Goal: Task Accomplishment & Management: Manage account settings

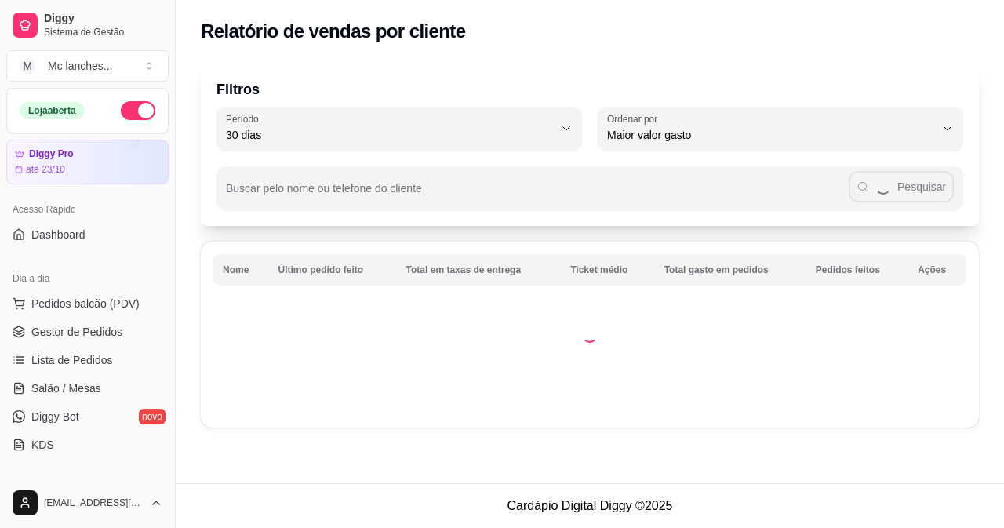
select select "30"
select select "HIGHEST_TOTAL_SPENT_WITH_ORDERS"
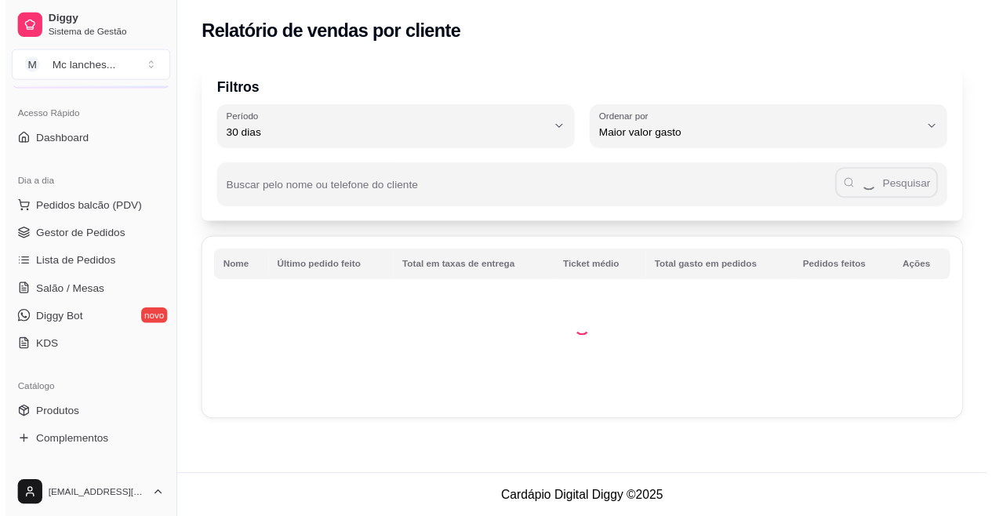
scroll to position [78, 0]
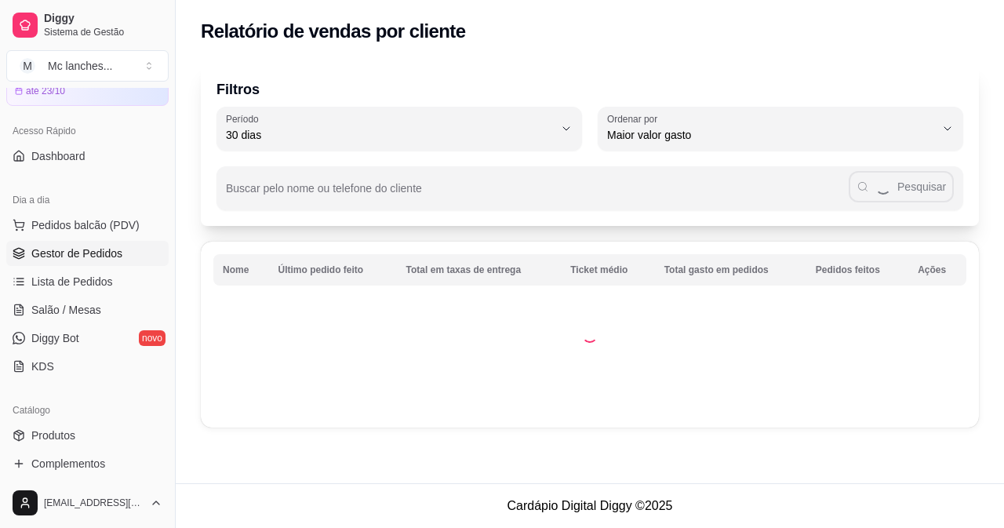
drag, startPoint x: 75, startPoint y: 255, endPoint x: 111, endPoint y: 241, distance: 38.7
click at [75, 255] on span "Gestor de Pedidos" at bounding box center [76, 253] width 91 height 16
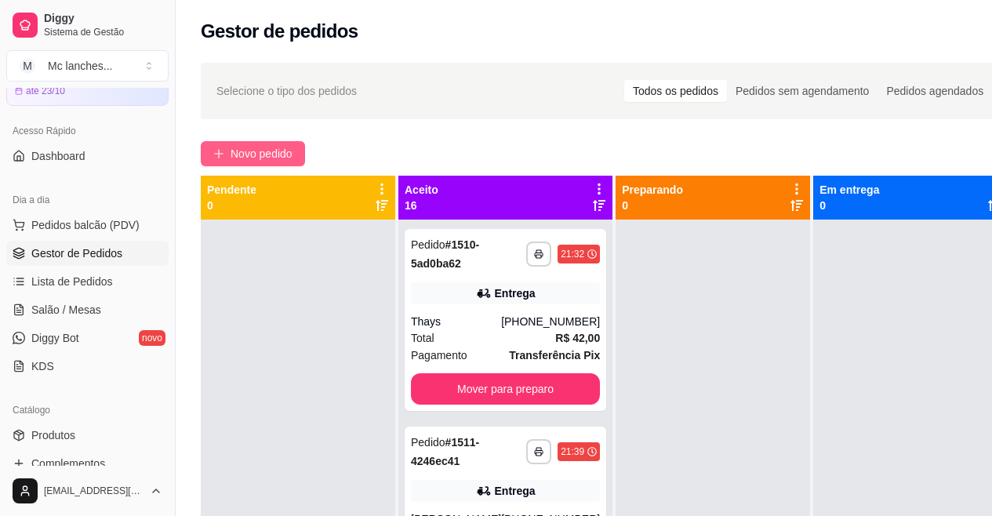
click at [235, 144] on button "Novo pedido" at bounding box center [253, 153] width 104 height 25
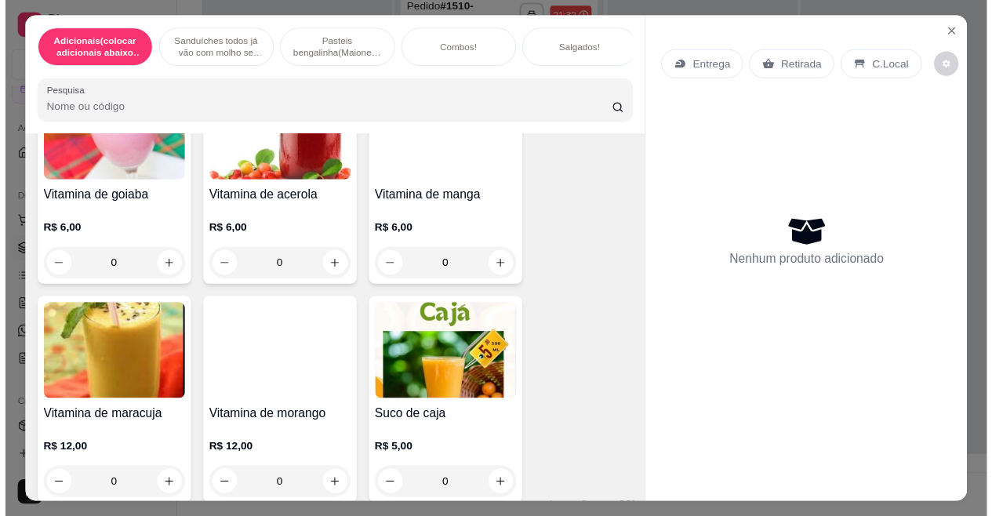
scroll to position [6274, 0]
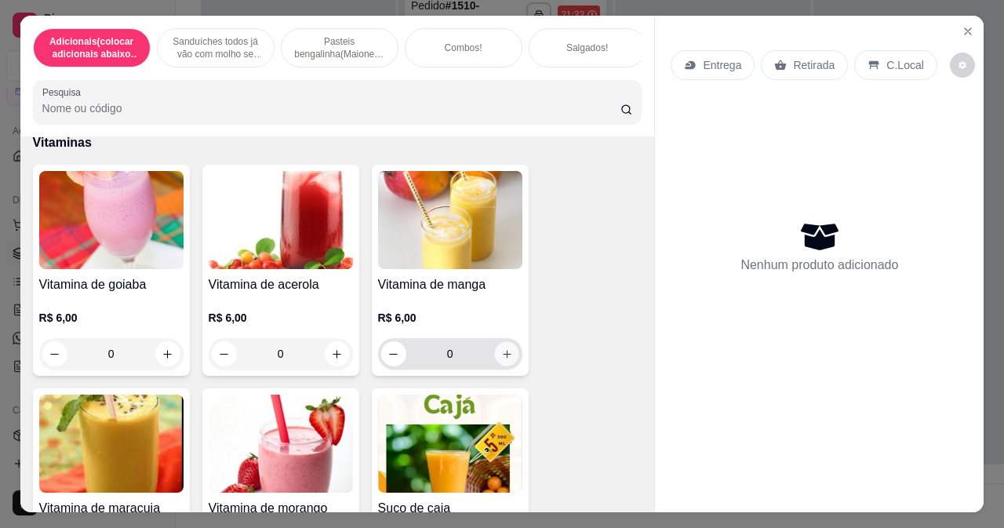
click at [500, 360] on icon "increase-product-quantity" at bounding box center [506, 354] width 12 height 12
type input "1"
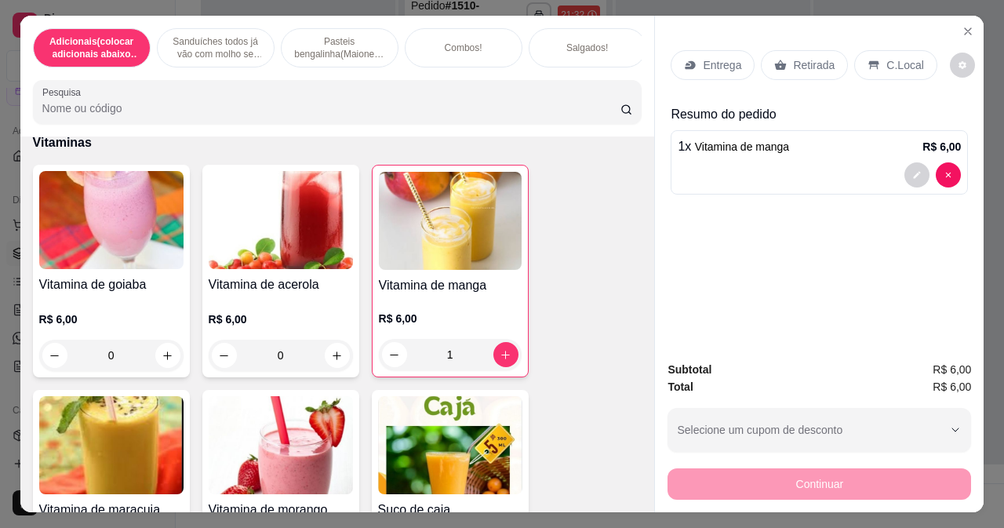
click at [797, 57] on p "Retirada" at bounding box center [814, 65] width 42 height 16
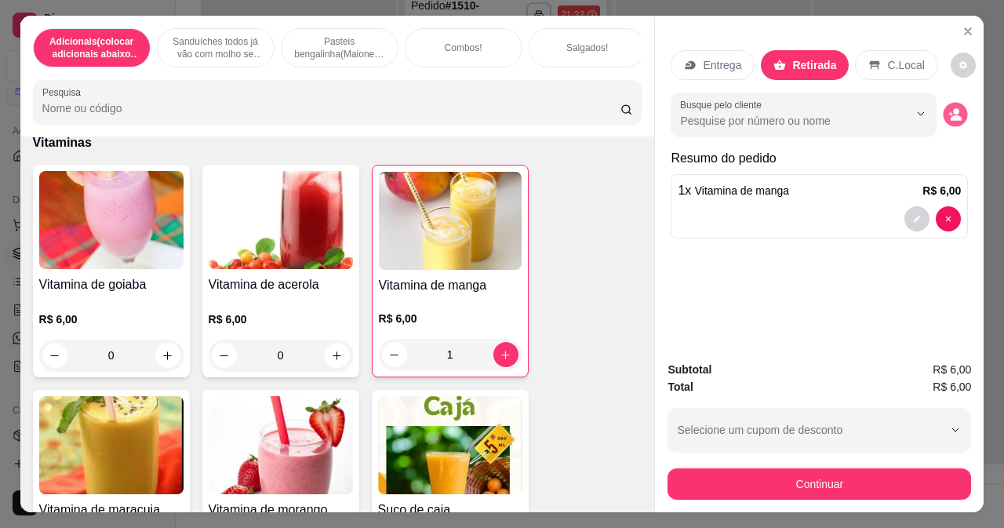
click at [951, 115] on icon "decrease-product-quantity" at bounding box center [956, 117] width 11 height 5
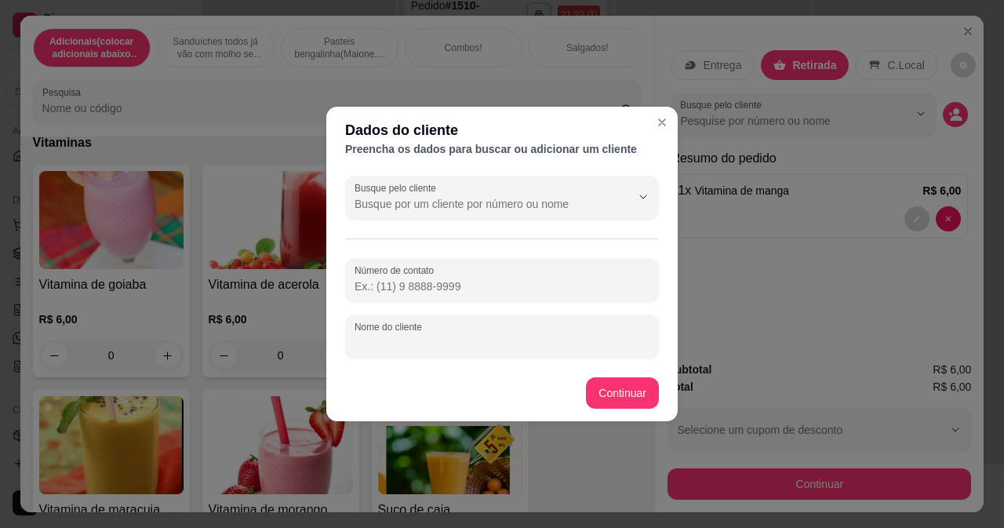
click at [444, 348] on input "Nome do cliente" at bounding box center [501, 343] width 295 height 16
type input "gunil"
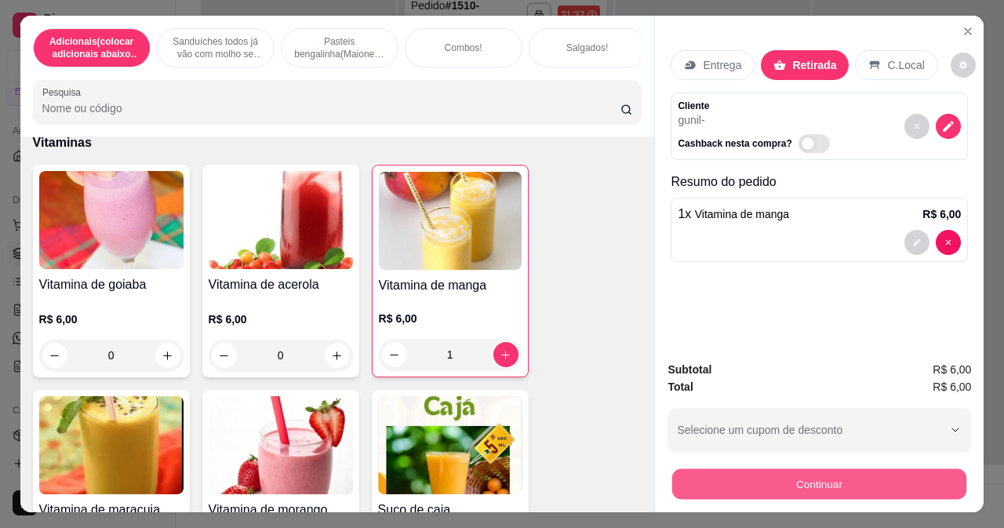
click at [734, 478] on button "Continuar" at bounding box center [819, 483] width 294 height 31
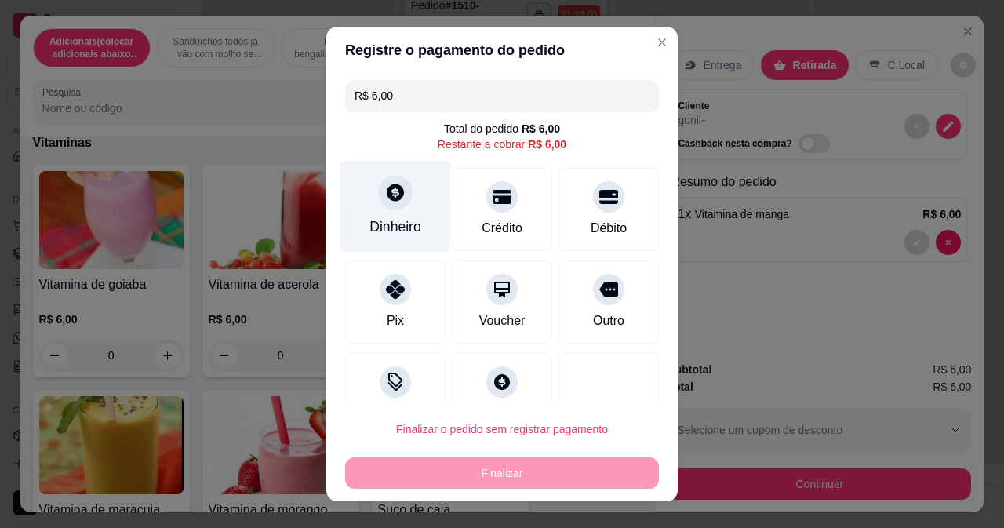
click at [398, 215] on div "Dinheiro" at bounding box center [395, 206] width 111 height 92
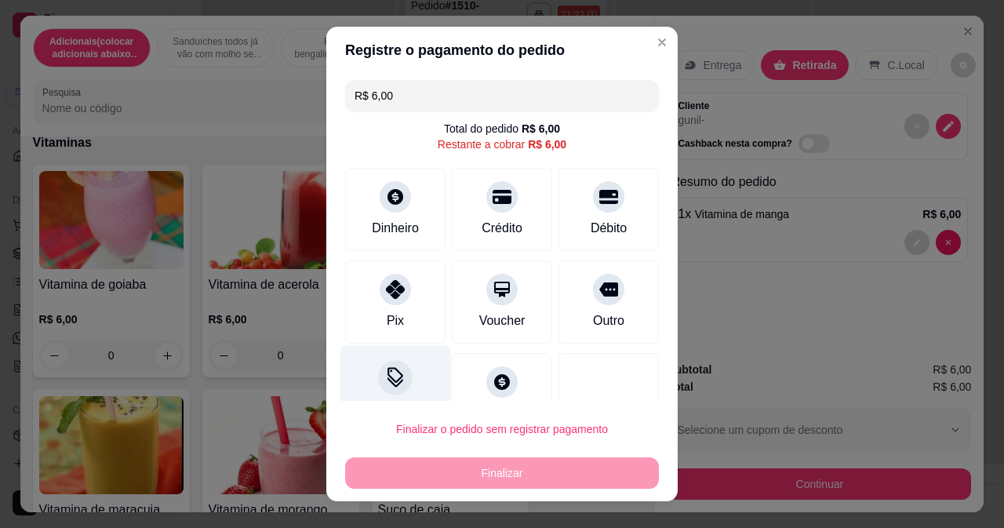
click at [378, 381] on div at bounding box center [395, 377] width 35 height 35
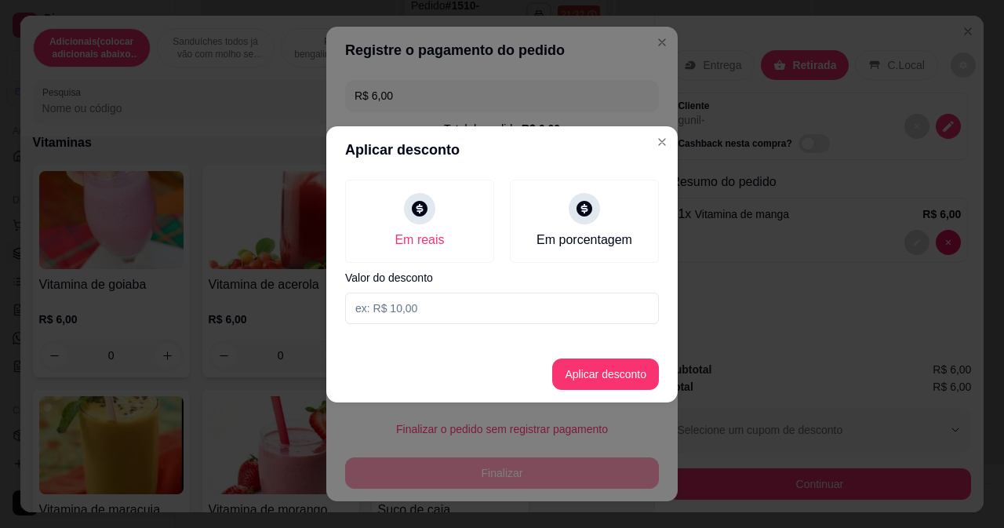
click at [427, 304] on input at bounding box center [502, 308] width 314 height 31
type input "6,00"
click at [583, 374] on button "Aplicar desconto" at bounding box center [605, 373] width 103 height 31
type input "R$ 0,00"
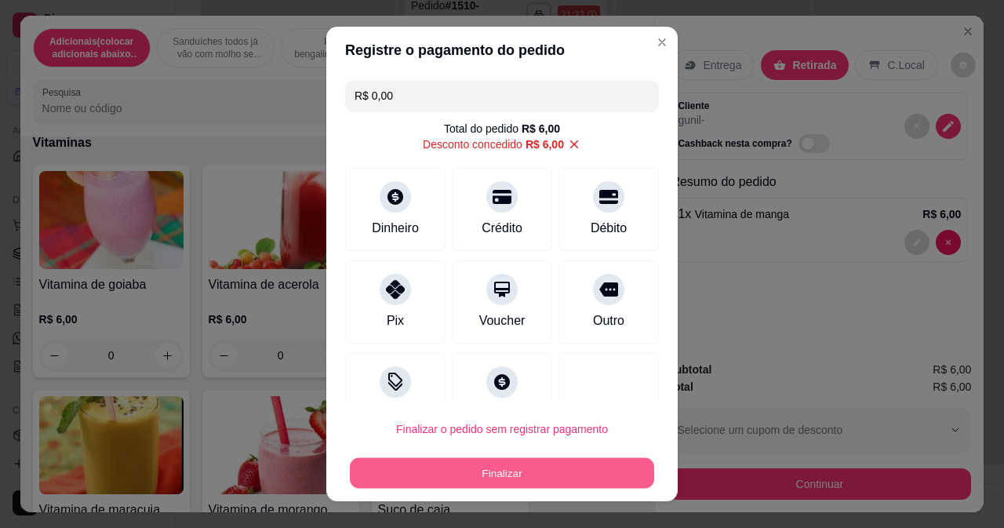
click at [522, 465] on button "Finalizar" at bounding box center [502, 473] width 304 height 31
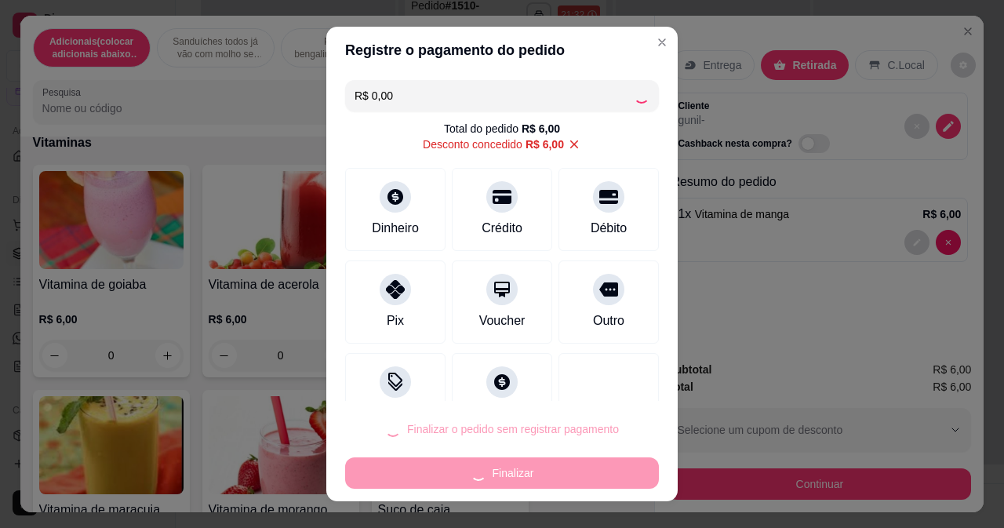
type input "0"
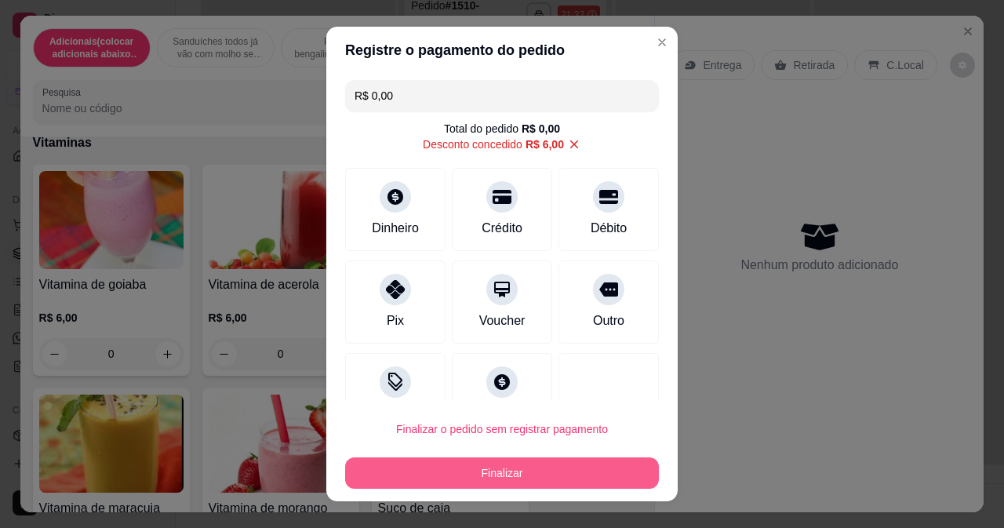
type input "-R$ 6,00"
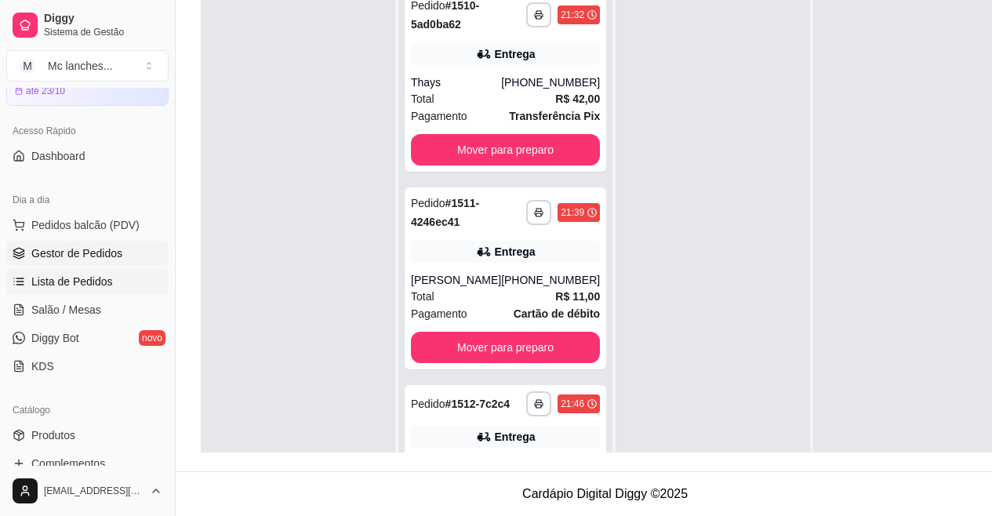
drag, startPoint x: 75, startPoint y: 274, endPoint x: 141, endPoint y: 279, distance: 66.8
click at [75, 274] on span "Lista de Pedidos" at bounding box center [72, 282] width 82 height 16
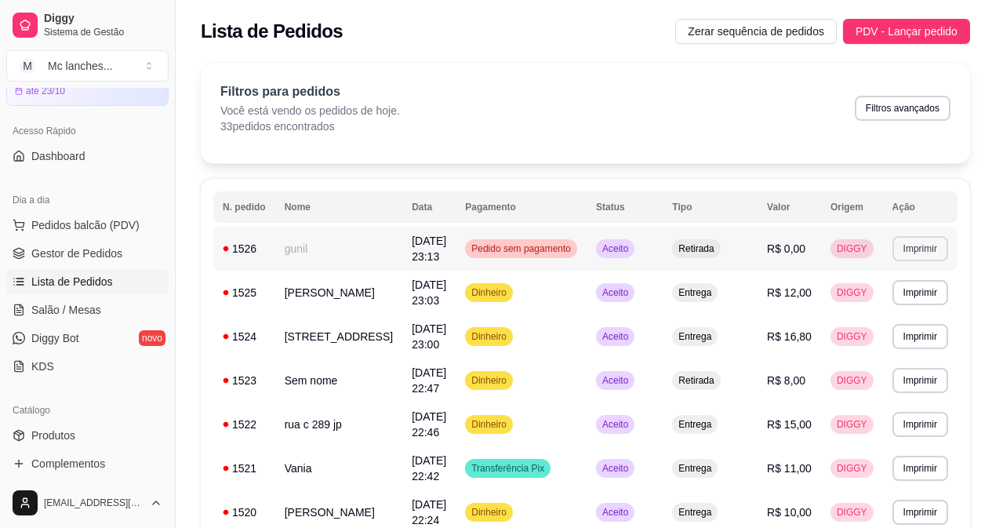
click at [926, 239] on button "Imprimir" at bounding box center [921, 248] width 56 height 25
click at [886, 312] on button "Balcão Principal" at bounding box center [890, 303] width 114 height 25
click at [81, 242] on link "Gestor de Pedidos" at bounding box center [87, 253] width 162 height 25
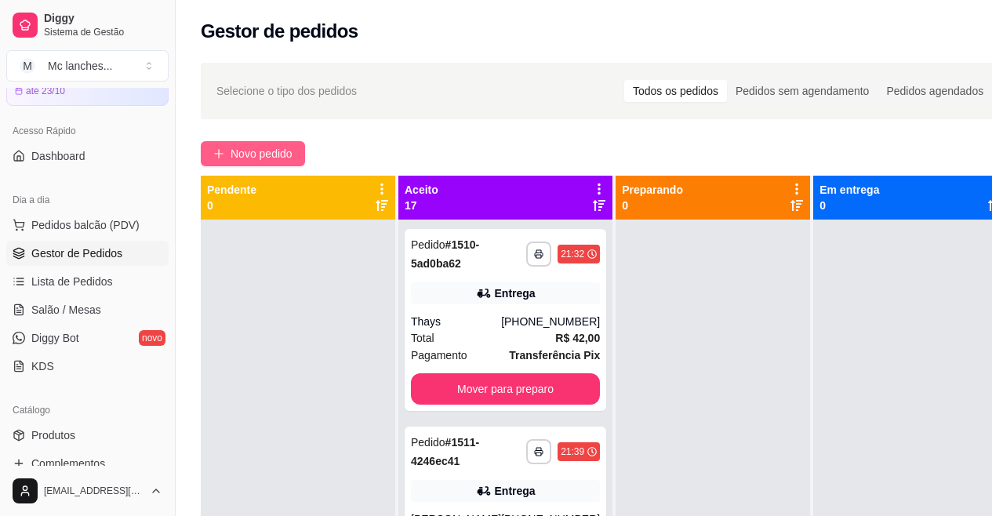
click at [233, 151] on span "Novo pedido" at bounding box center [262, 153] width 62 height 17
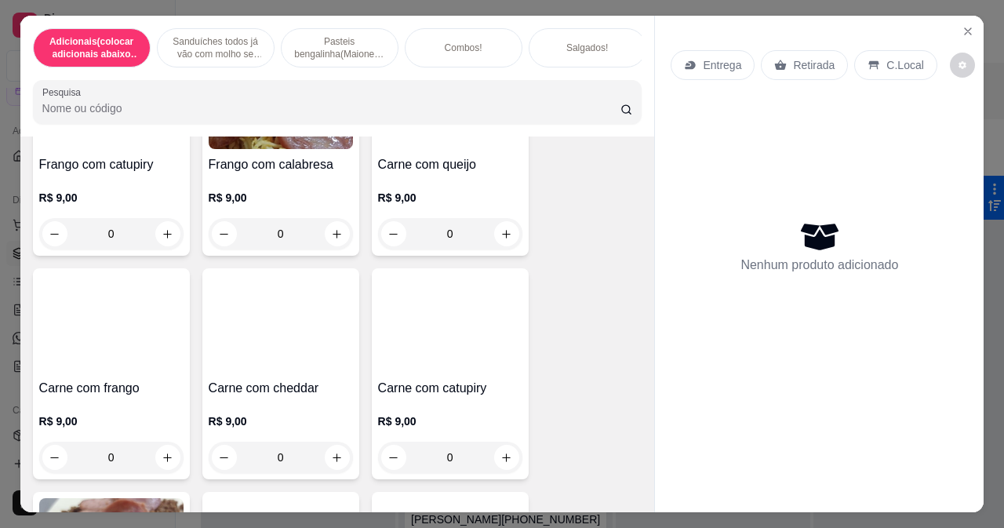
scroll to position [2902, 0]
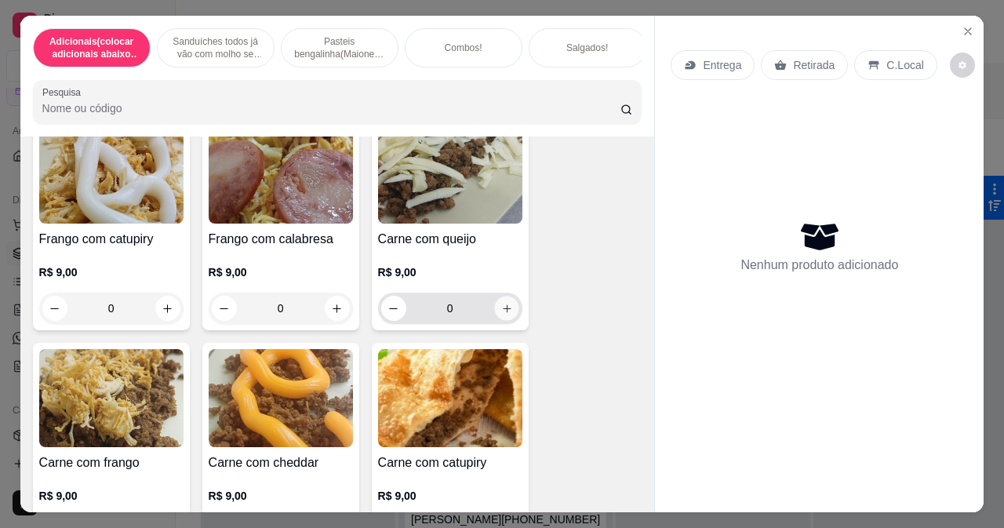
click at [500, 308] on icon "increase-product-quantity" at bounding box center [506, 309] width 12 height 12
type input "1"
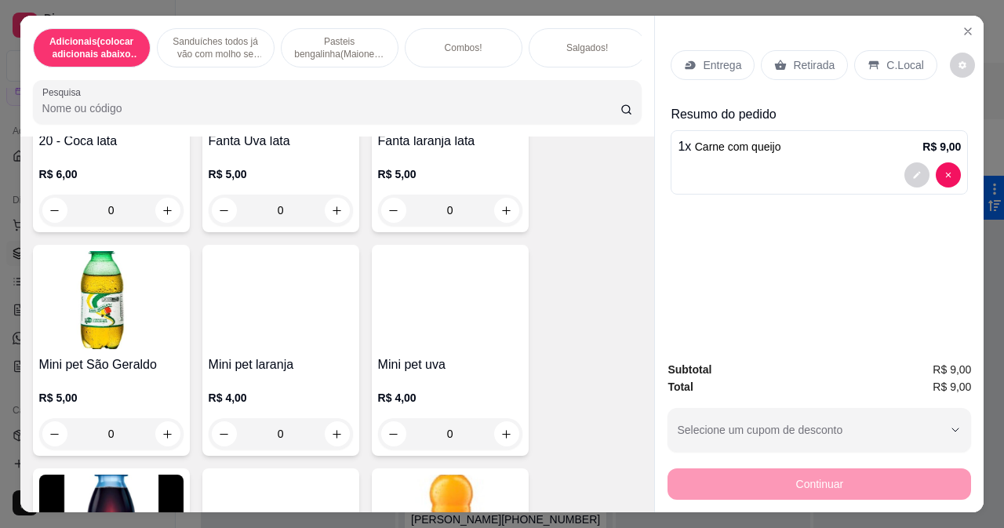
scroll to position [7215, 0]
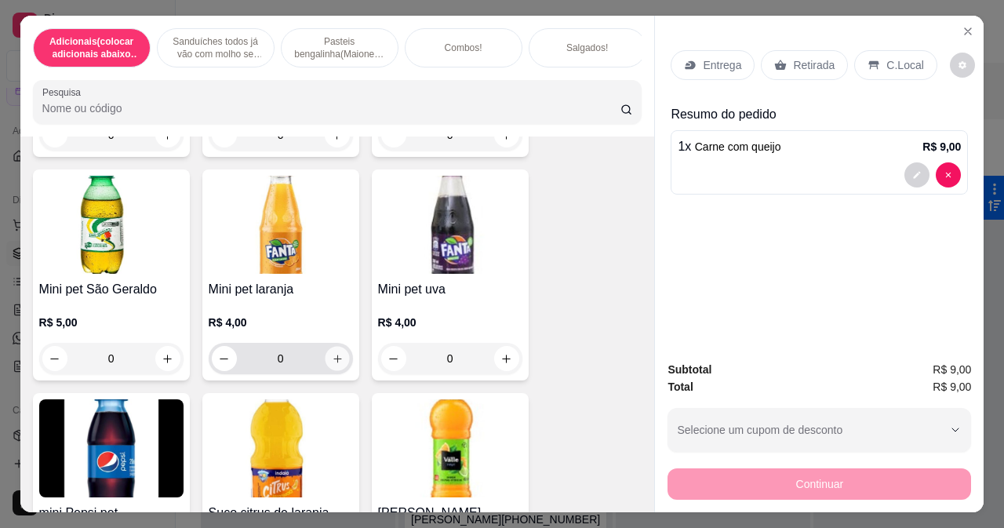
click at [333, 362] on icon "increase-product-quantity" at bounding box center [337, 358] width 8 height 8
type input "1"
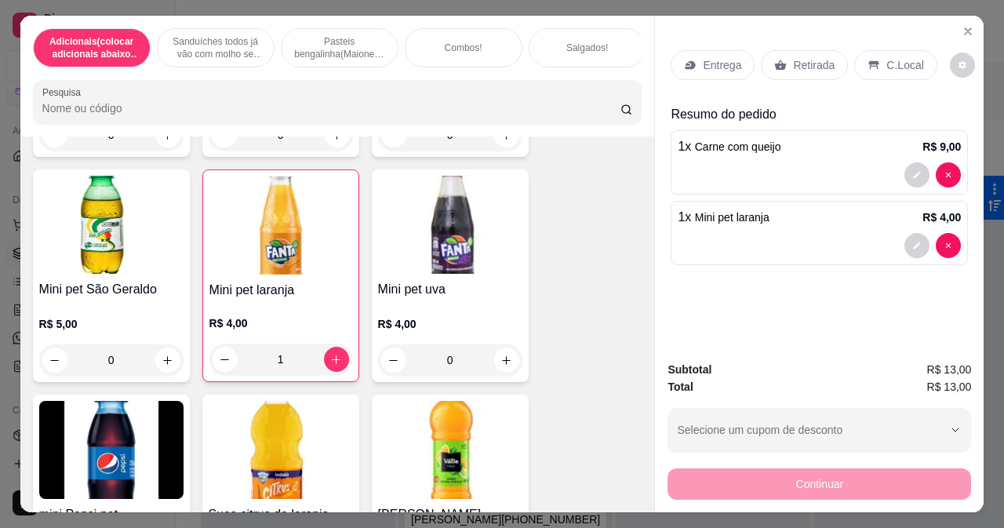
click at [779, 64] on icon at bounding box center [780, 65] width 13 height 13
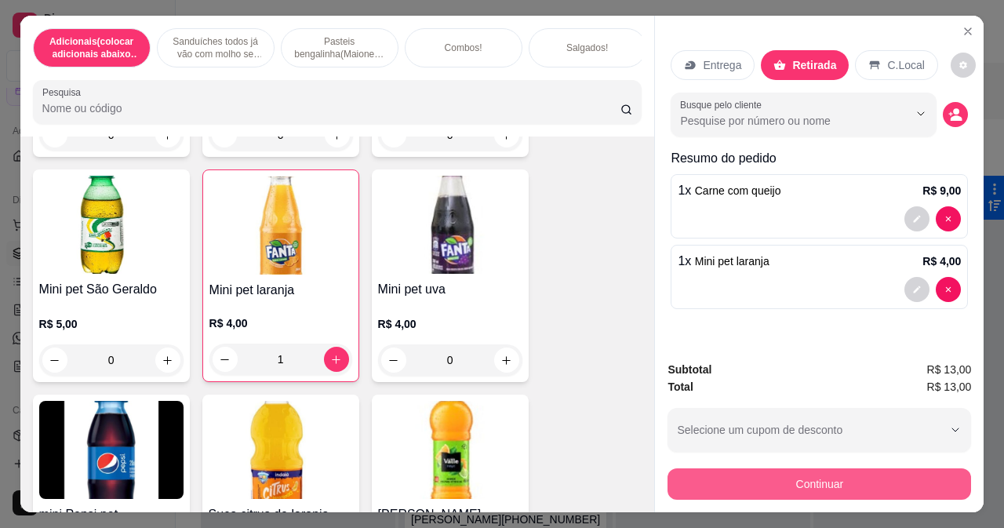
click at [771, 471] on button "Continuar" at bounding box center [819, 483] width 304 height 31
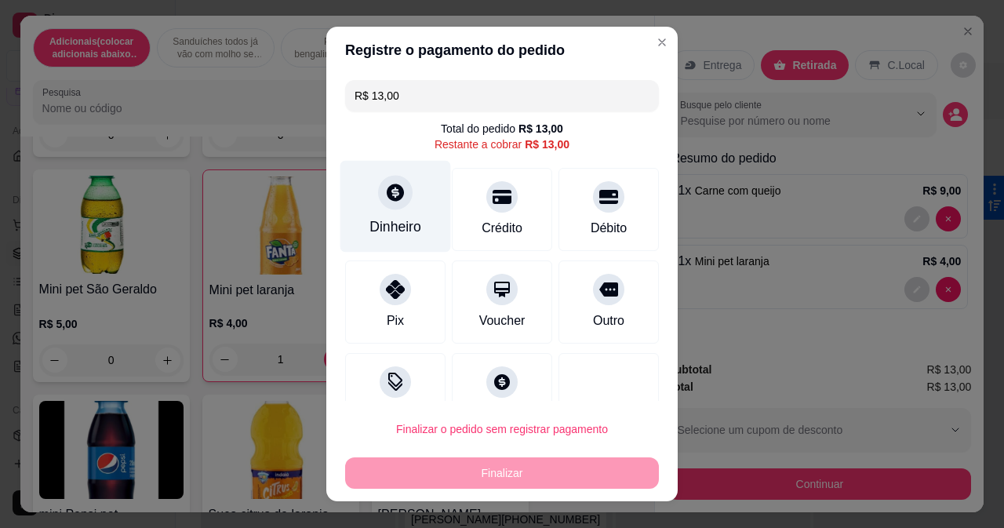
click at [391, 216] on div "Dinheiro" at bounding box center [395, 206] width 111 height 92
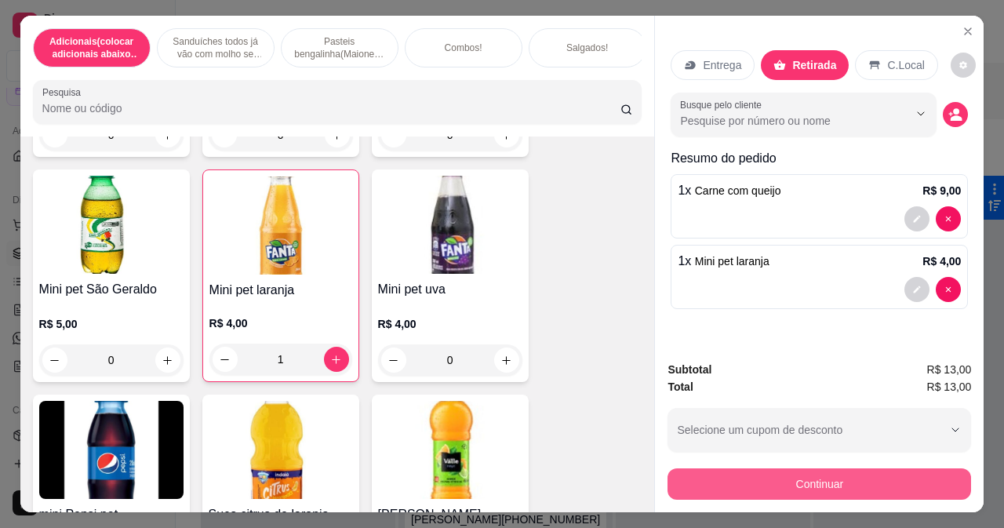
click at [740, 482] on button "Continuar" at bounding box center [819, 483] width 304 height 31
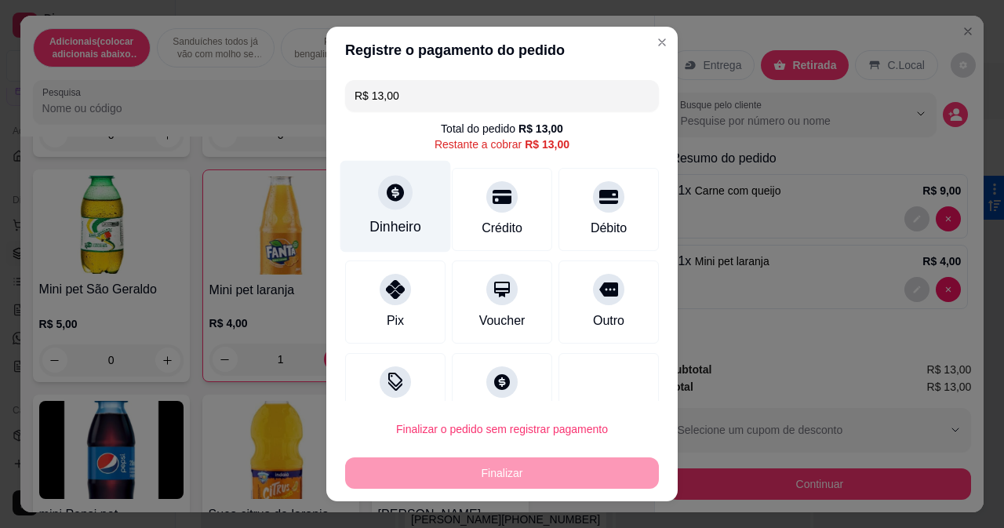
click at [387, 231] on div "Dinheiro" at bounding box center [395, 226] width 52 height 20
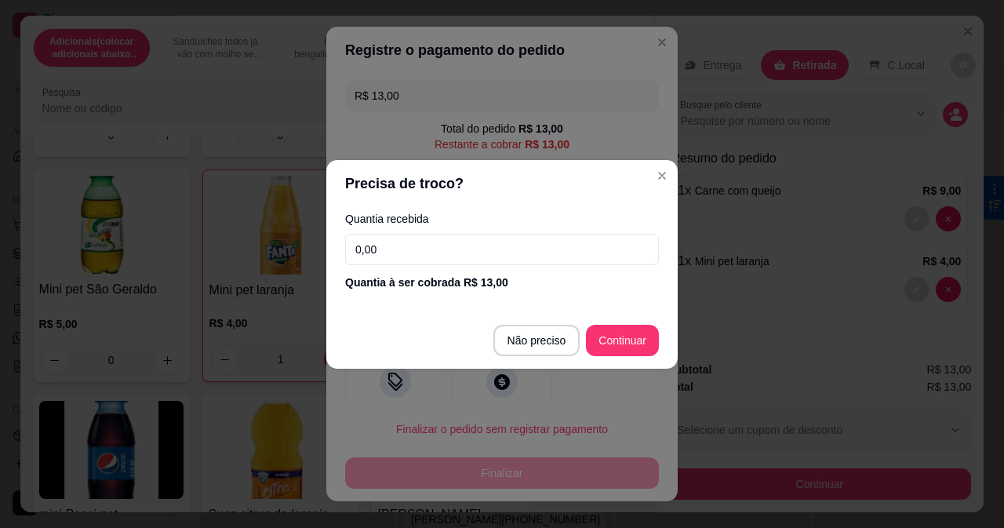
click at [475, 253] on input "0,00" at bounding box center [502, 249] width 314 height 31
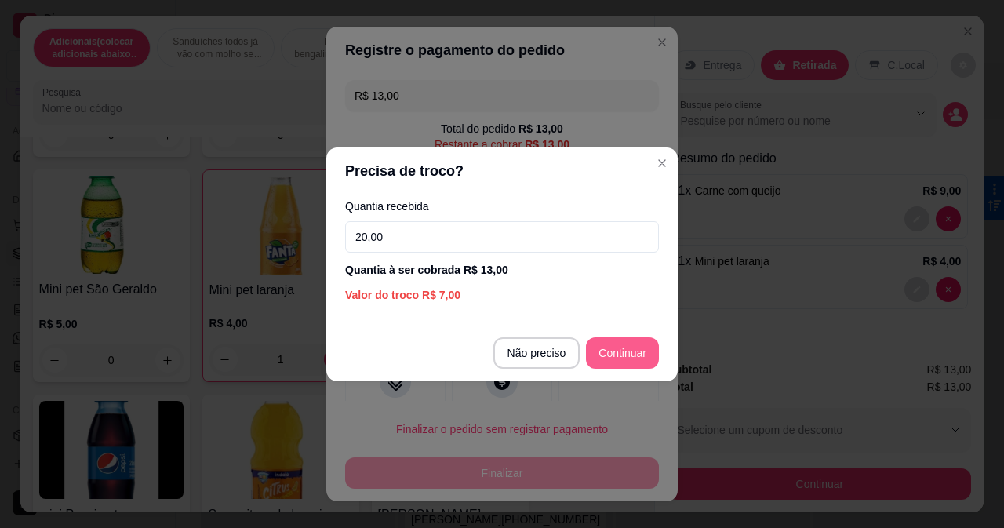
type input "20,00"
type input "R$ 0,00"
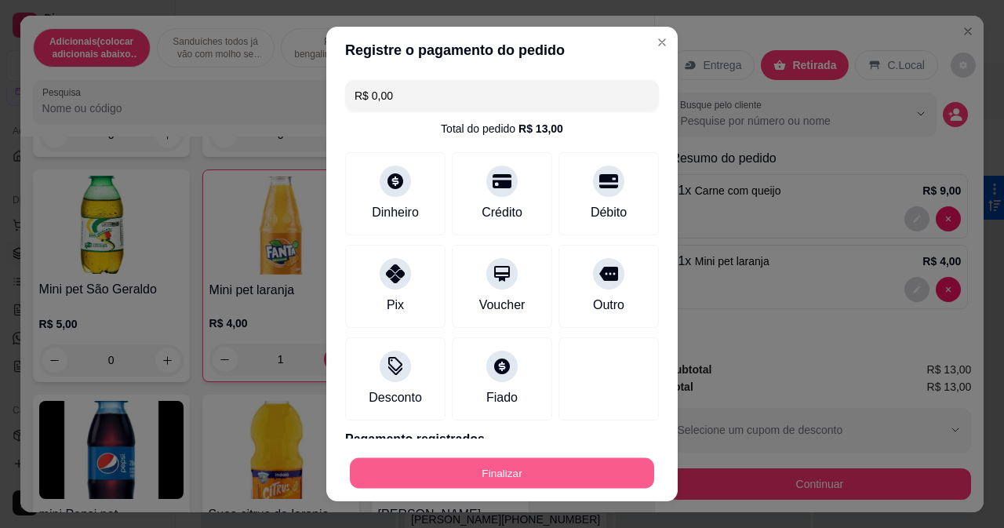
click at [541, 478] on button "Finalizar" at bounding box center [502, 473] width 304 height 31
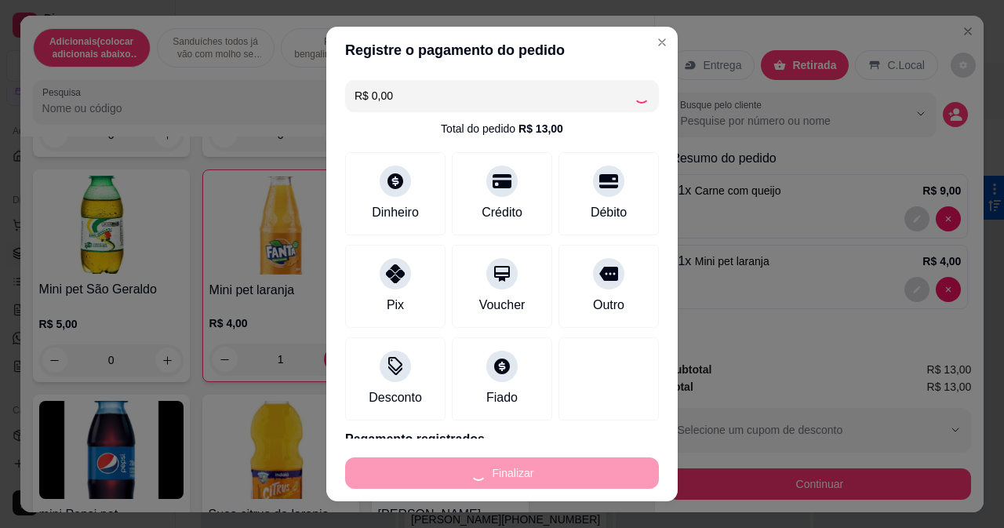
type input "0"
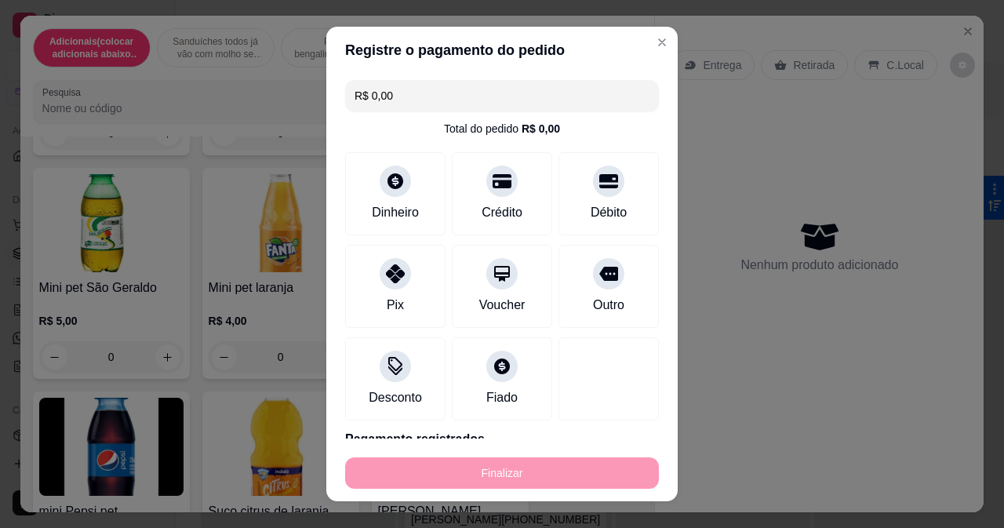
type input "-R$ 13,00"
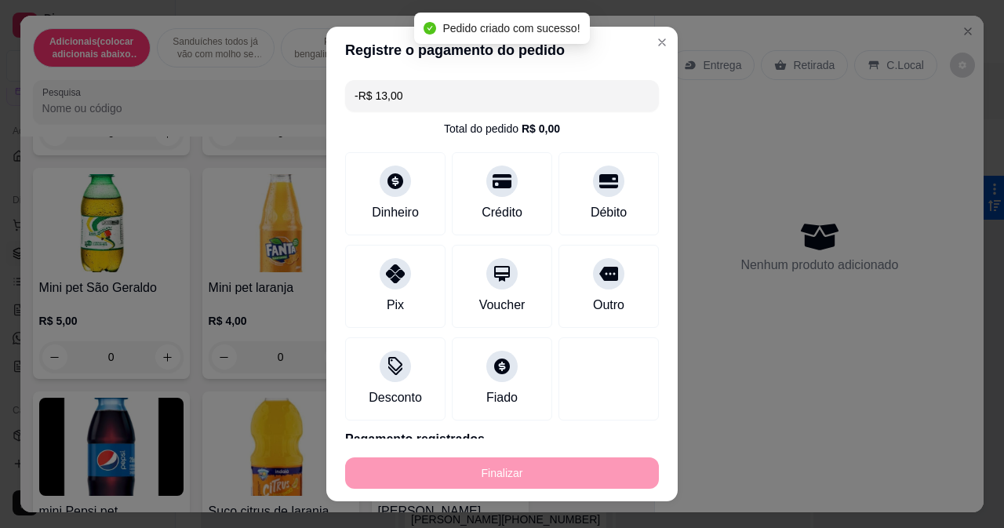
scroll to position [7214, 0]
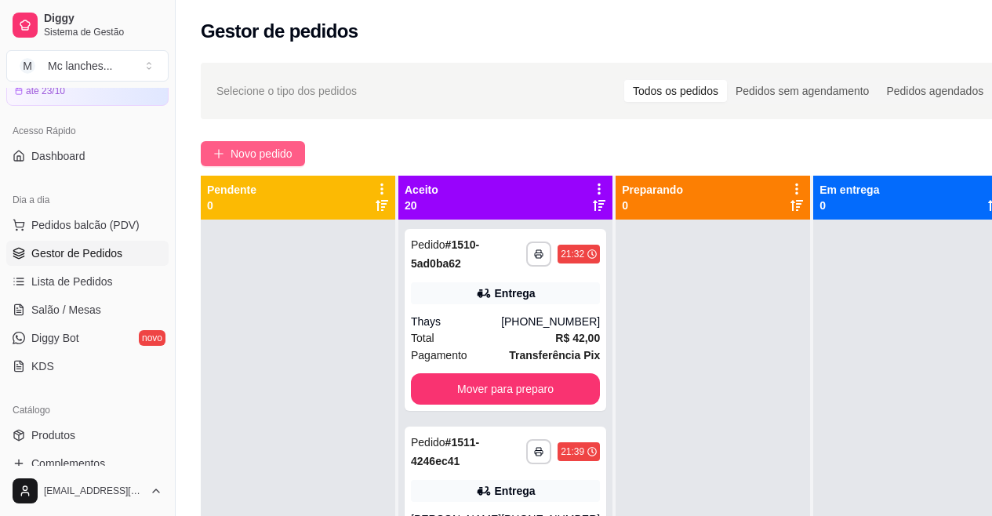
click at [264, 143] on button "Novo pedido" at bounding box center [253, 153] width 104 height 25
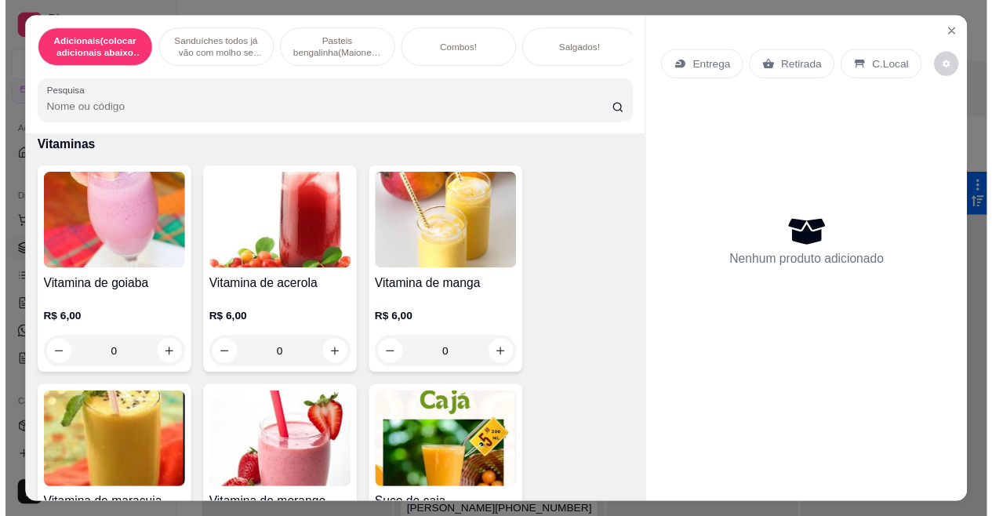
scroll to position [5961, 0]
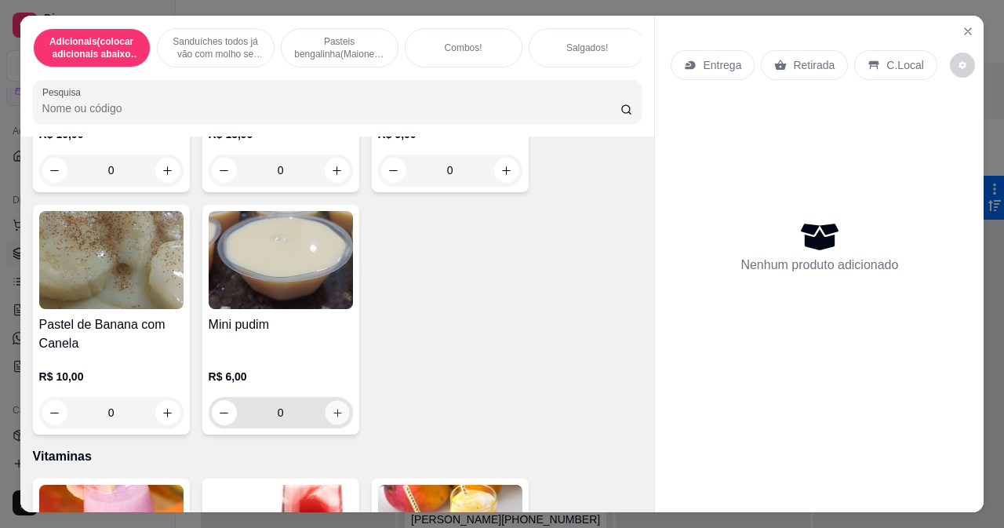
click at [331, 416] on icon "increase-product-quantity" at bounding box center [337, 413] width 12 height 12
type input "1"
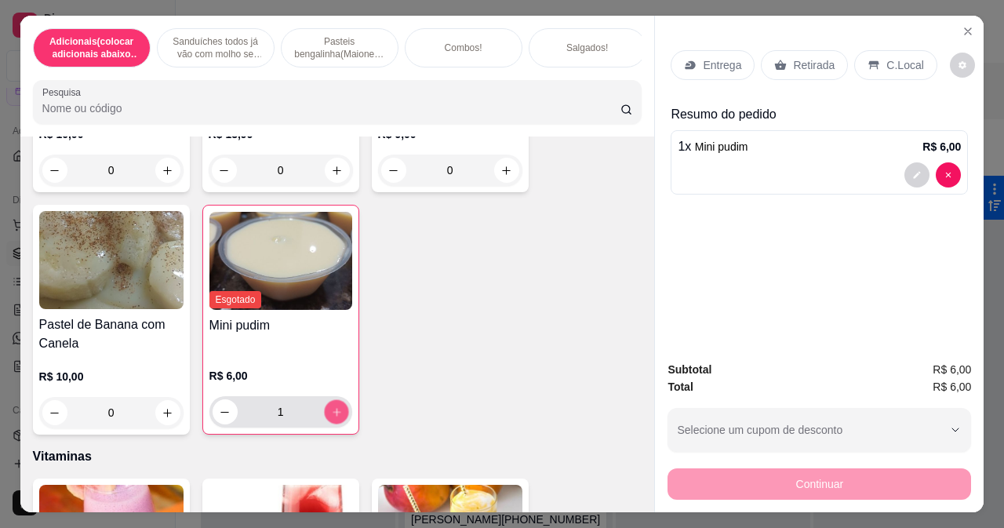
click at [330, 415] on icon "increase-product-quantity" at bounding box center [336, 412] width 12 height 12
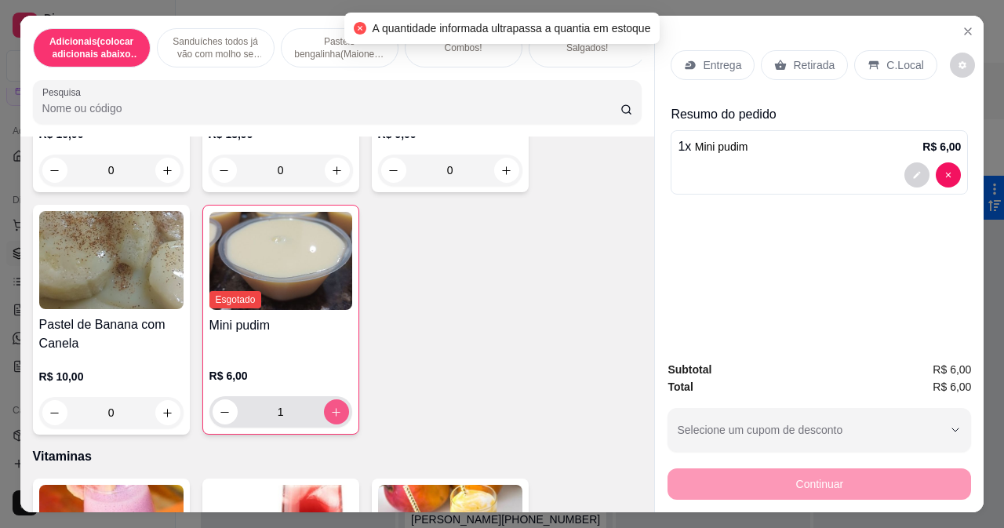
click at [330, 413] on icon "increase-product-quantity" at bounding box center [336, 412] width 12 height 12
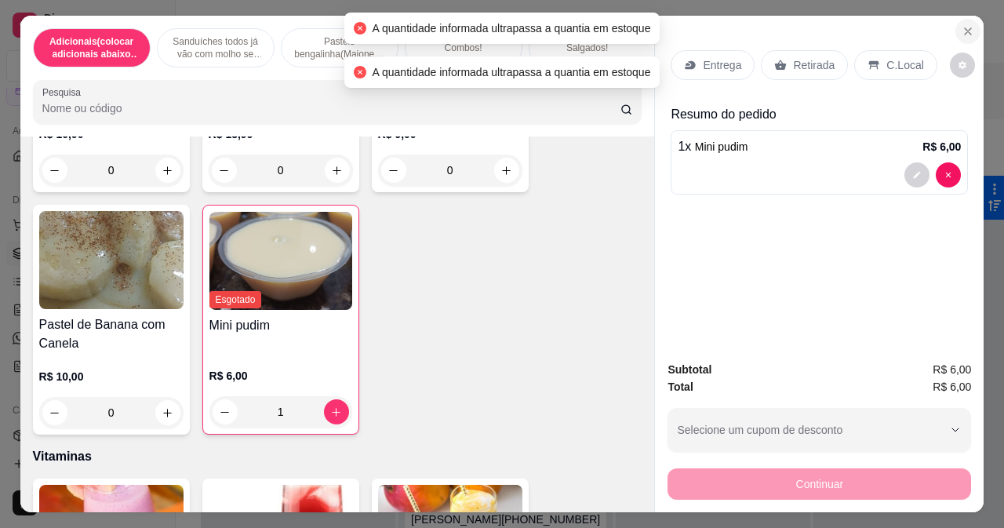
click at [962, 25] on icon "Close" at bounding box center [968, 31] width 13 height 13
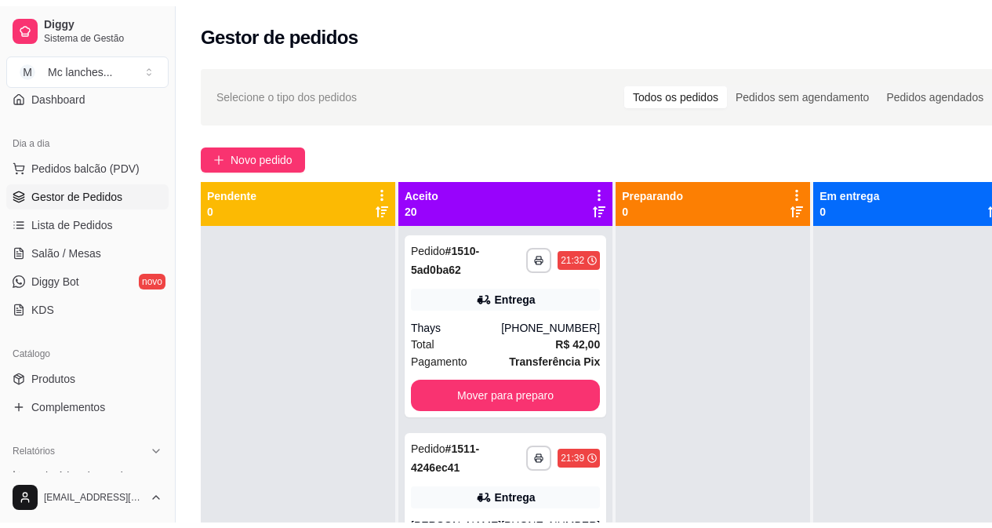
scroll to position [235, 0]
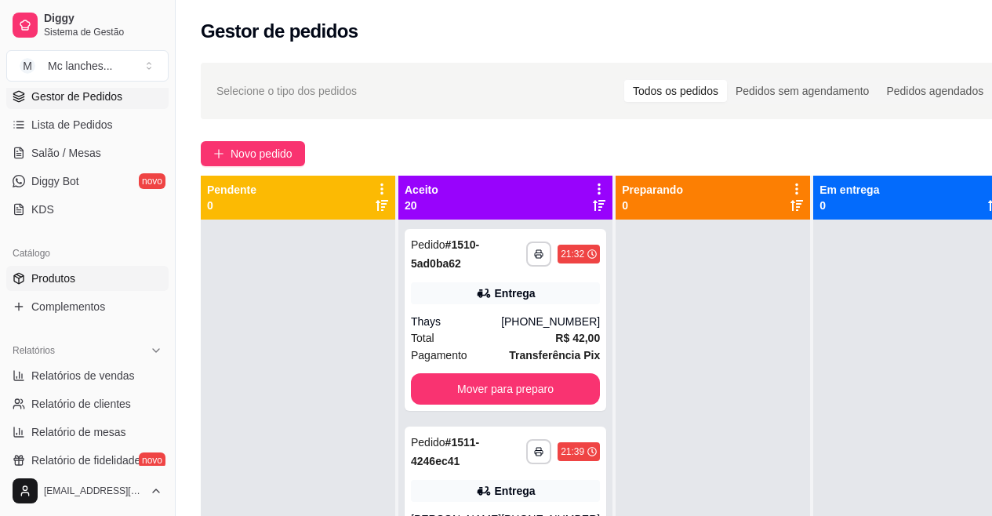
click at [87, 278] on link "Produtos" at bounding box center [87, 278] width 162 height 25
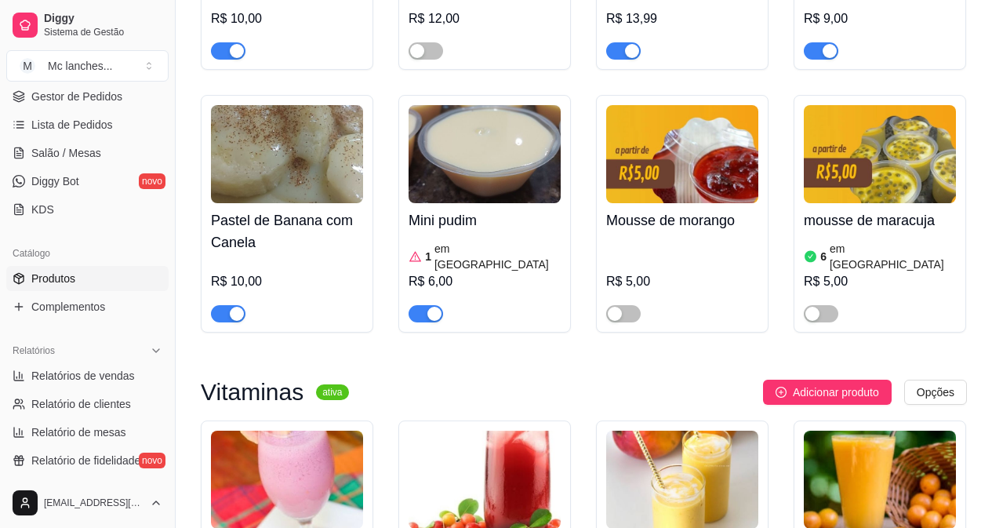
scroll to position [5568, 0]
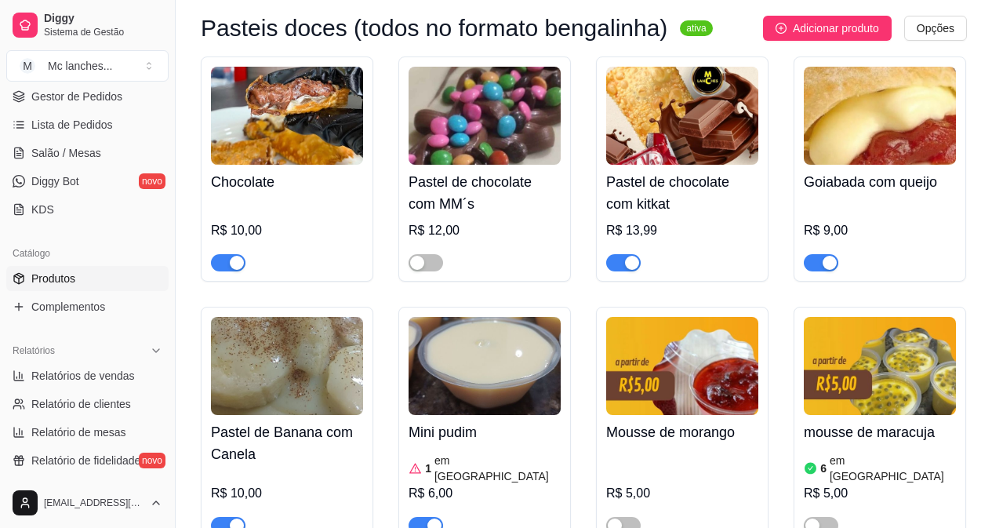
click at [442, 453] on article "em [GEOGRAPHIC_DATA]" at bounding box center [497, 468] width 126 height 31
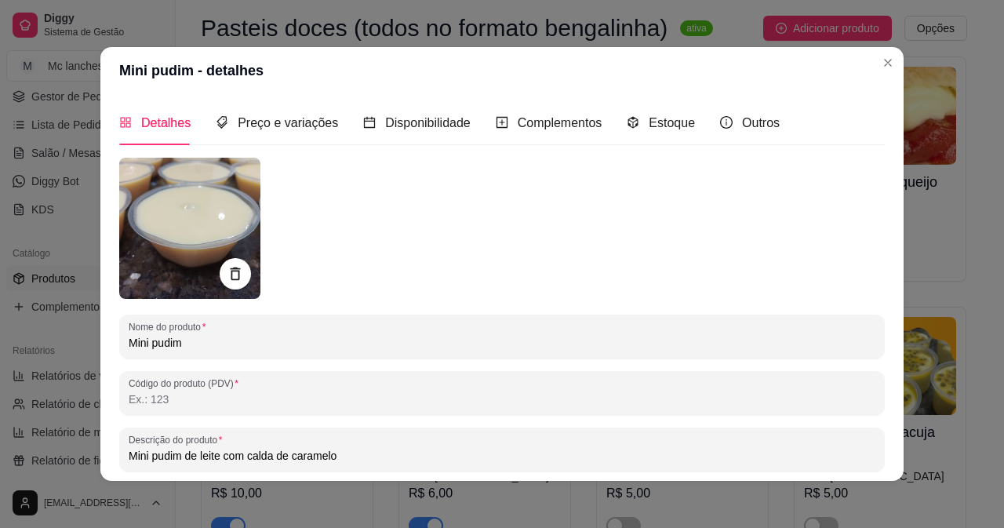
click at [627, 112] on div "Estoque" at bounding box center [661, 122] width 68 height 45
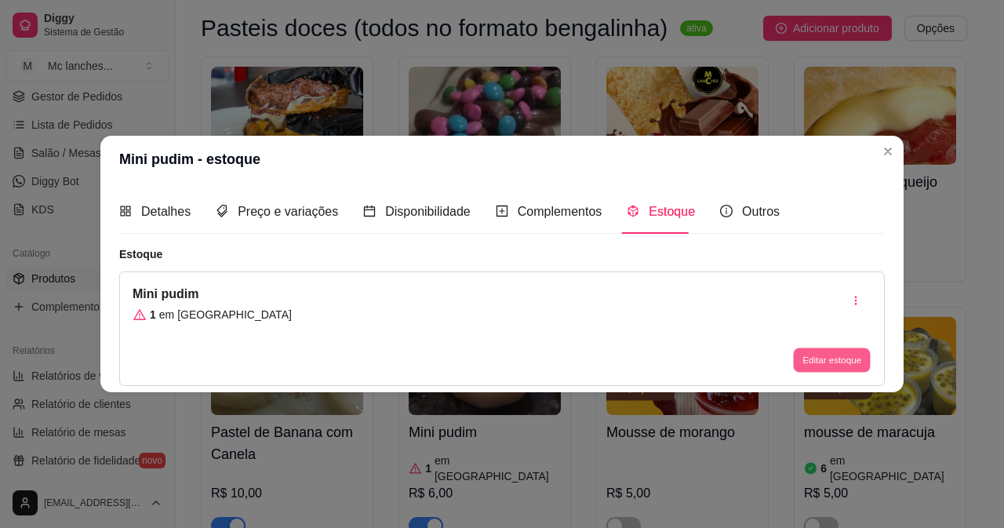
click at [820, 369] on button "Editar estoque" at bounding box center [831, 360] width 77 height 24
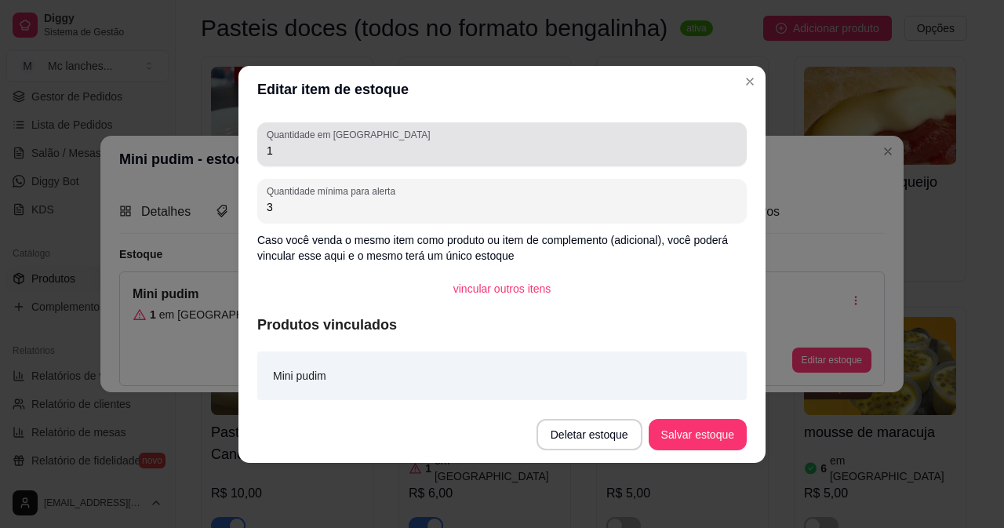
click at [457, 136] on div "1" at bounding box center [502, 144] width 471 height 31
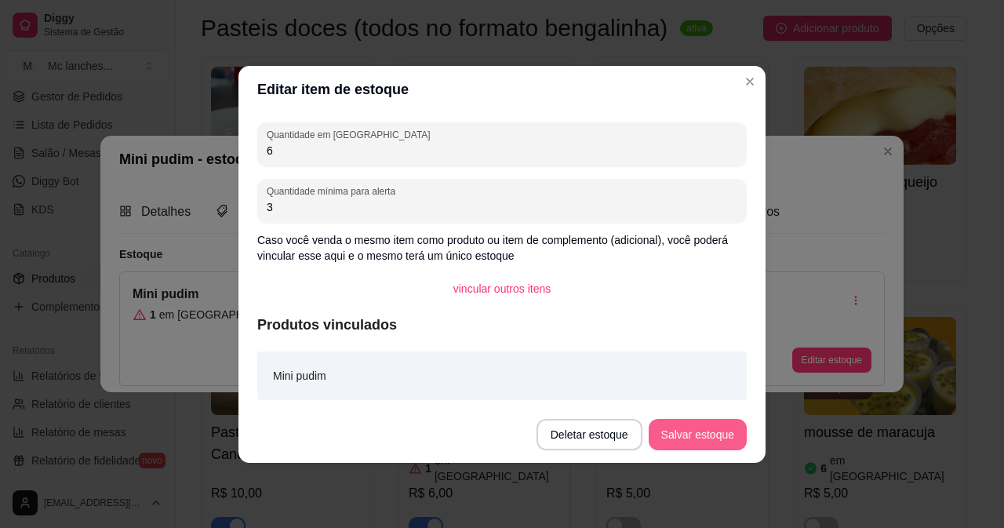
type input "6"
click at [711, 429] on button "Salvar estoque" at bounding box center [697, 434] width 96 height 31
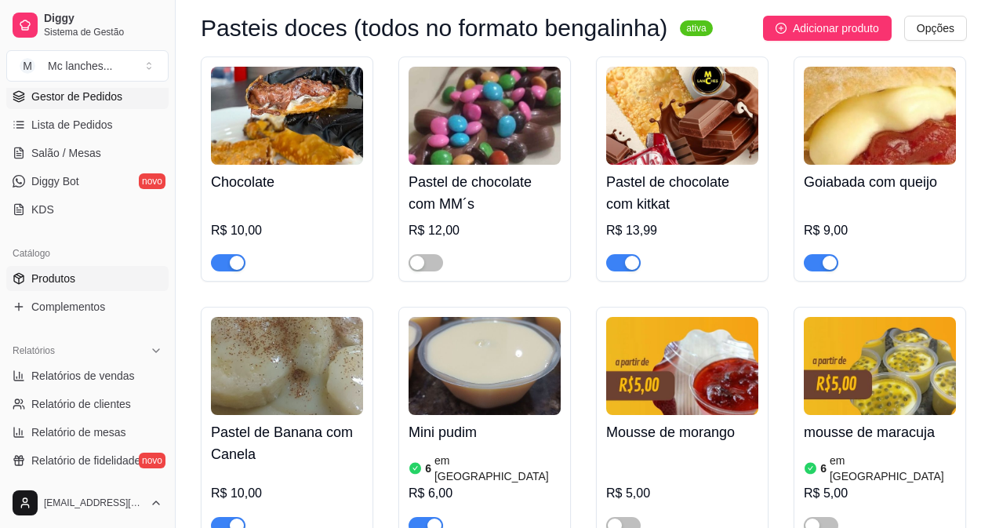
click at [94, 100] on span "Gestor de Pedidos" at bounding box center [76, 97] width 91 height 16
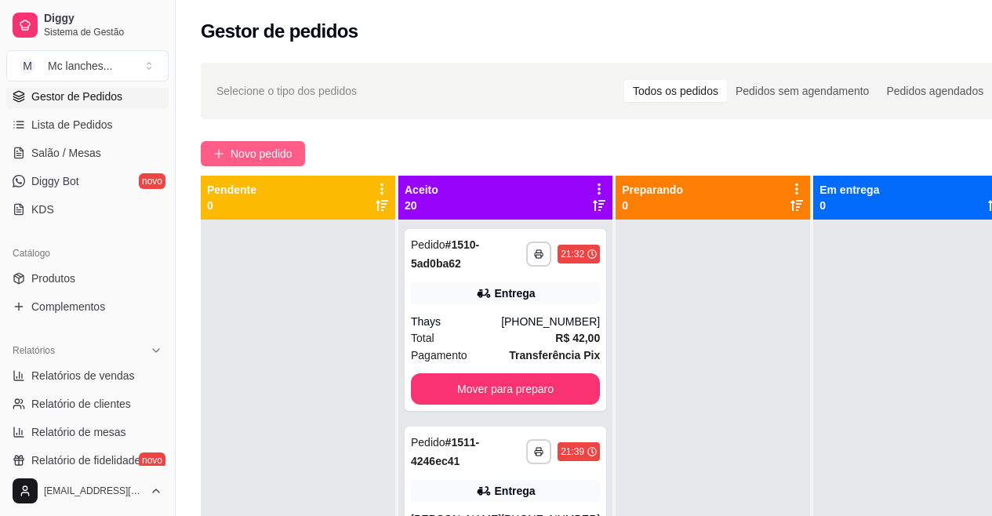
click at [263, 153] on span "Novo pedido" at bounding box center [262, 153] width 62 height 17
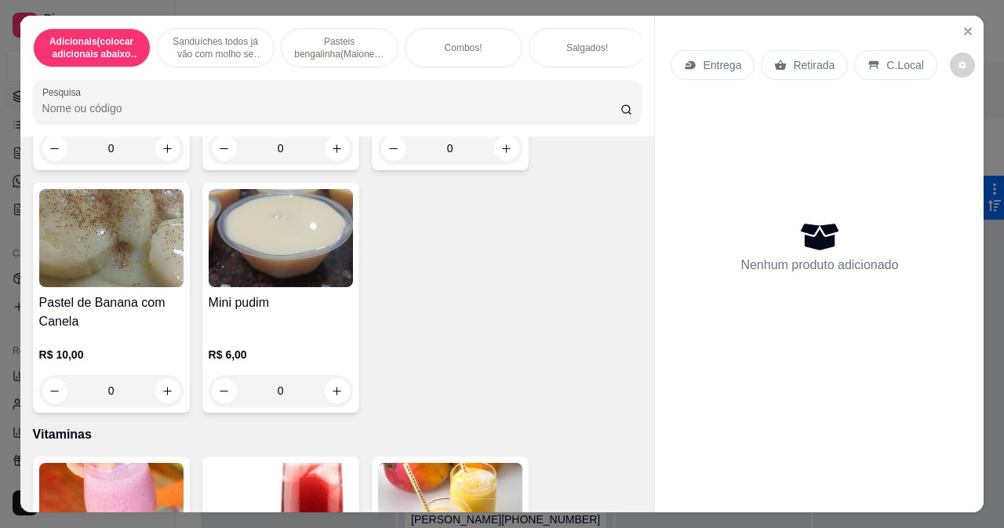
scroll to position [6039, 0]
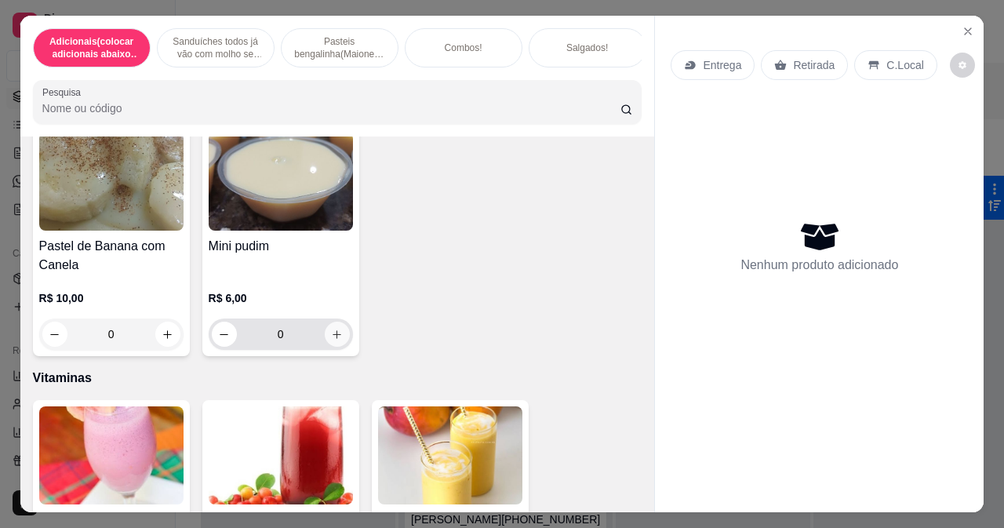
click at [338, 337] on button "increase-product-quantity" at bounding box center [337, 334] width 25 height 25
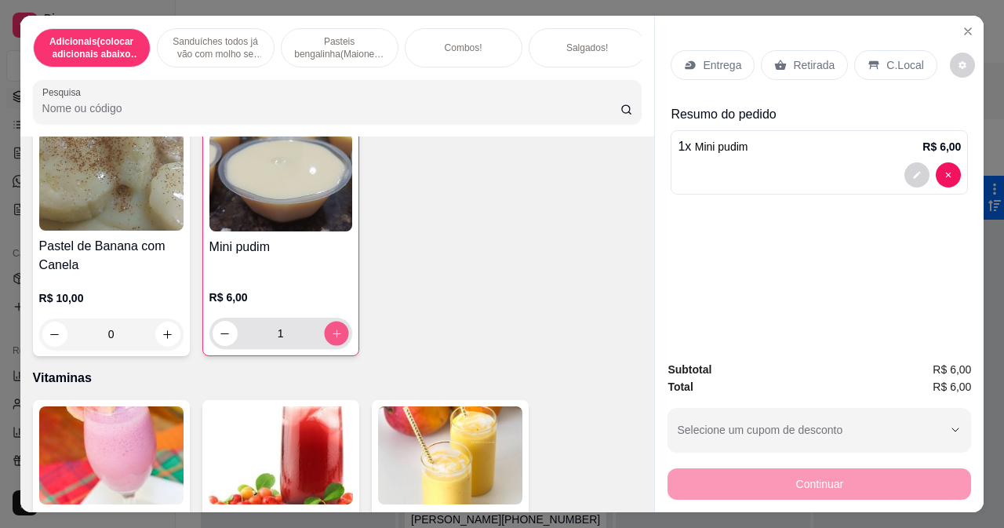
click at [336, 338] on button "increase-product-quantity" at bounding box center [336, 334] width 24 height 24
click at [336, 338] on icon "increase-product-quantity" at bounding box center [336, 334] width 12 height 12
type input "3"
click at [805, 57] on p "Retirada" at bounding box center [814, 65] width 42 height 16
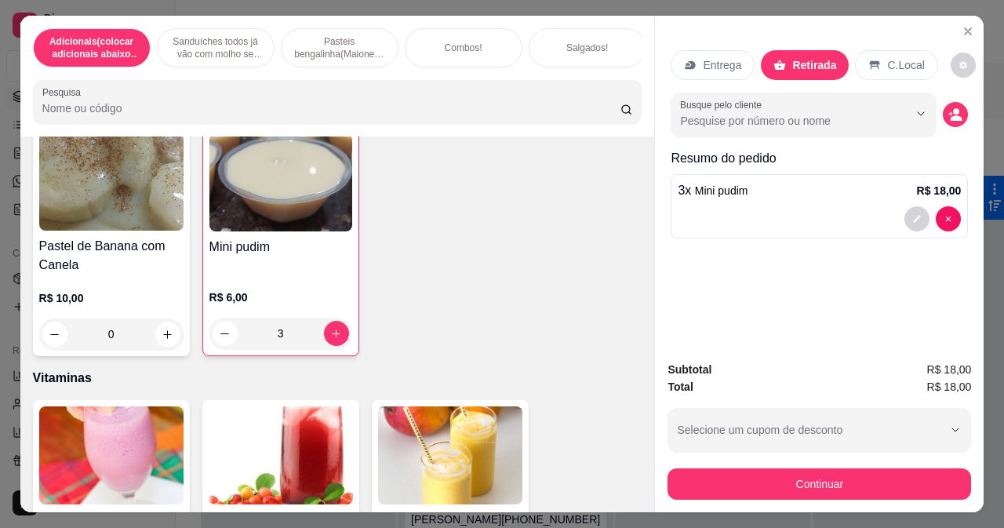
click at [708, 468] on button "Continuar" at bounding box center [819, 483] width 304 height 31
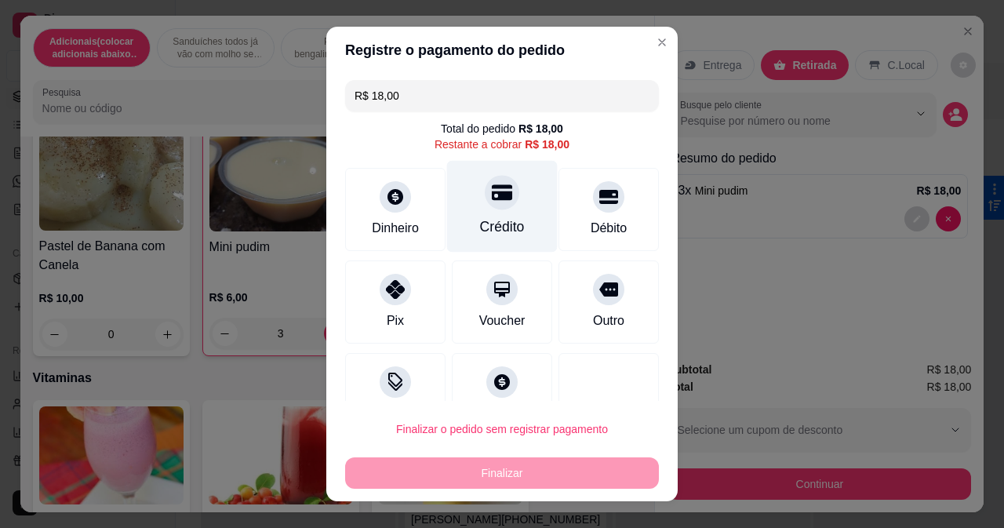
click at [485, 204] on div at bounding box center [502, 192] width 35 height 35
type input "R$ 0,00"
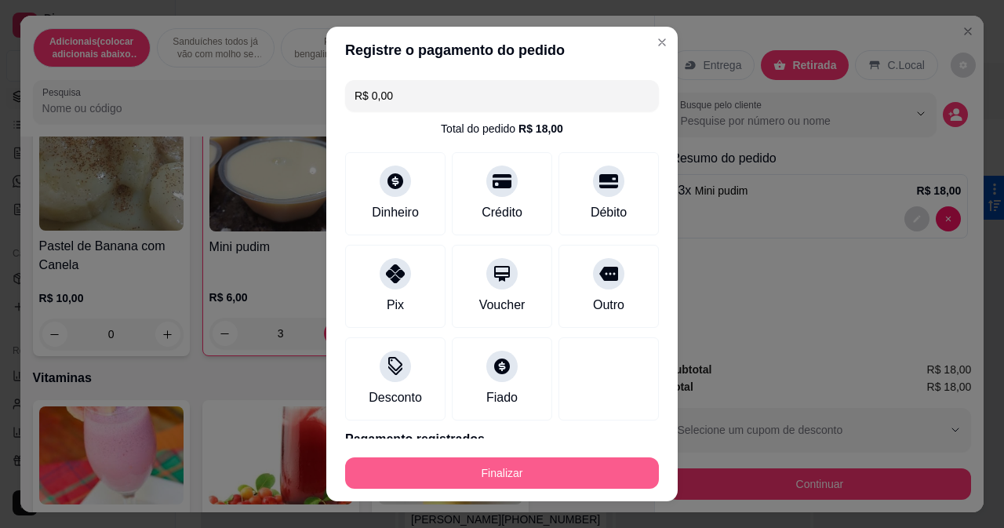
click at [499, 467] on button "Finalizar" at bounding box center [502, 472] width 314 height 31
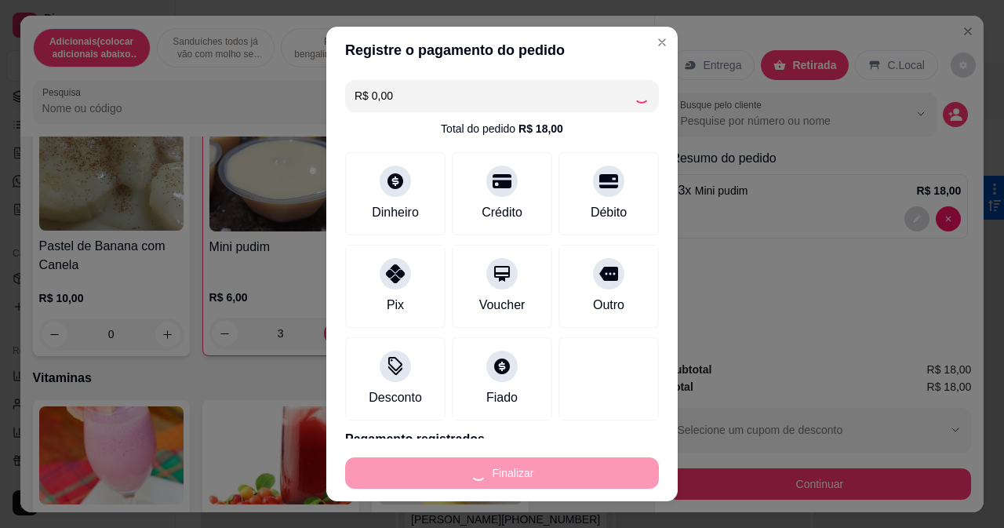
type input "0"
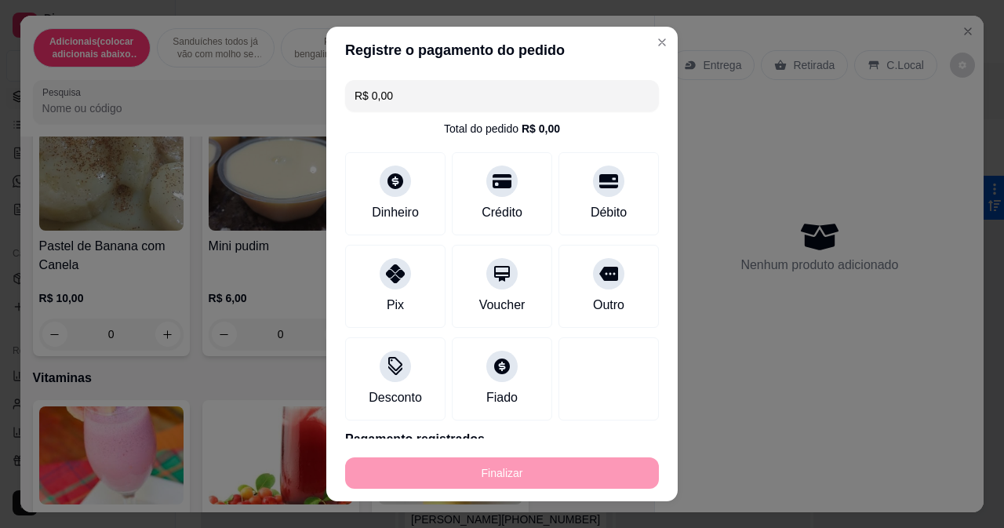
type input "-R$ 18,00"
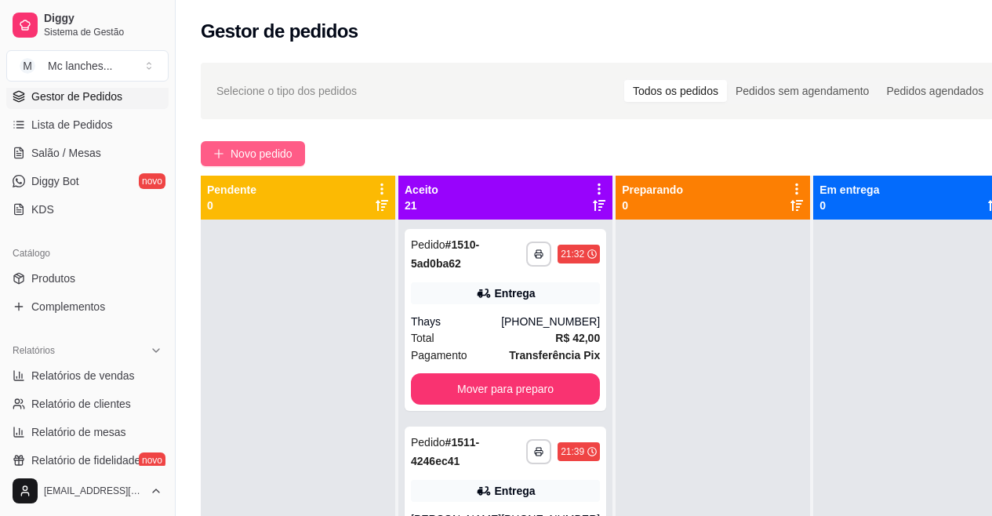
click at [238, 151] on span "Novo pedido" at bounding box center [262, 153] width 62 height 17
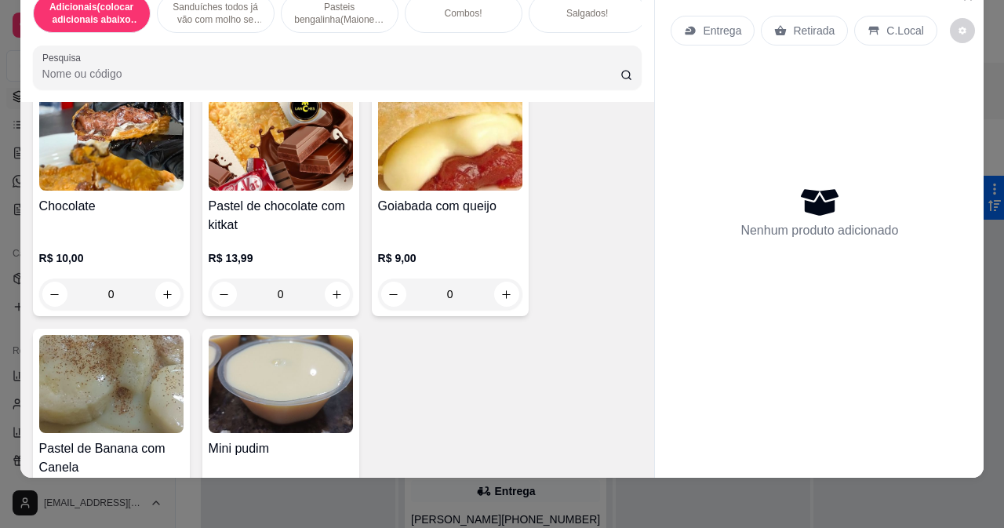
scroll to position [5804, 0]
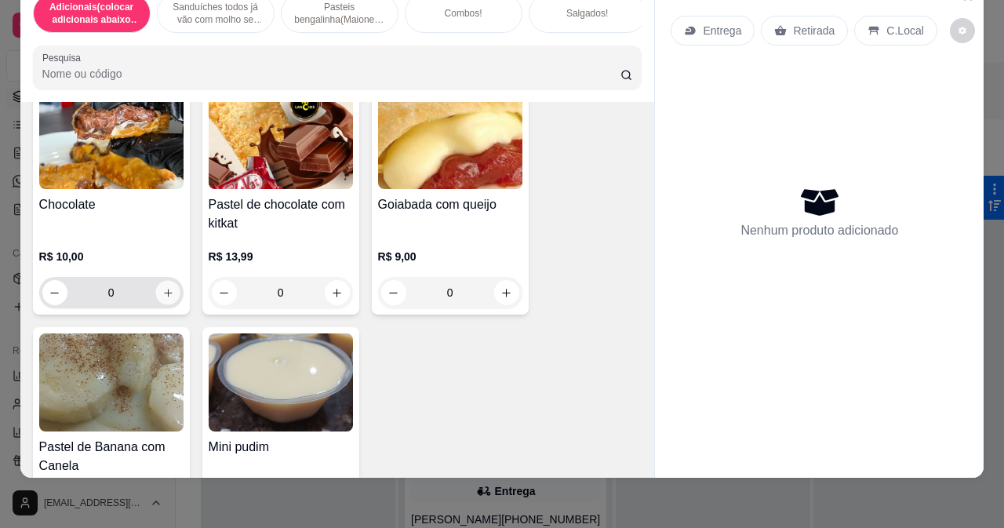
click at [162, 293] on icon "increase-product-quantity" at bounding box center [168, 293] width 12 height 12
type input "1"
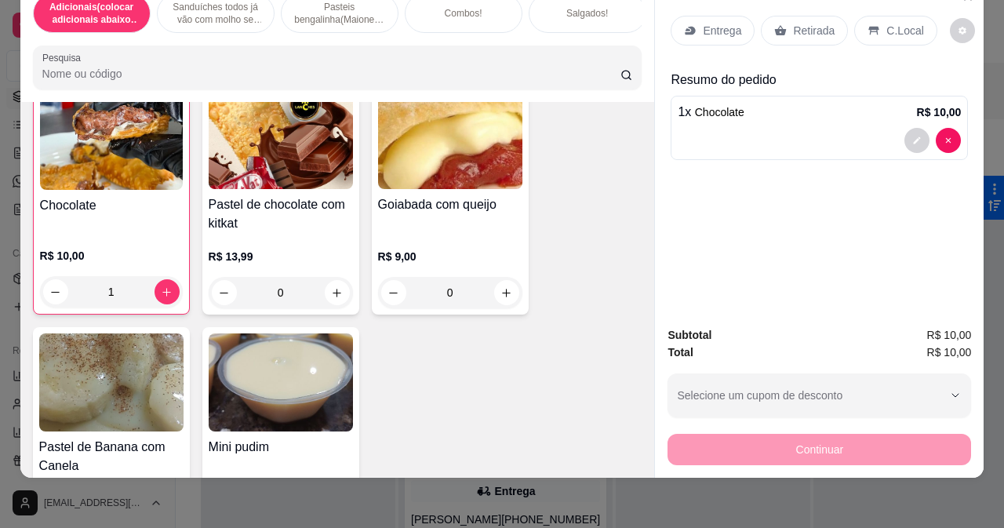
scroll to position [5804, 0]
click at [793, 23] on p "Retirada" at bounding box center [814, 31] width 42 height 16
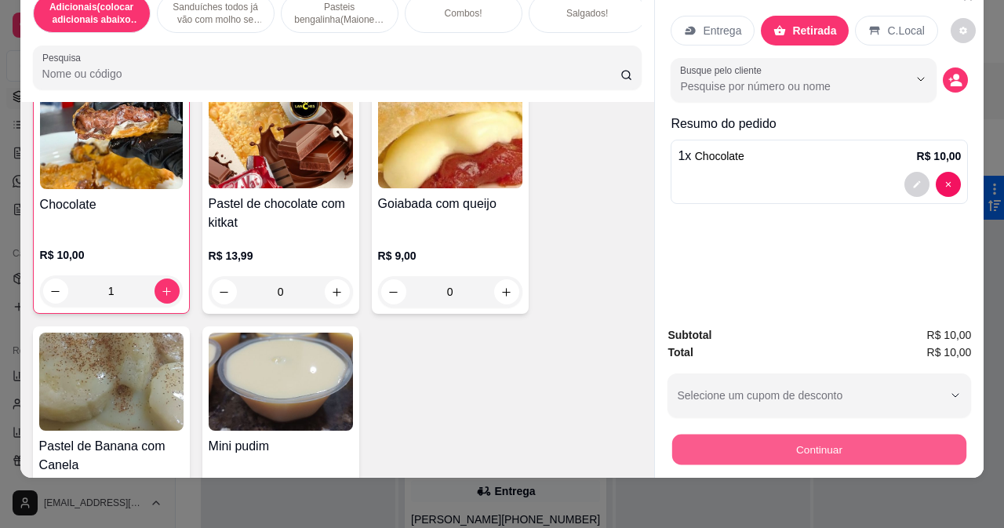
click at [740, 434] on button "Continuar" at bounding box center [819, 449] width 294 height 31
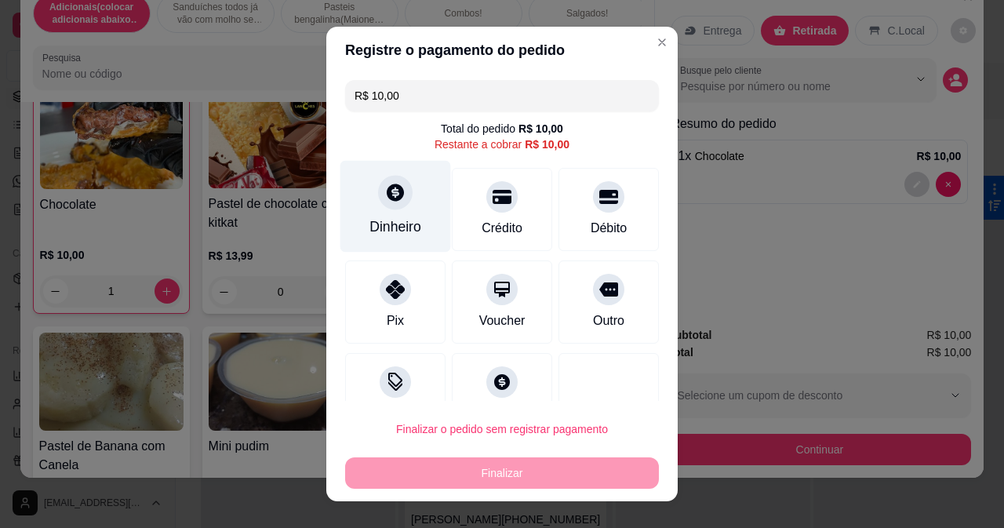
click at [392, 236] on div "Dinheiro" at bounding box center [395, 226] width 52 height 20
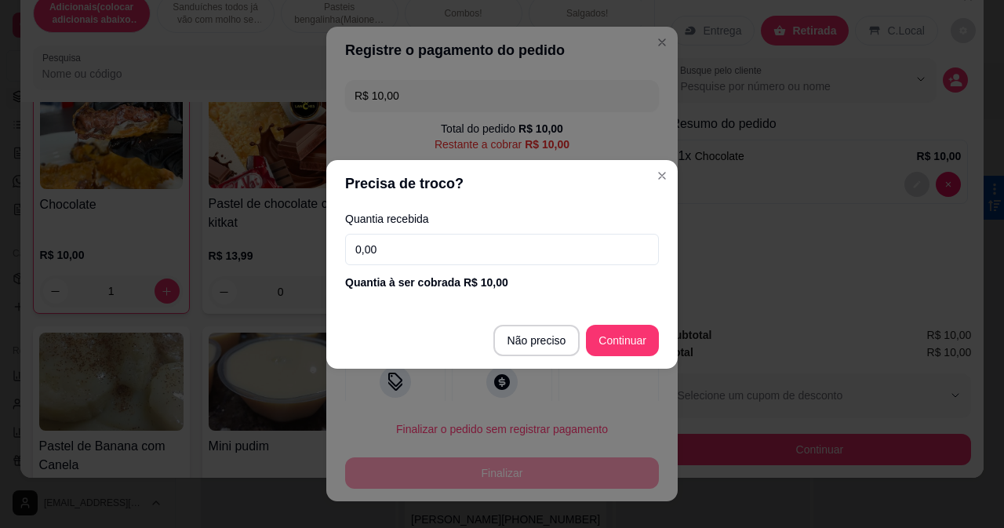
click at [507, 258] on input "0,00" at bounding box center [502, 249] width 314 height 31
type input "4,00"
type input "R$ 0,00"
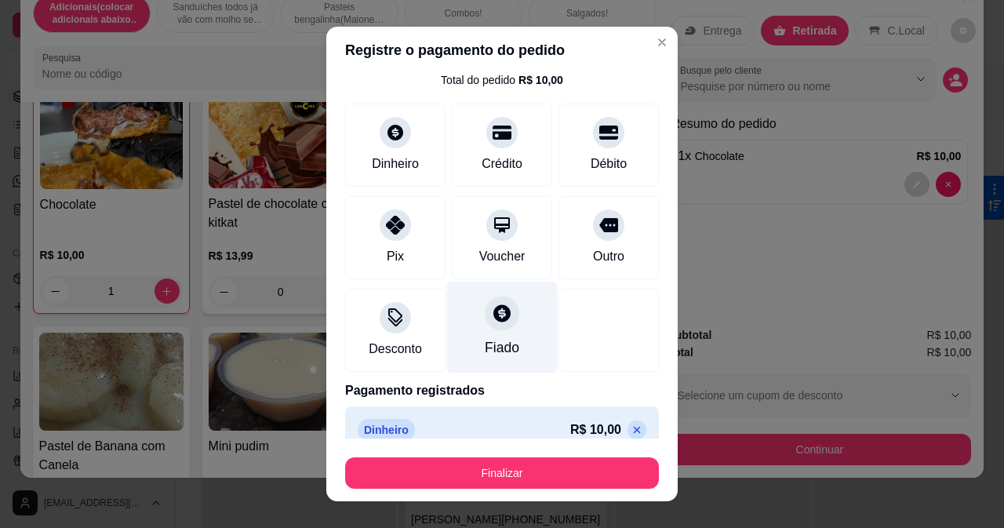
scroll to position [69, 0]
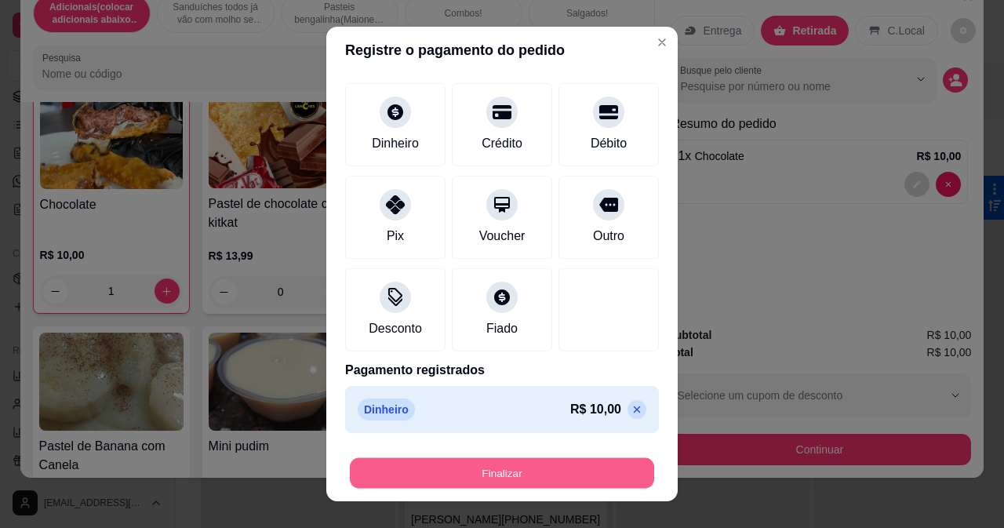
click at [592, 476] on button "Finalizar" at bounding box center [502, 473] width 304 height 31
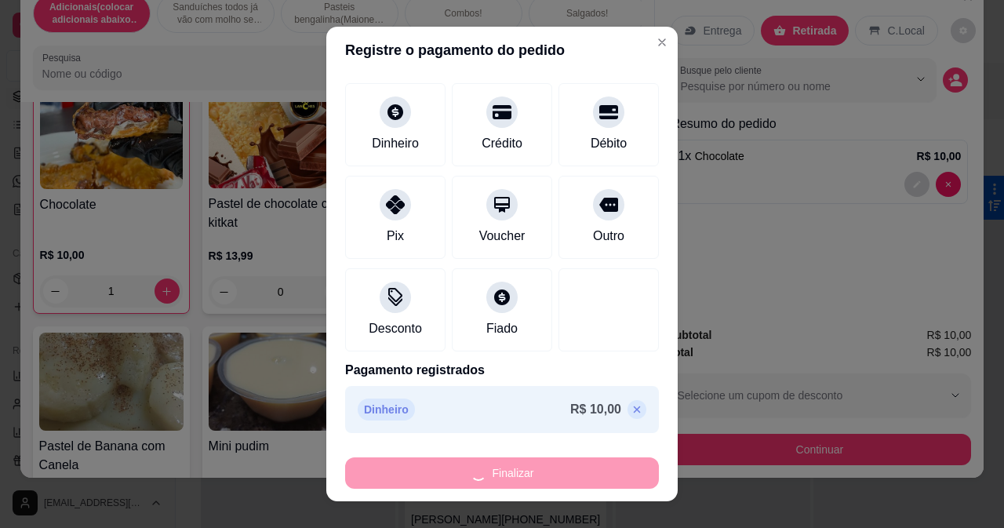
type input "0"
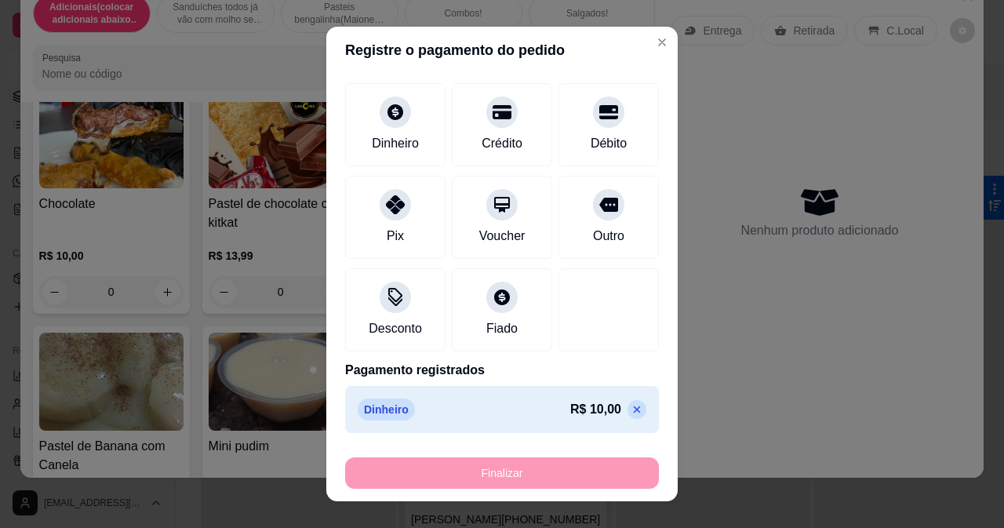
type input "-R$ 10,00"
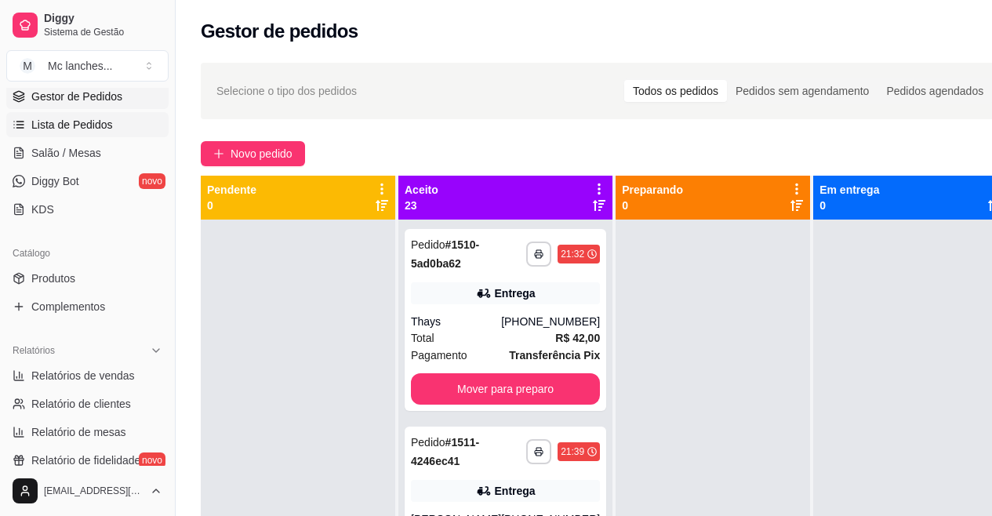
drag, startPoint x: 115, startPoint y: 111, endPoint x: 123, endPoint y: 119, distance: 11.7
click at [115, 111] on ul "Pedidos balcão (PDV) Gestor de Pedidos Lista de Pedidos Salão / Mesas Diggy Bot…" at bounding box center [87, 139] width 162 height 166
click at [123, 119] on link "Lista de Pedidos" at bounding box center [87, 124] width 162 height 25
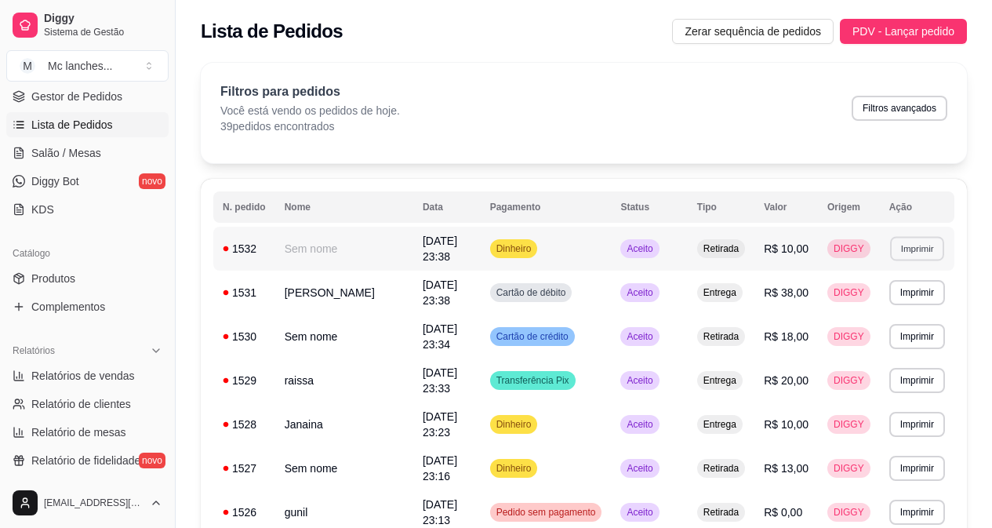
click at [912, 240] on button "Imprimir" at bounding box center [917, 248] width 54 height 24
click at [897, 305] on button "Balcão Principal" at bounding box center [890, 303] width 114 height 25
click at [911, 295] on button "Imprimir" at bounding box center [917, 292] width 56 height 25
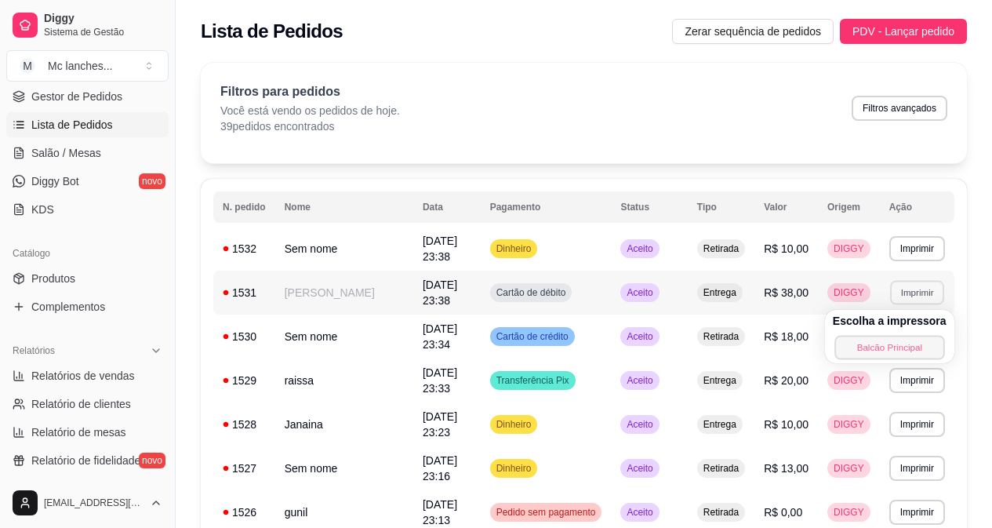
click at [900, 347] on button "Balcão Principal" at bounding box center [889, 347] width 110 height 24
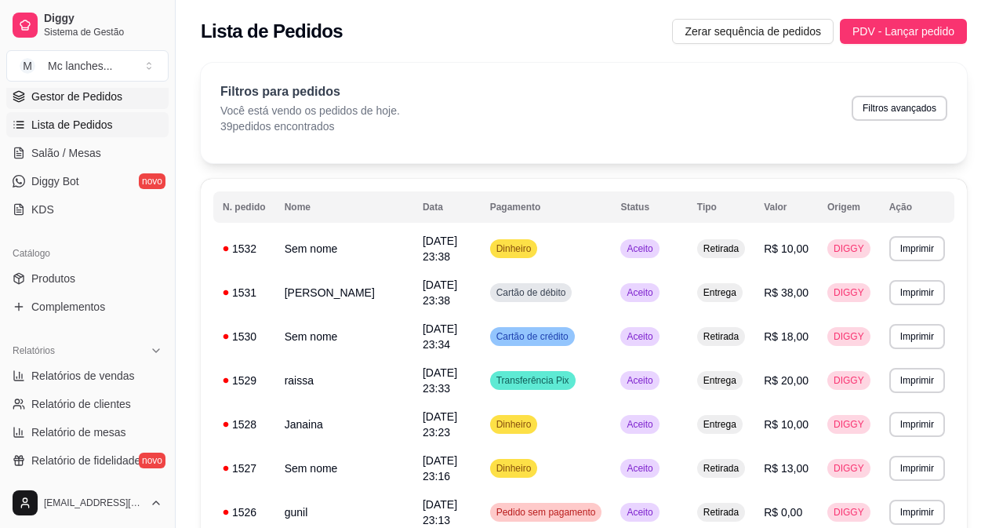
click at [85, 100] on span "Gestor de Pedidos" at bounding box center [76, 97] width 91 height 16
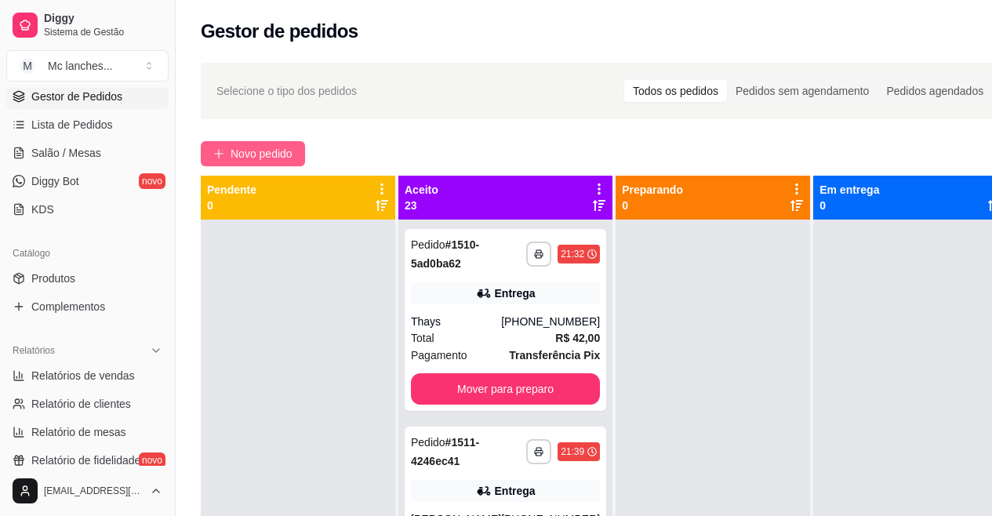
click at [271, 159] on span "Novo pedido" at bounding box center [262, 153] width 62 height 17
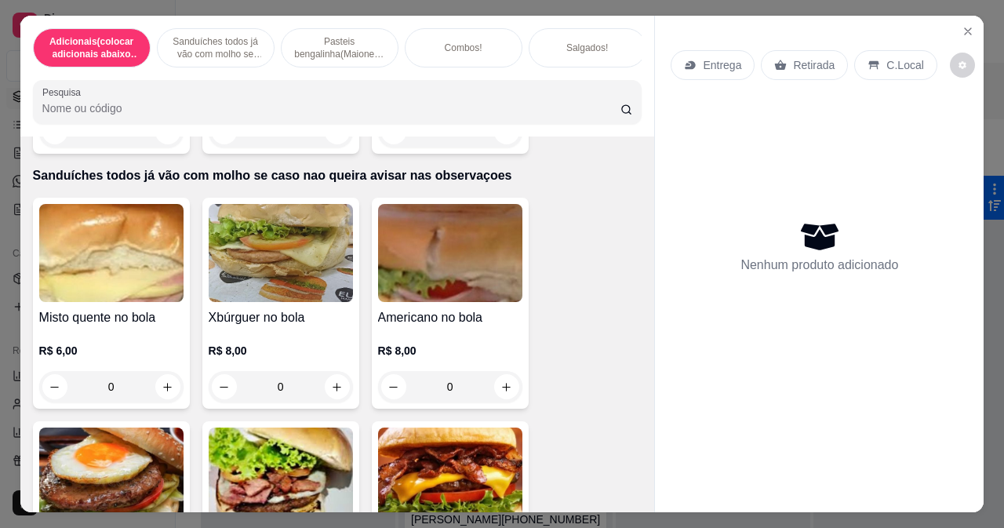
scroll to position [314, 0]
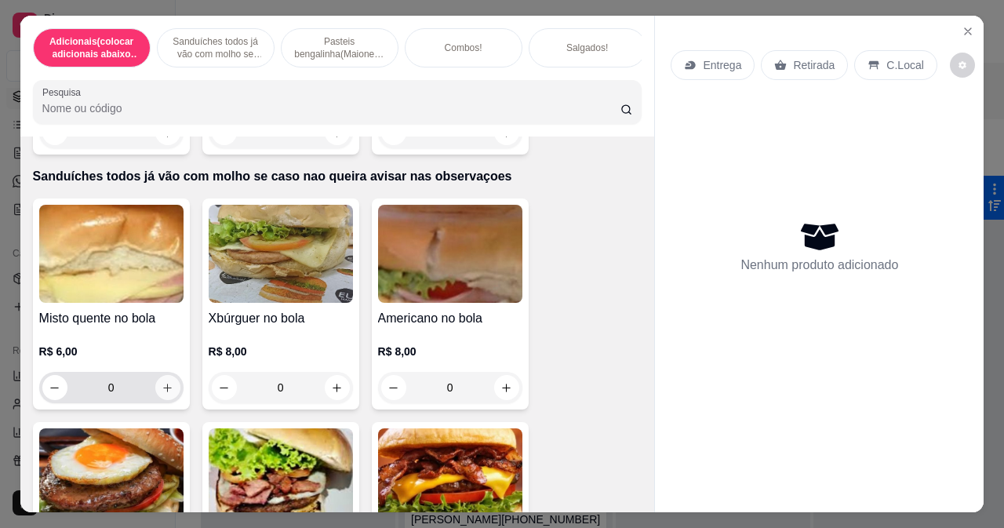
click at [162, 389] on icon "increase-product-quantity" at bounding box center [168, 388] width 12 height 12
type input "1"
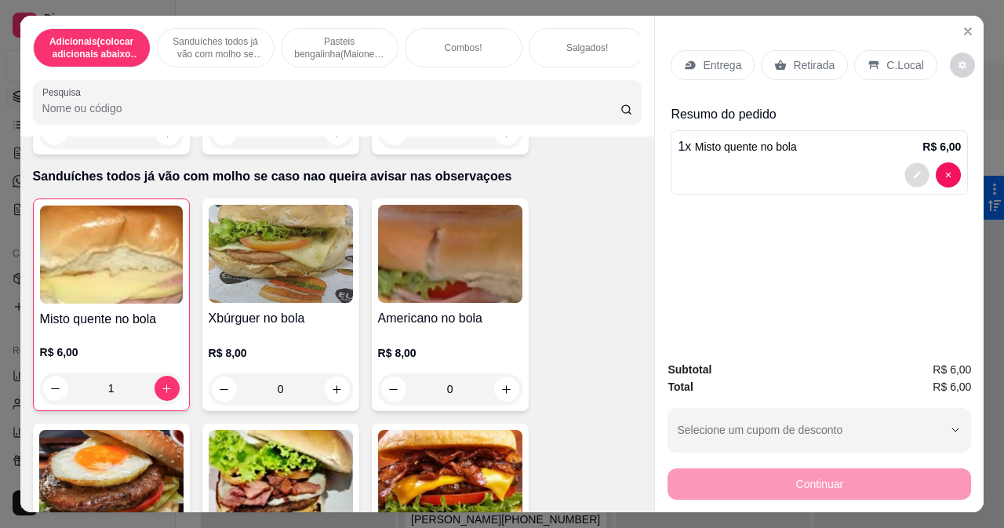
click at [905, 178] on button "decrease-product-quantity" at bounding box center [917, 175] width 24 height 24
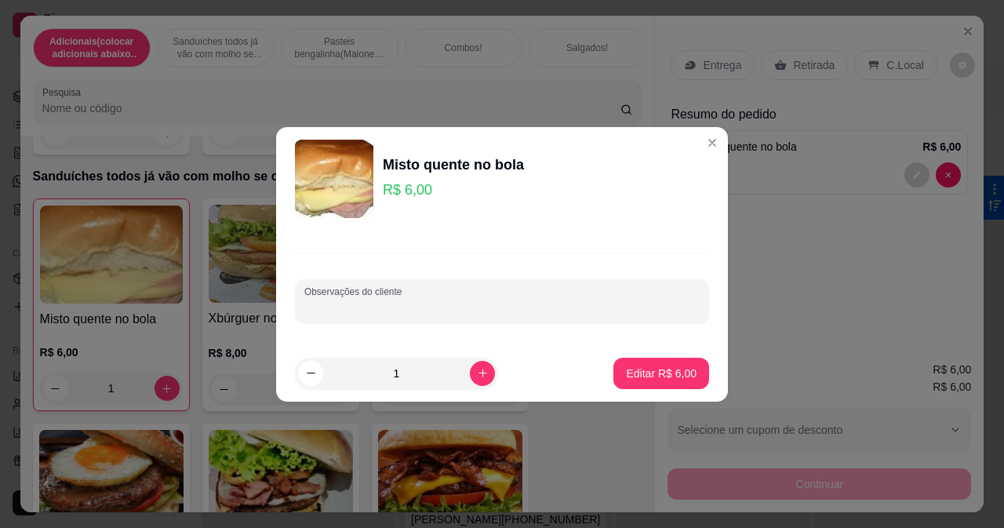
click at [422, 307] on input "Observações do cliente" at bounding box center [501, 308] width 395 height 16
type input "trocar presunto por calabresa"
click at [645, 364] on button "Editar R$ 6,00" at bounding box center [661, 373] width 93 height 31
type input "0"
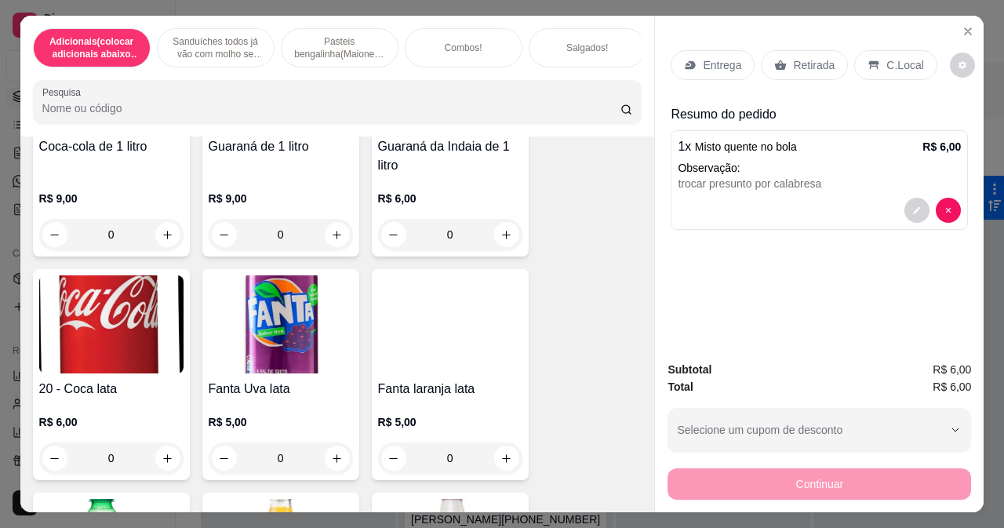
scroll to position [6980, 0]
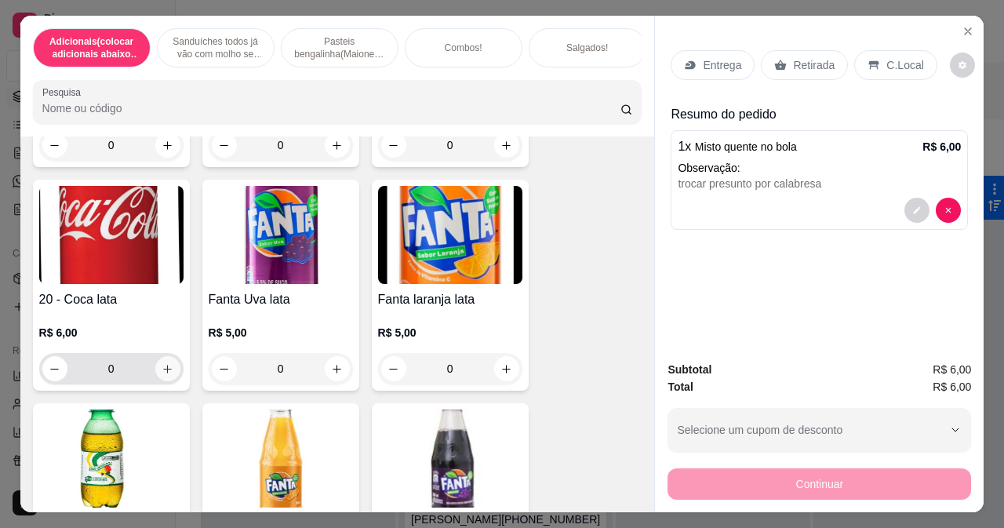
click at [166, 375] on icon "increase-product-quantity" at bounding box center [168, 369] width 12 height 12
type input "1"
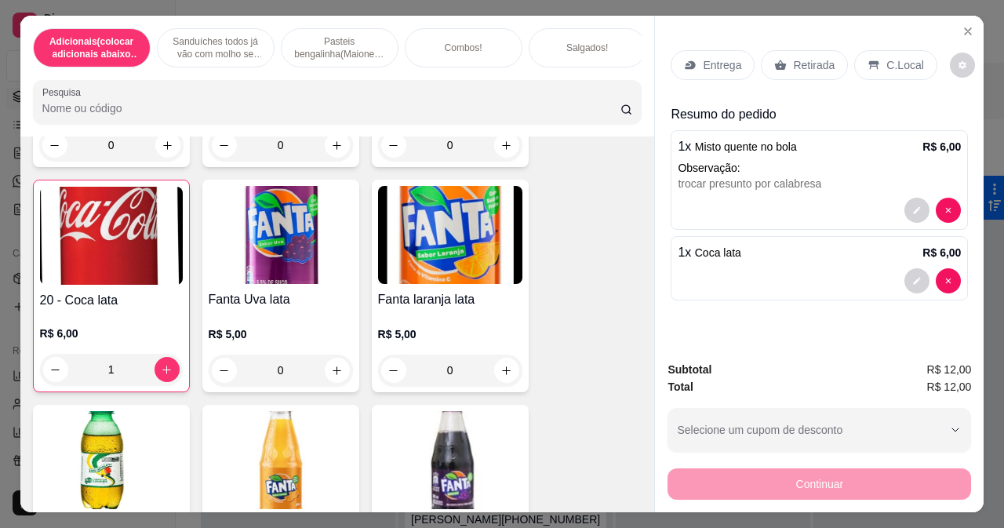
click at [783, 61] on div "Retirada" at bounding box center [804, 65] width 87 height 30
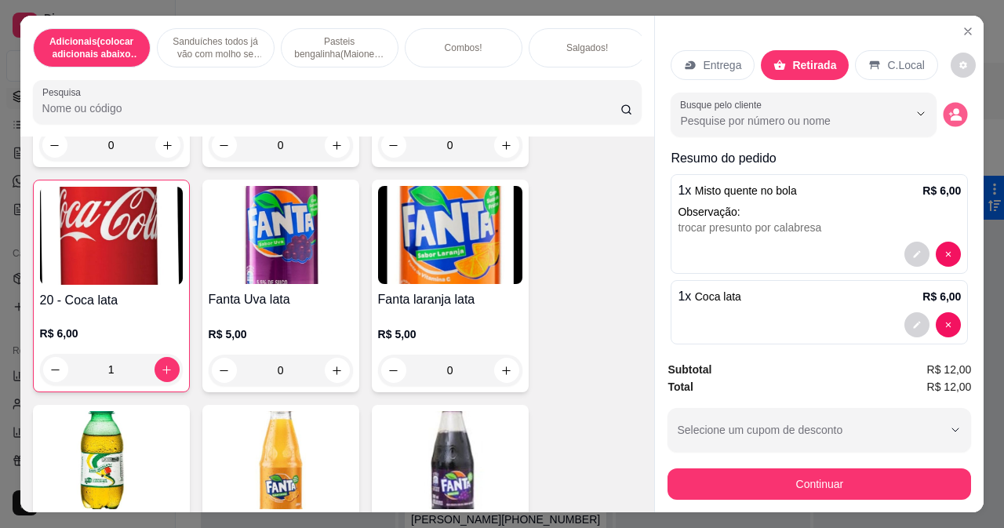
click at [943, 103] on button "decrease-product-quantity" at bounding box center [955, 115] width 24 height 24
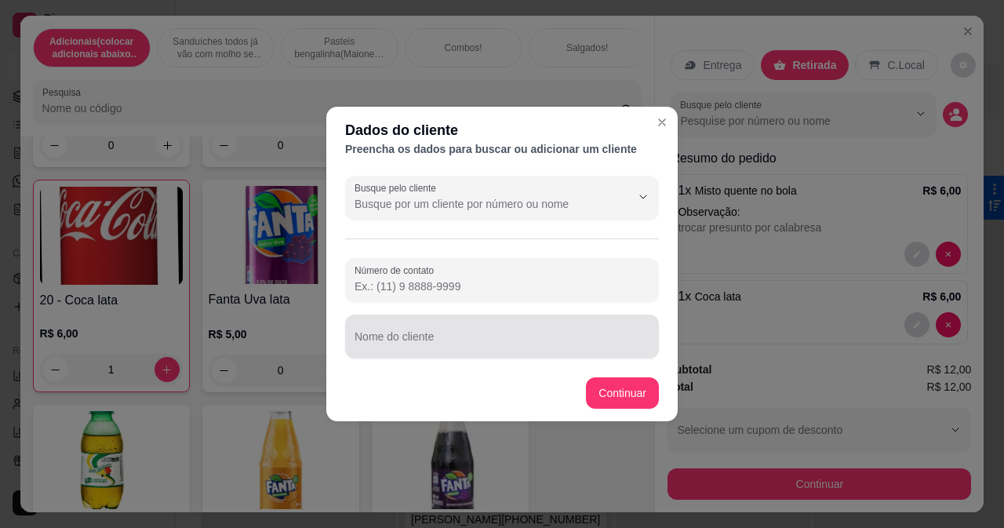
click at [511, 344] on input "Nome do cliente" at bounding box center [501, 343] width 295 height 16
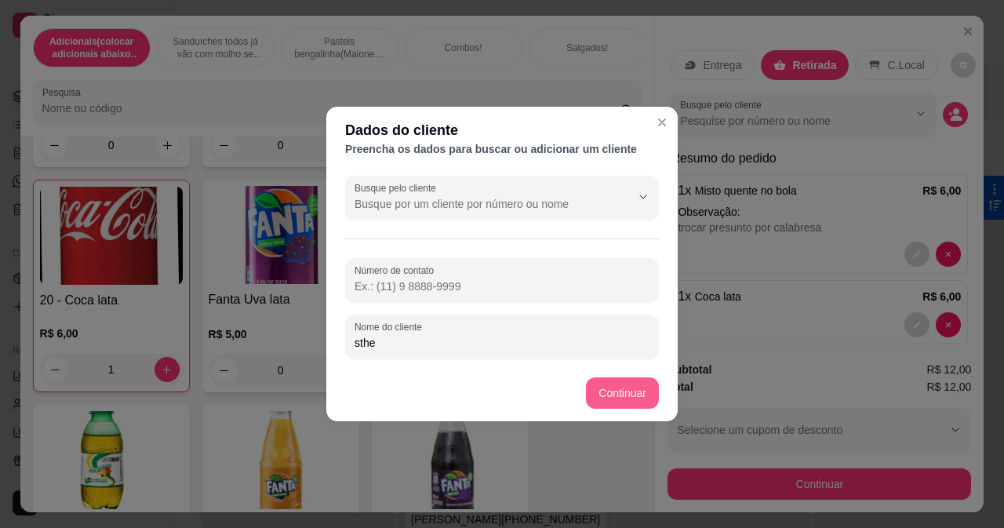
type input "sthe"
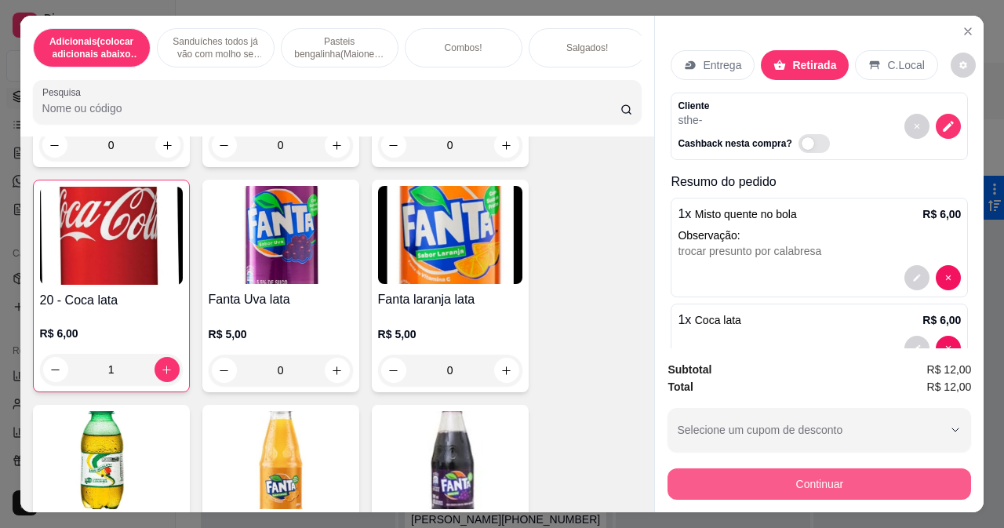
click at [694, 484] on button "Continuar" at bounding box center [819, 483] width 304 height 31
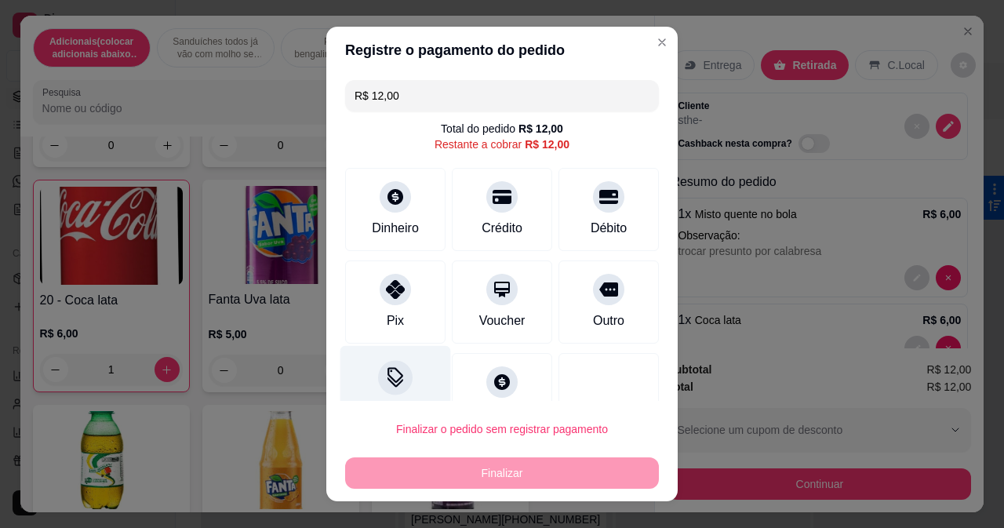
click at [391, 367] on div "Desconto" at bounding box center [395, 391] width 111 height 92
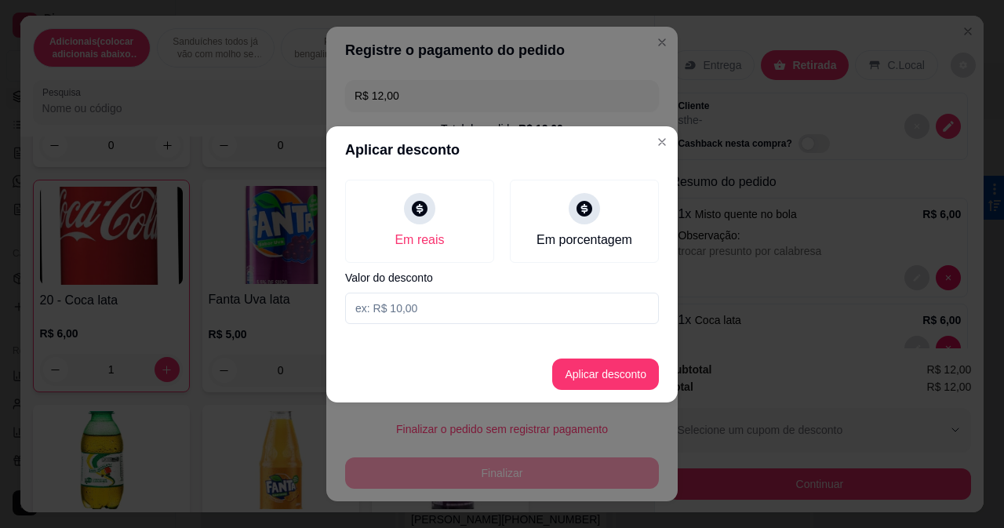
click at [431, 307] on input at bounding box center [502, 308] width 314 height 31
type input "12,00"
click at [635, 376] on button "Aplicar desconto" at bounding box center [605, 373] width 103 height 31
type input "R$ 0,00"
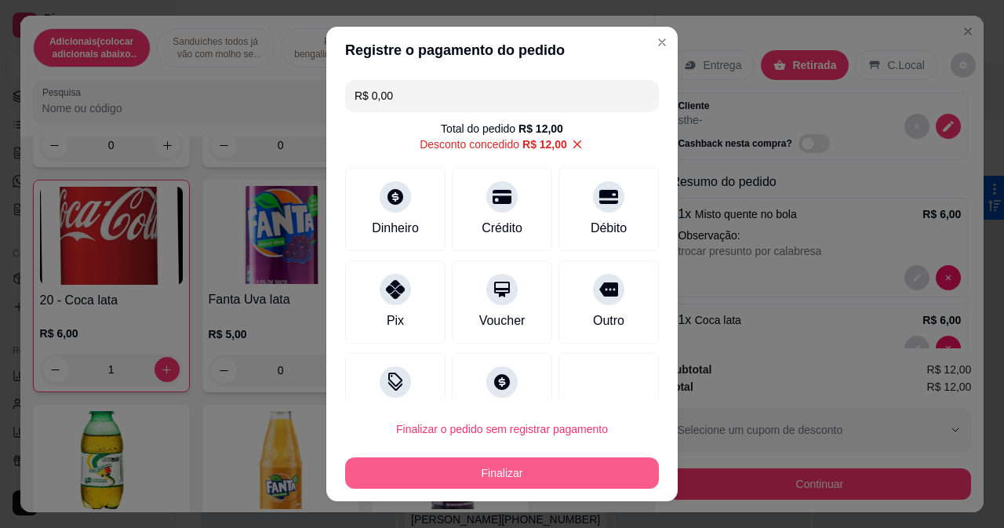
click at [532, 477] on button "Finalizar" at bounding box center [502, 472] width 314 height 31
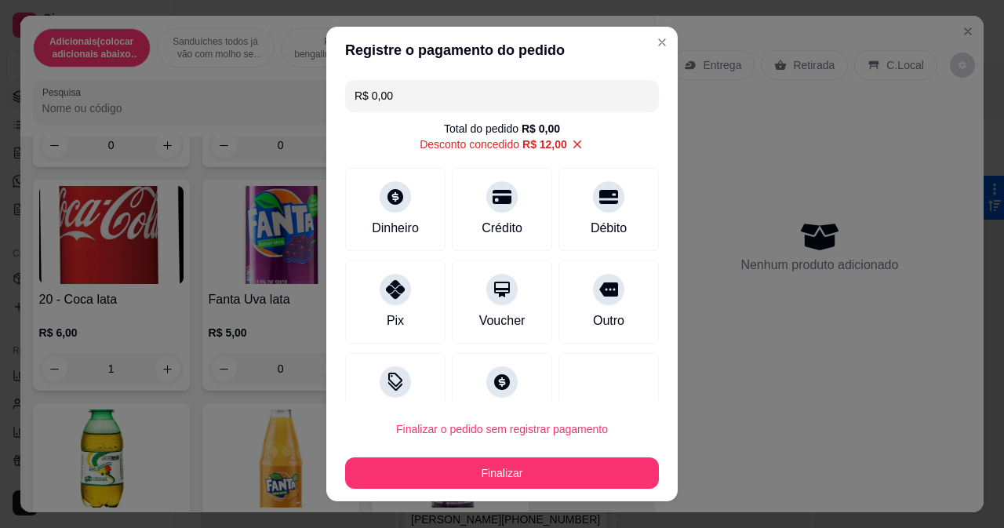
type input "0"
type input "-R$ 12,00"
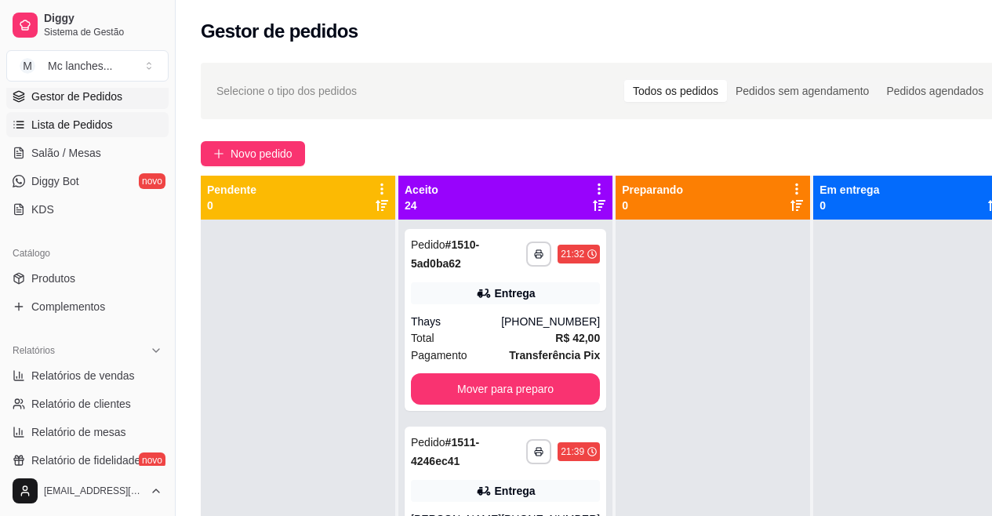
click at [105, 122] on span "Lista de Pedidos" at bounding box center [72, 125] width 82 height 16
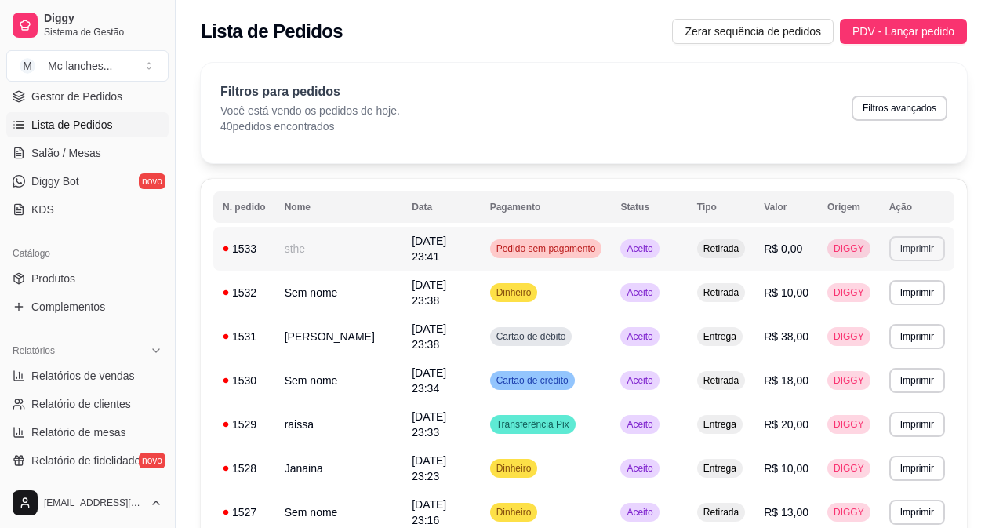
click at [900, 249] on button "Imprimir" at bounding box center [917, 248] width 56 height 25
click at [904, 298] on button "Balcão Principal" at bounding box center [889, 303] width 110 height 24
click at [77, 94] on span "Gestor de Pedidos" at bounding box center [76, 97] width 91 height 16
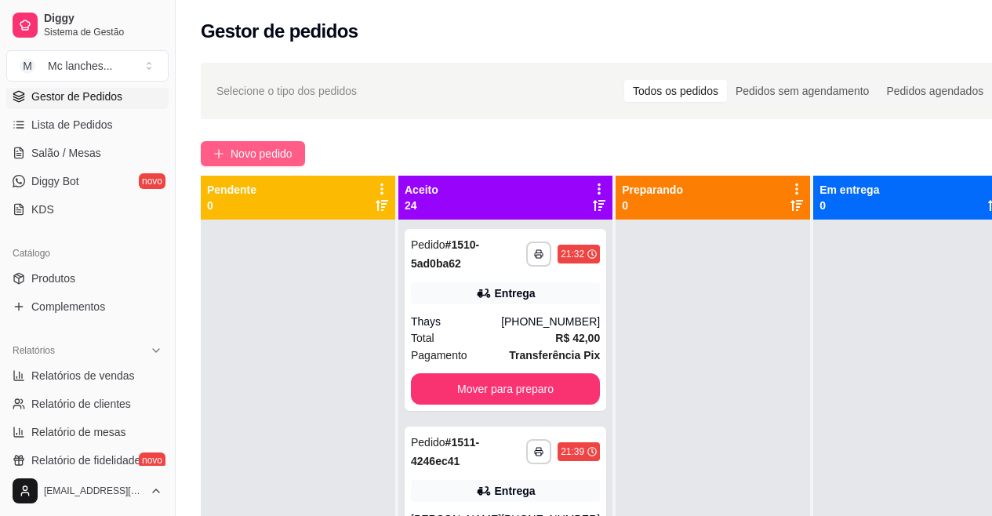
click at [247, 146] on span "Novo pedido" at bounding box center [262, 153] width 62 height 17
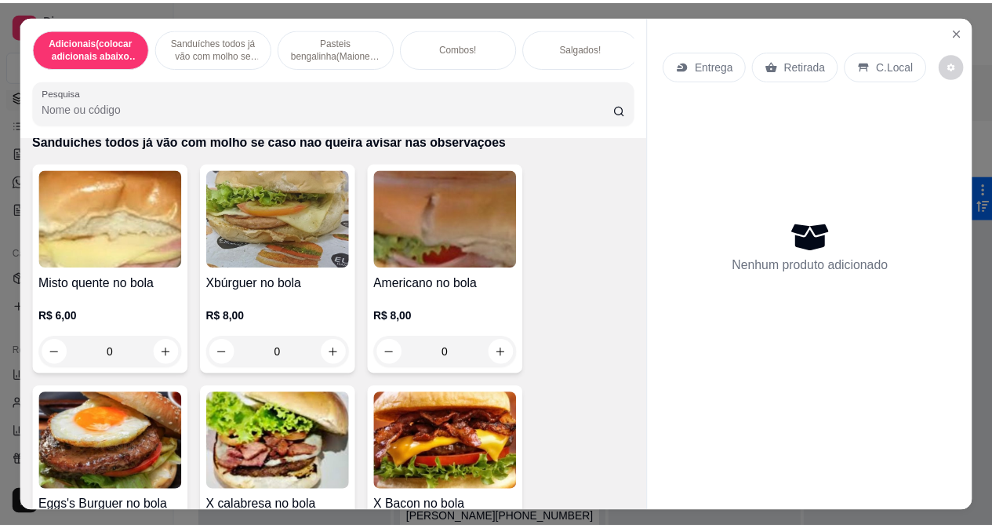
scroll to position [314, 0]
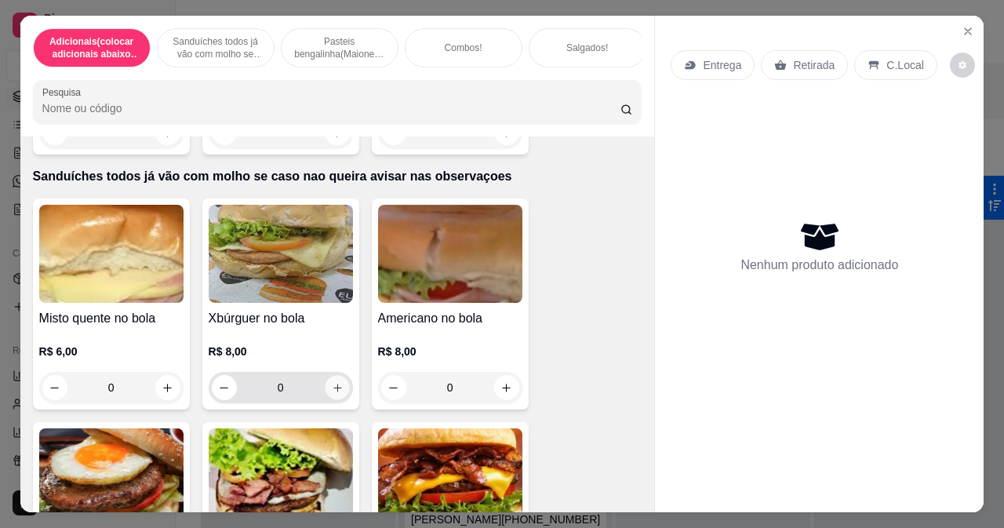
click at [336, 394] on icon "increase-product-quantity" at bounding box center [337, 388] width 12 height 12
type input "1"
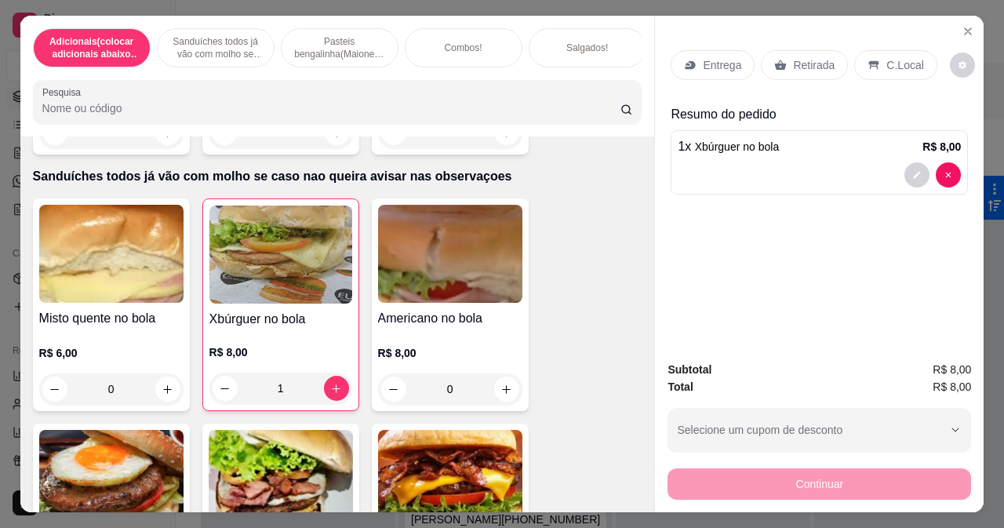
click at [806, 59] on p "Retirada" at bounding box center [814, 65] width 42 height 16
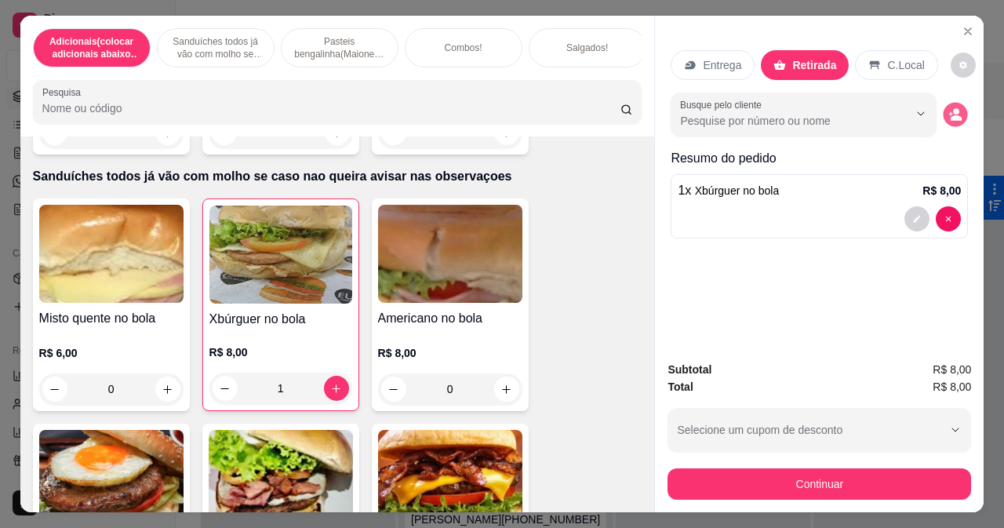
click at [949, 107] on icon "decrease-product-quantity" at bounding box center [955, 113] width 13 height 13
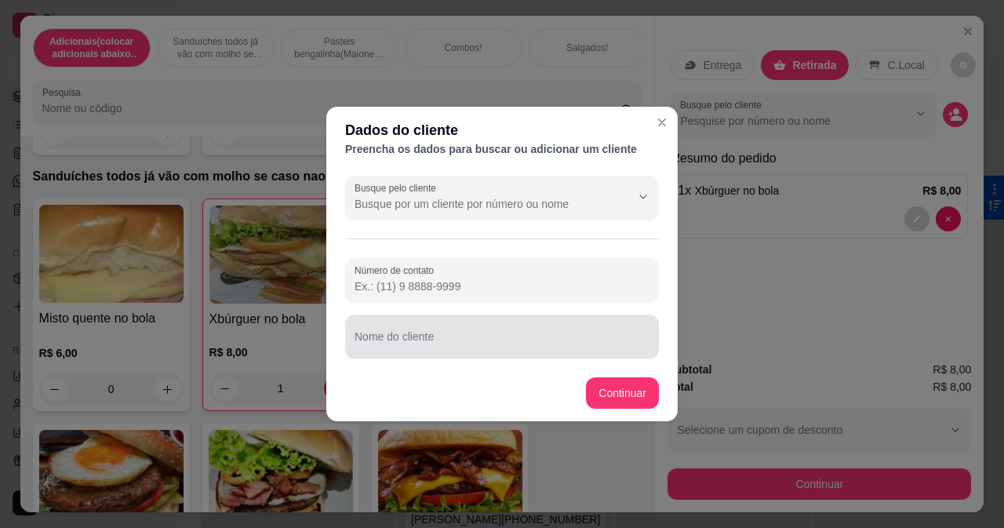
drag, startPoint x: 518, startPoint y: 338, endPoint x: 584, endPoint y: 267, distance: 97.1
click at [518, 339] on input "Nome do cliente" at bounding box center [501, 343] width 295 height 16
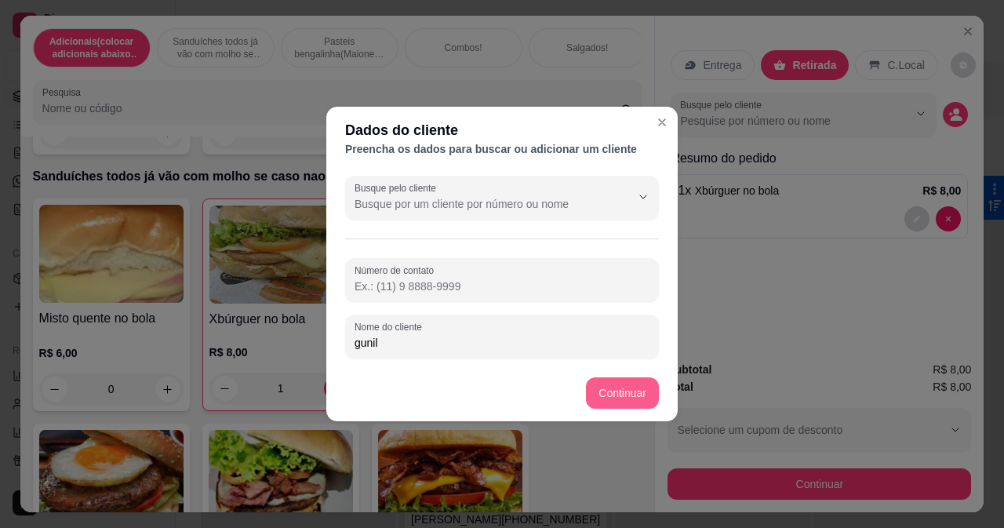
type input "gunil"
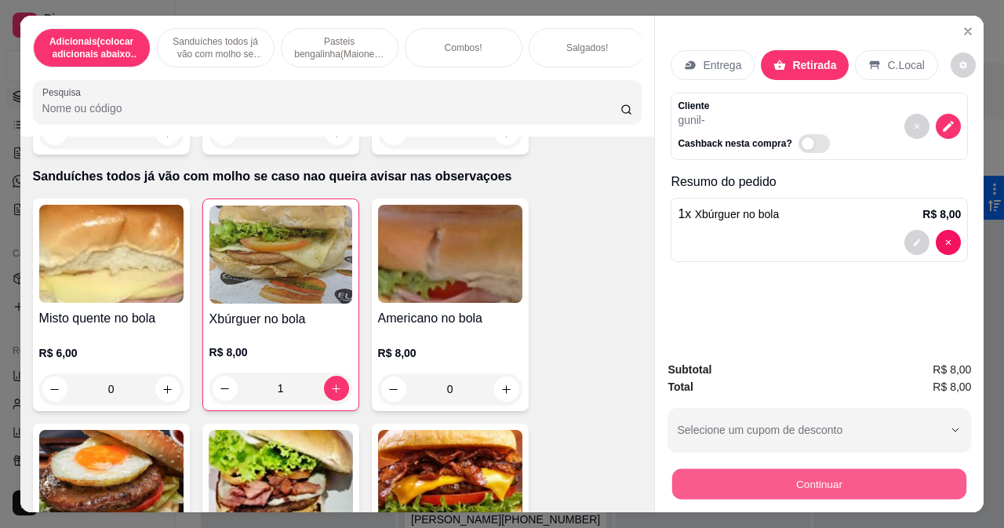
click at [675, 475] on button "Continuar" at bounding box center [819, 483] width 294 height 31
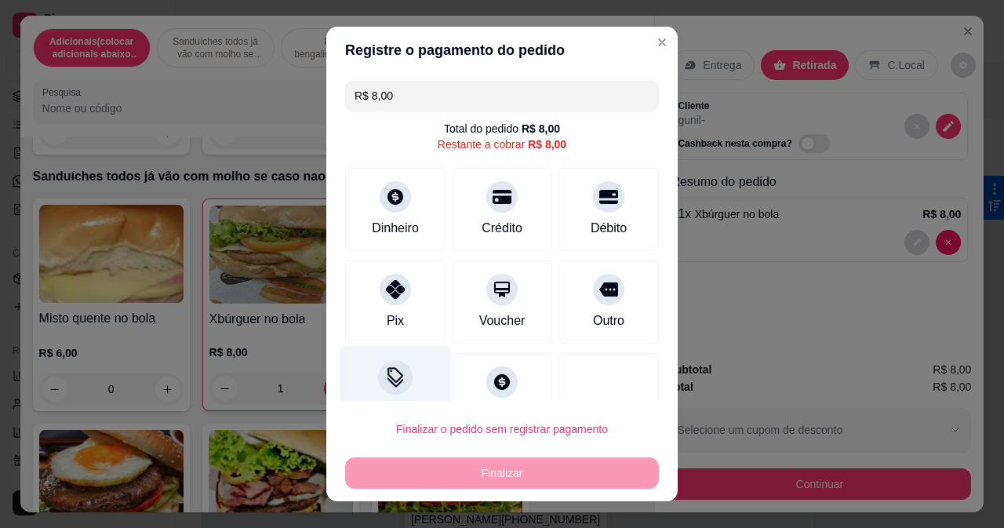
click at [385, 379] on icon at bounding box center [395, 377] width 20 height 20
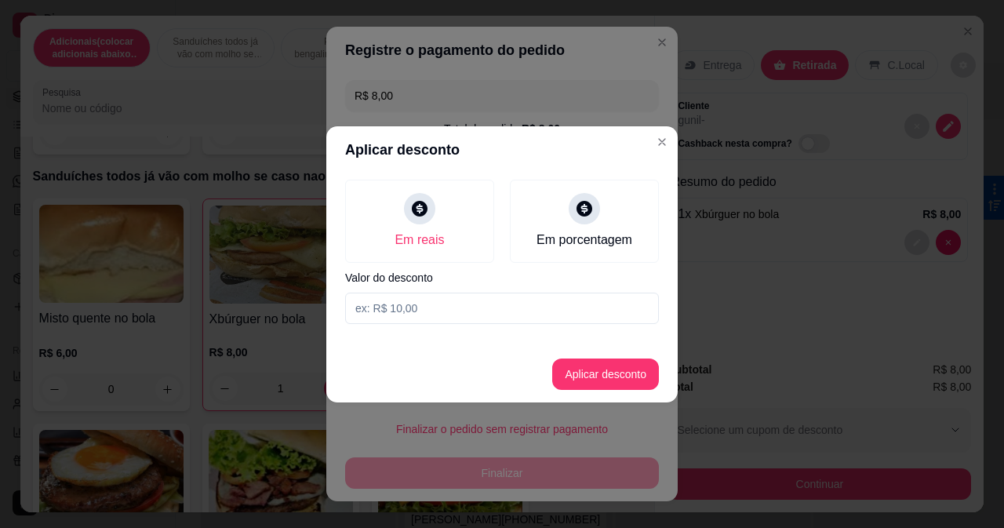
click at [380, 307] on input at bounding box center [502, 308] width 314 height 31
type input "6,00"
click at [649, 377] on button "Aplicar desconto" at bounding box center [605, 373] width 103 height 31
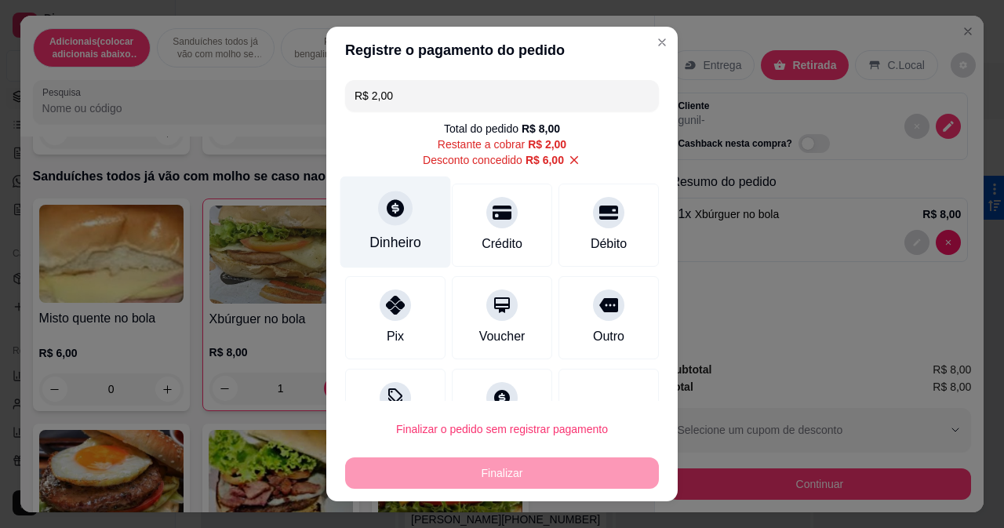
click at [385, 214] on icon at bounding box center [395, 208] width 20 height 20
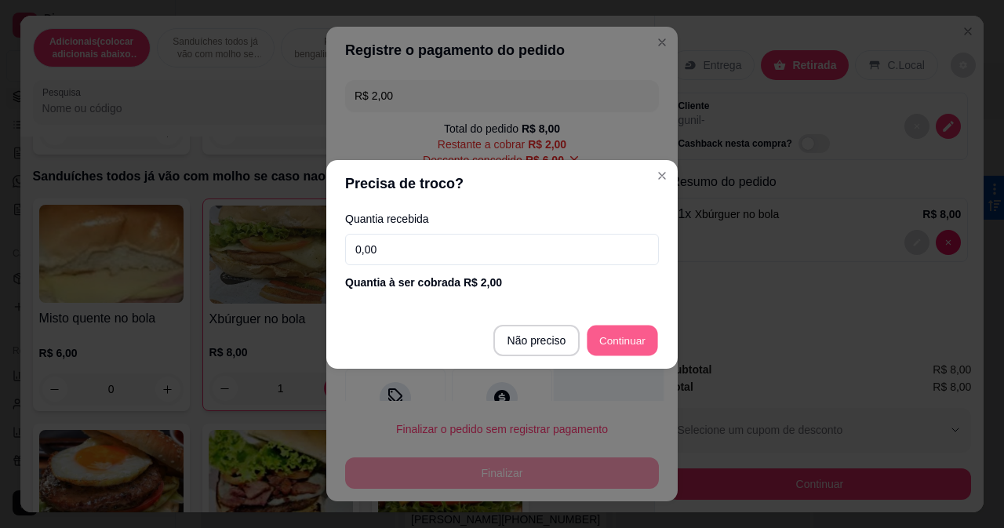
type input "R$ 0,00"
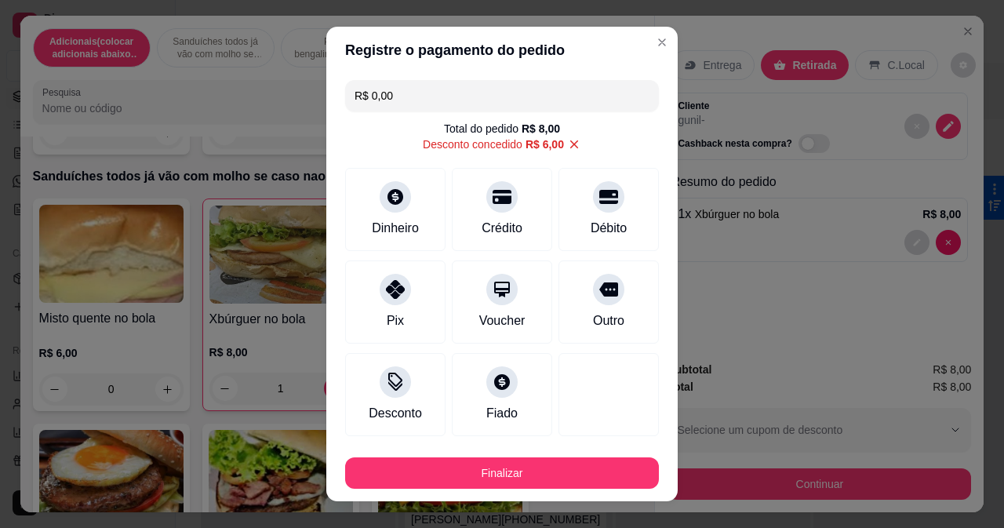
click at [567, 493] on footer "Finalizar" at bounding box center [501, 469] width 351 height 63
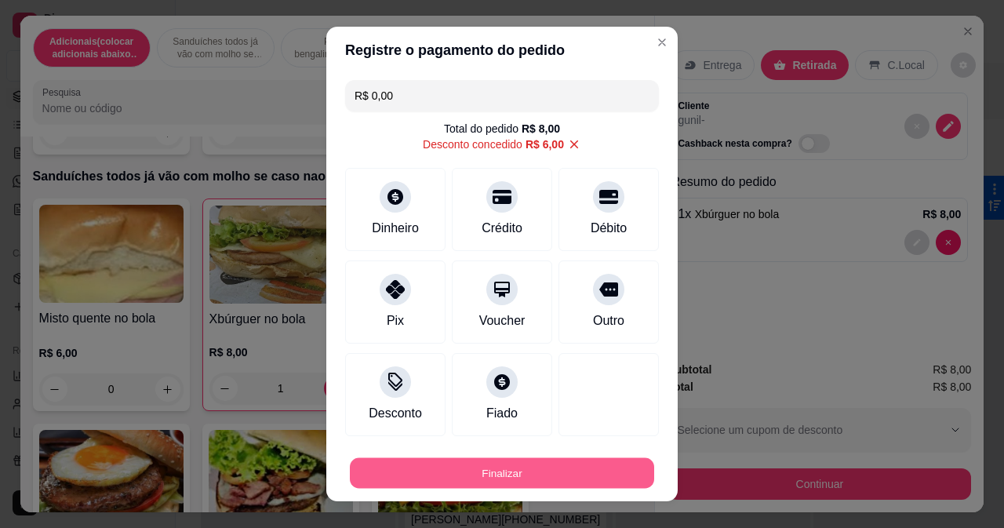
click at [571, 473] on button "Finalizar" at bounding box center [502, 473] width 304 height 31
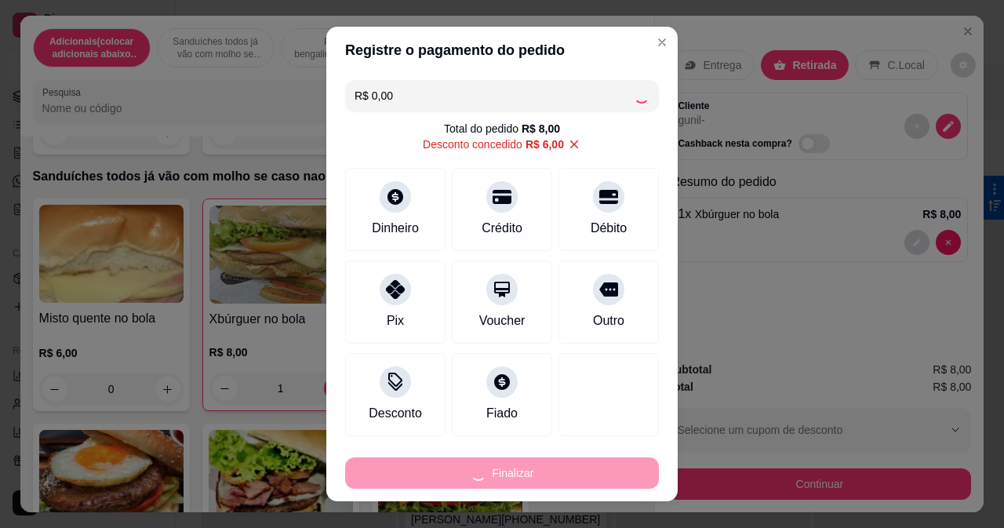
type input "0"
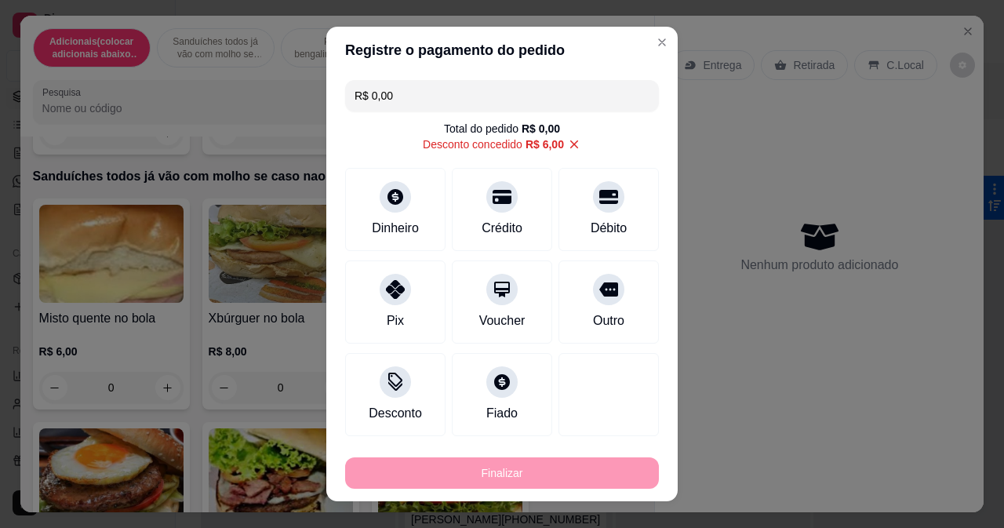
type input "-R$ 8,00"
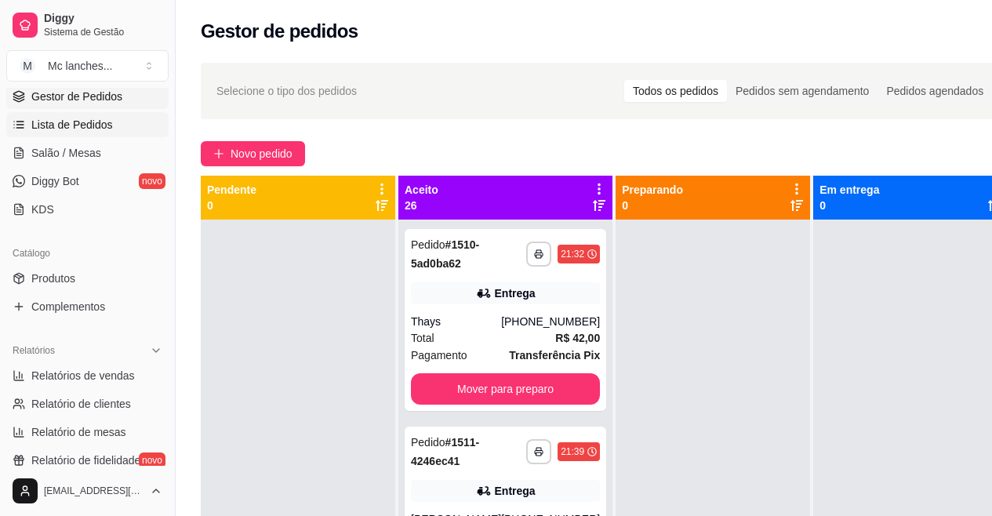
click at [109, 118] on span "Lista de Pedidos" at bounding box center [72, 125] width 82 height 16
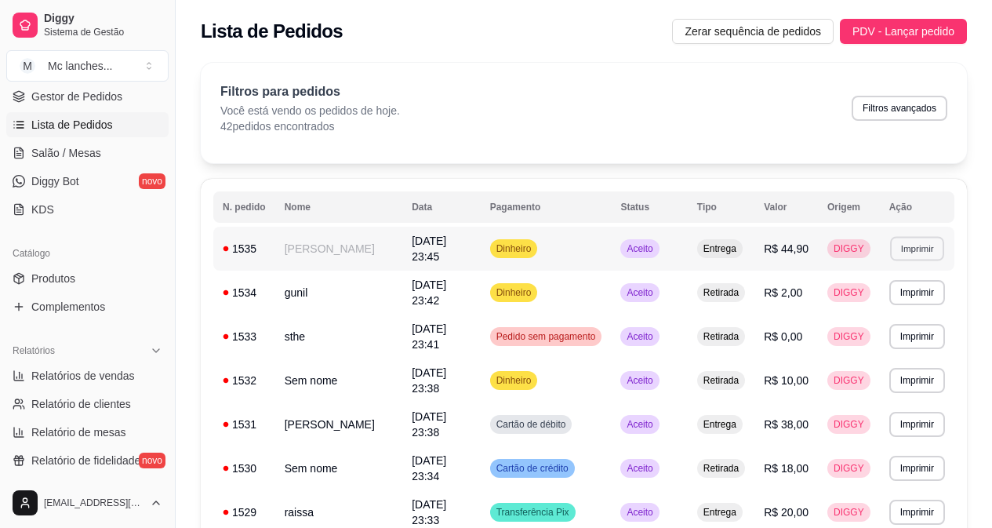
click at [917, 250] on button "Imprimir" at bounding box center [917, 248] width 54 height 24
click at [894, 300] on button "Balcão Principal" at bounding box center [890, 303] width 114 height 25
click at [899, 297] on button "Imprimir" at bounding box center [917, 292] width 54 height 24
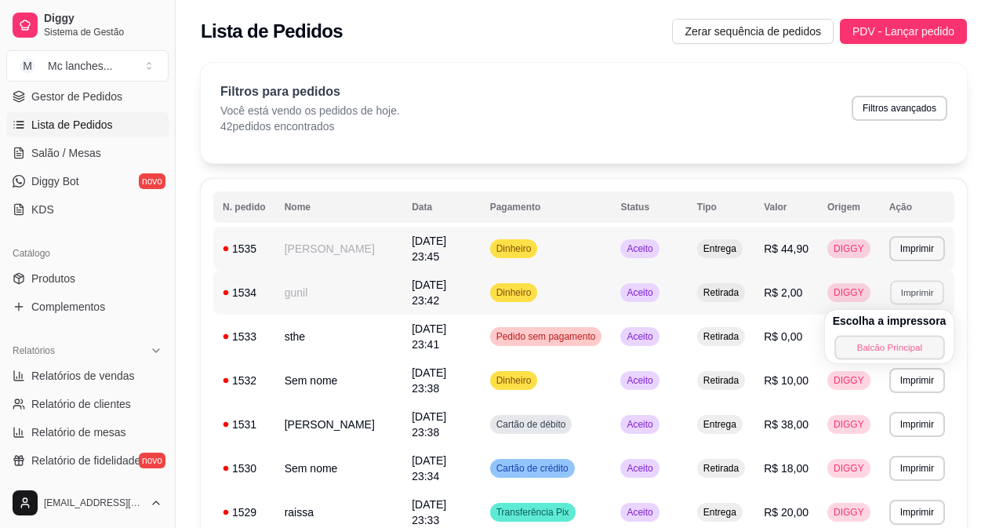
click at [909, 348] on button "Balcão Principal" at bounding box center [889, 347] width 110 height 24
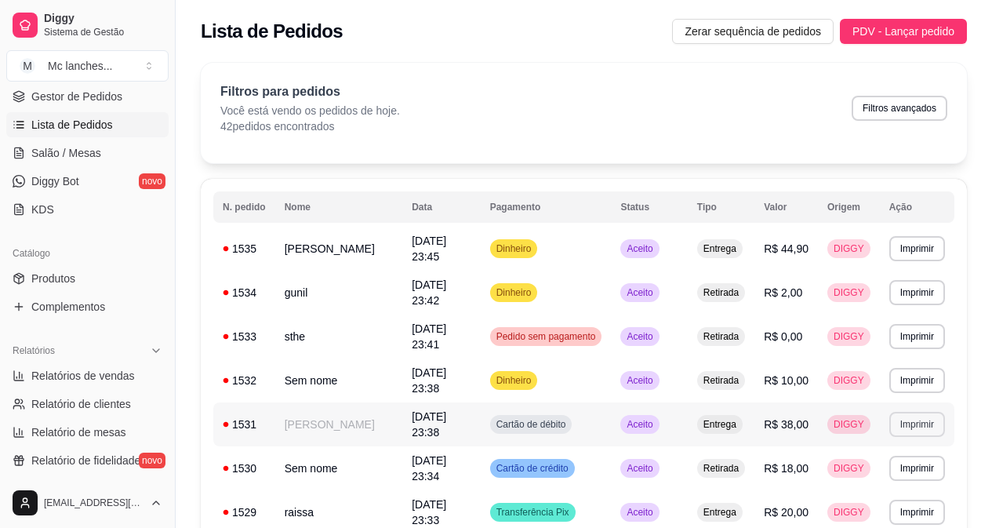
click at [921, 424] on button "Imprimir" at bounding box center [917, 424] width 56 height 25
click at [911, 471] on button "Balcão Principal" at bounding box center [889, 479] width 110 height 24
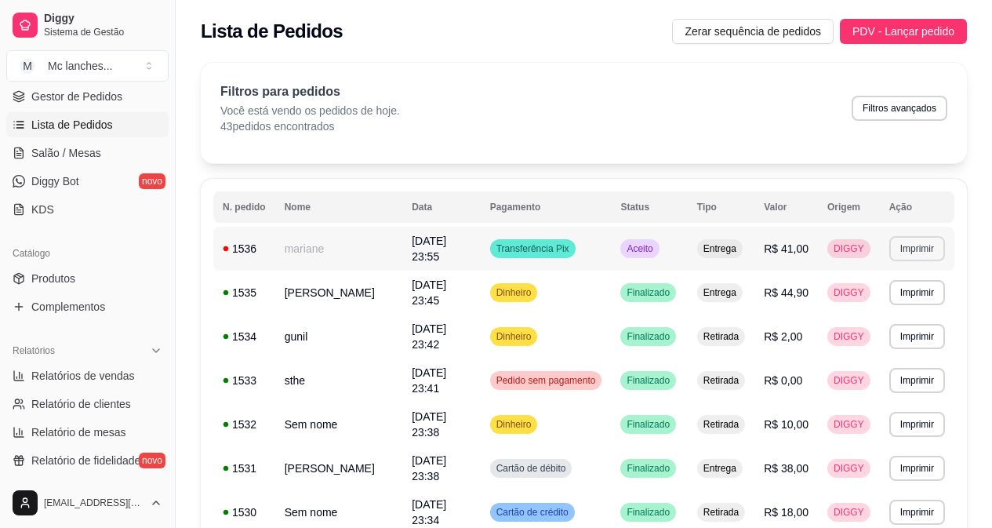
click at [902, 251] on button "Imprimir" at bounding box center [917, 248] width 56 height 25
click at [889, 307] on button "Balcão Principal" at bounding box center [889, 303] width 110 height 24
click at [923, 288] on button "Imprimir" at bounding box center [917, 292] width 54 height 24
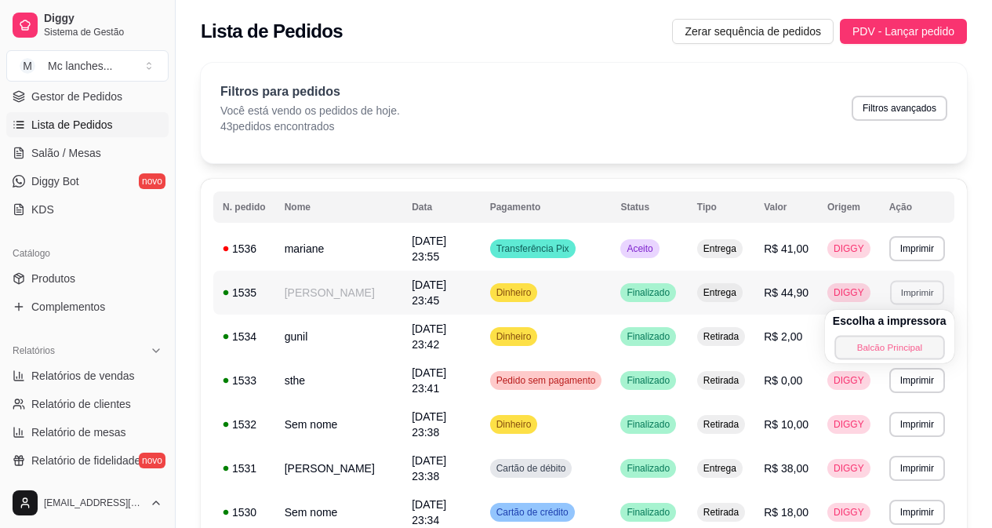
click at [904, 341] on button "Balcão Principal" at bounding box center [889, 347] width 110 height 24
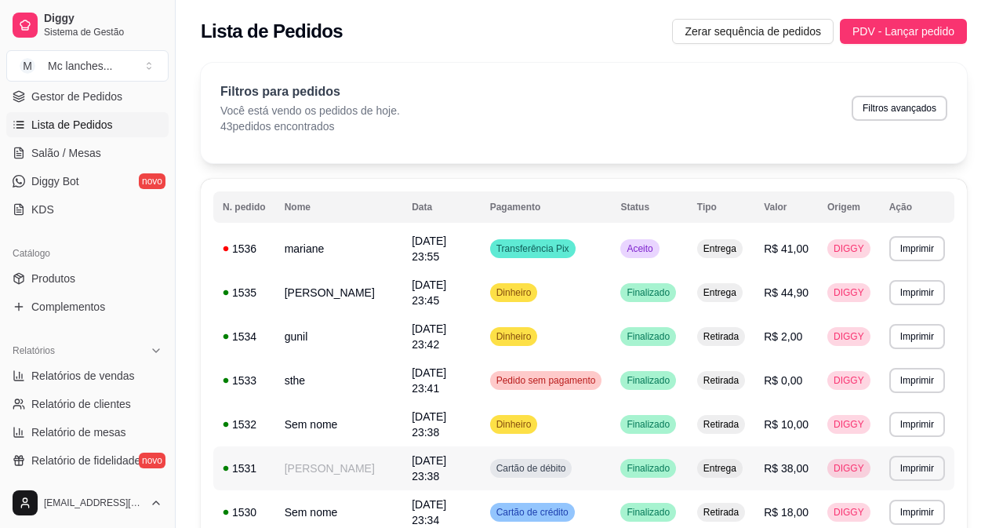
click at [341, 460] on td "[PERSON_NAME]" at bounding box center [338, 468] width 127 height 44
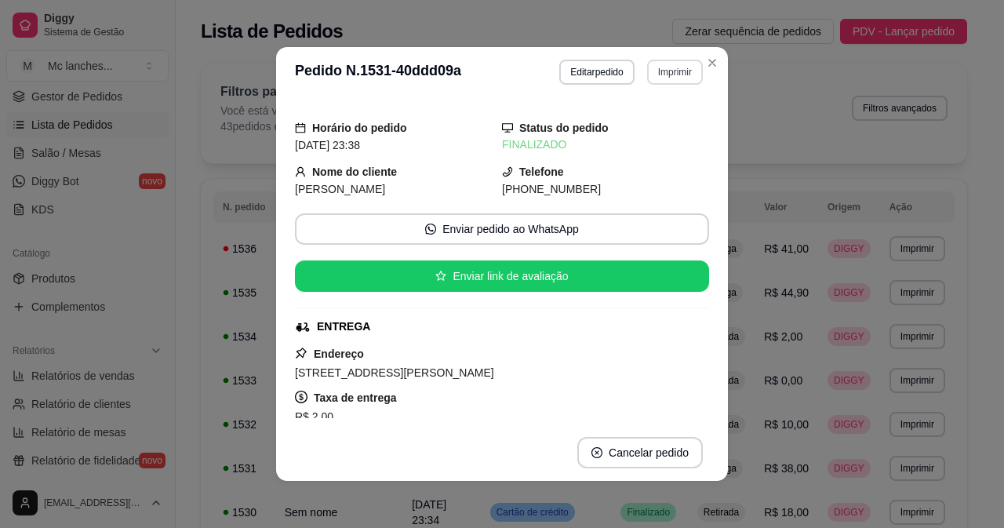
click at [660, 61] on button "Imprimir" at bounding box center [675, 72] width 56 height 25
click at [635, 121] on button "Balcão Principal" at bounding box center [641, 127] width 114 height 25
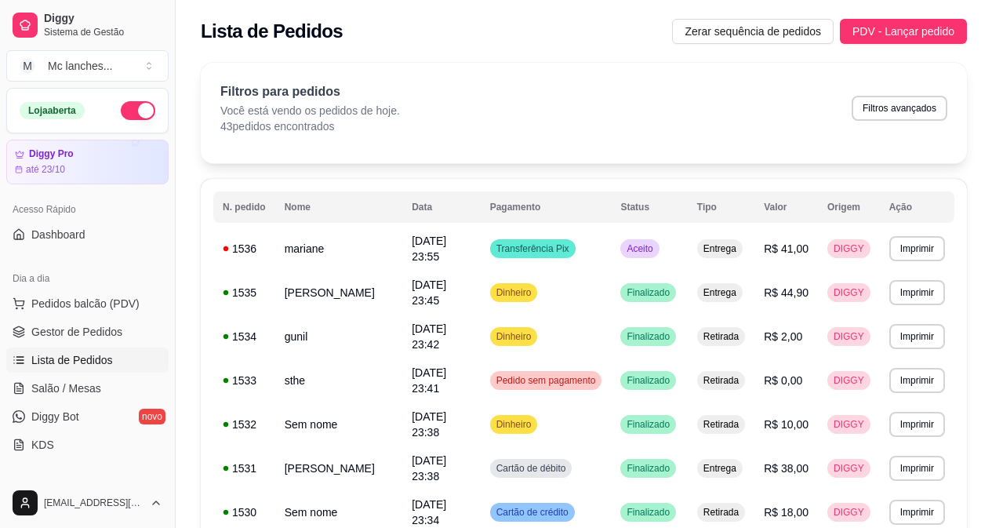
click at [121, 104] on button "button" at bounding box center [138, 110] width 35 height 19
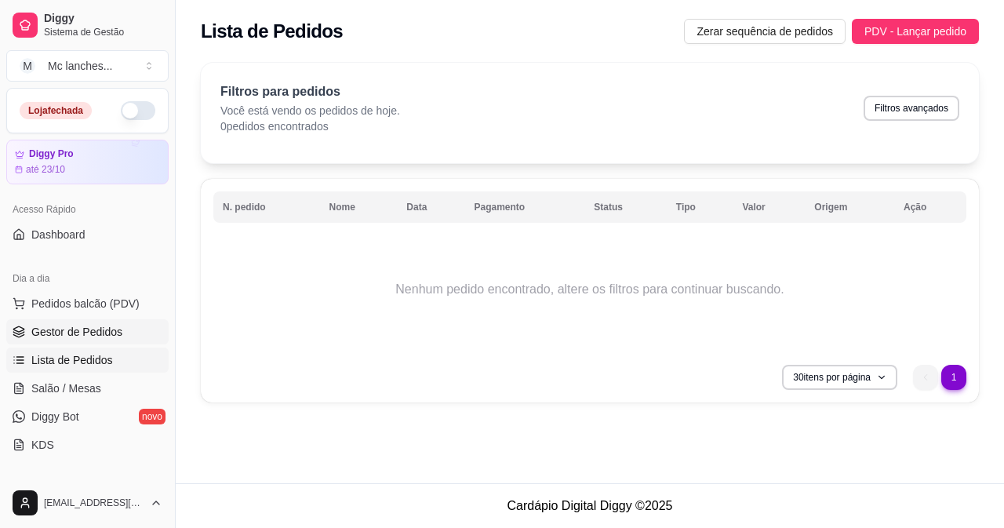
click at [90, 334] on span "Gestor de Pedidos" at bounding box center [76, 332] width 91 height 16
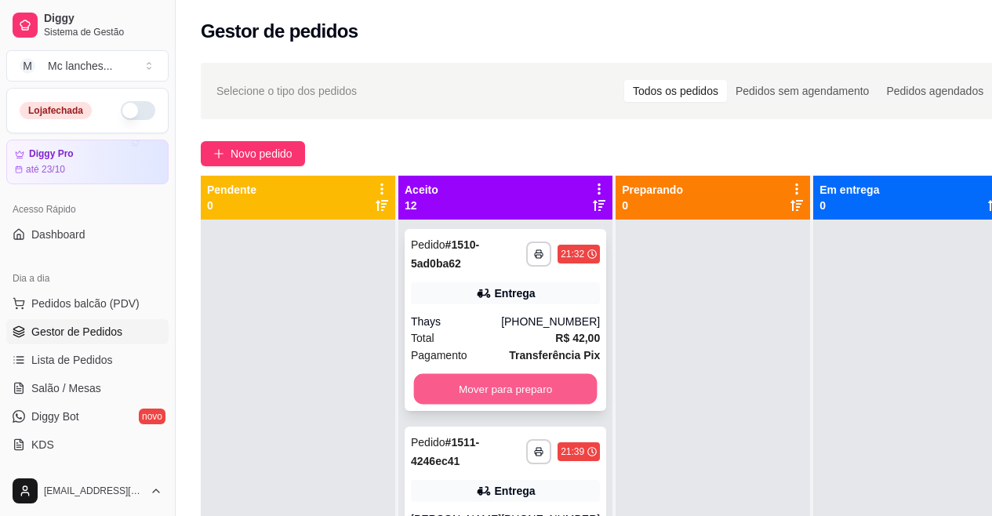
click at [495, 397] on button "Mover para preparo" at bounding box center [506, 389] width 184 height 31
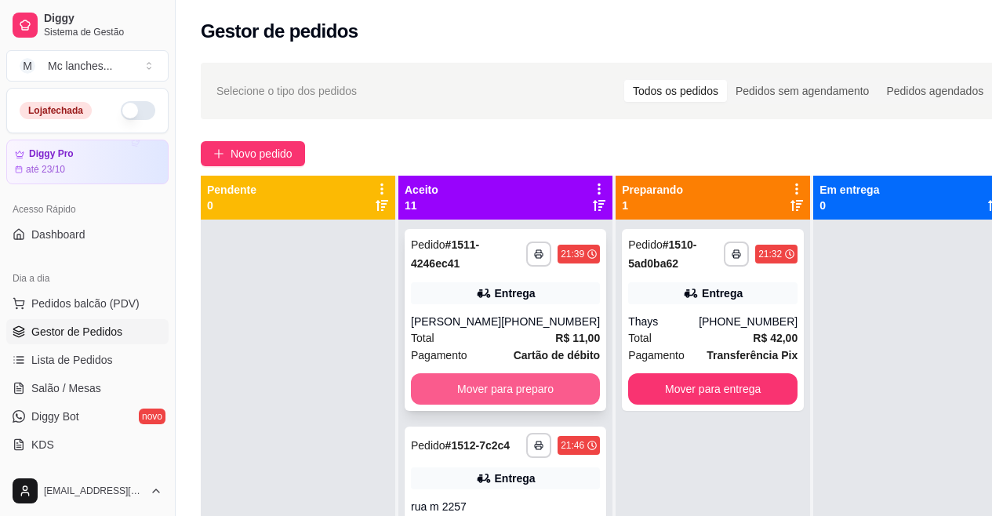
click at [495, 392] on button "Mover para preparo" at bounding box center [505, 388] width 189 height 31
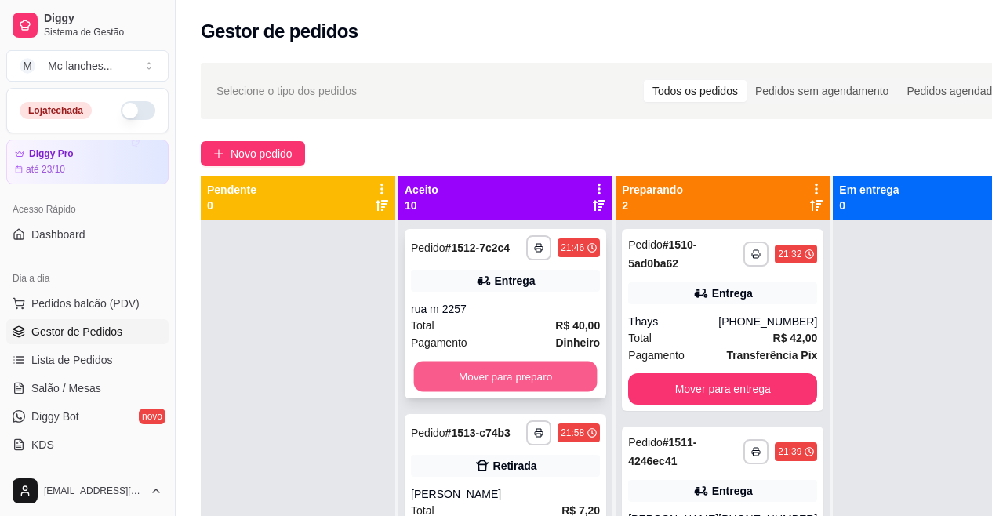
click at [494, 391] on button "Mover para preparo" at bounding box center [506, 377] width 184 height 31
click at [490, 390] on button "Mover para preparo" at bounding box center [505, 376] width 189 height 31
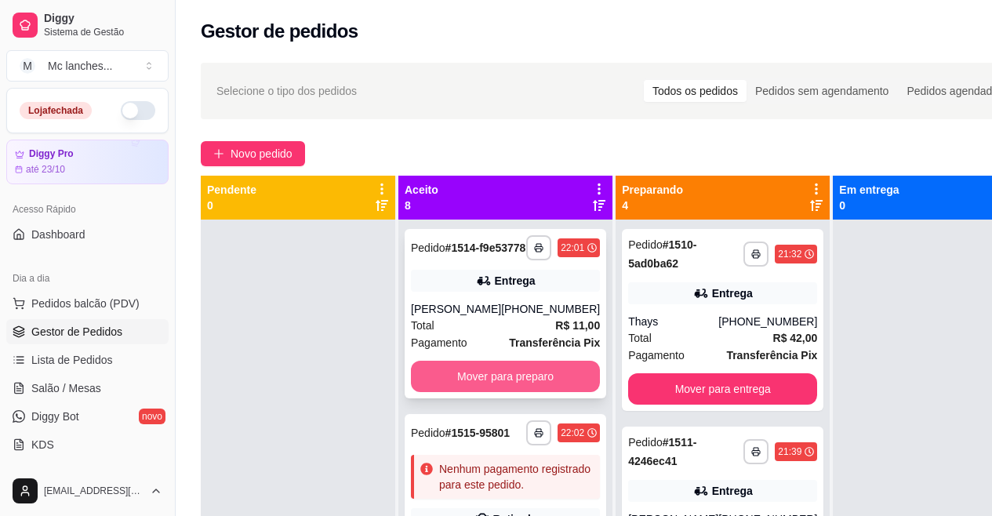
click at [488, 389] on button "Mover para preparo" at bounding box center [505, 376] width 189 height 31
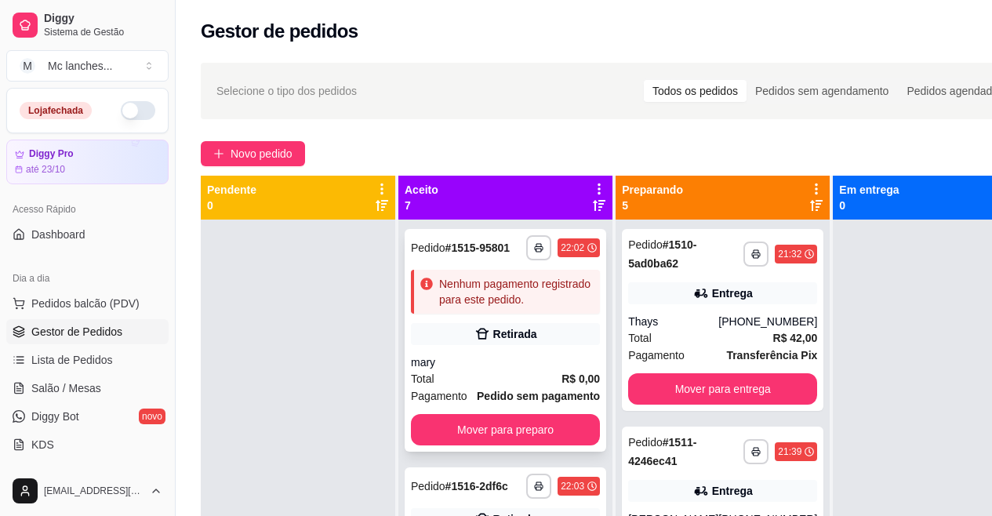
click at [486, 370] on div "mary" at bounding box center [505, 362] width 189 height 16
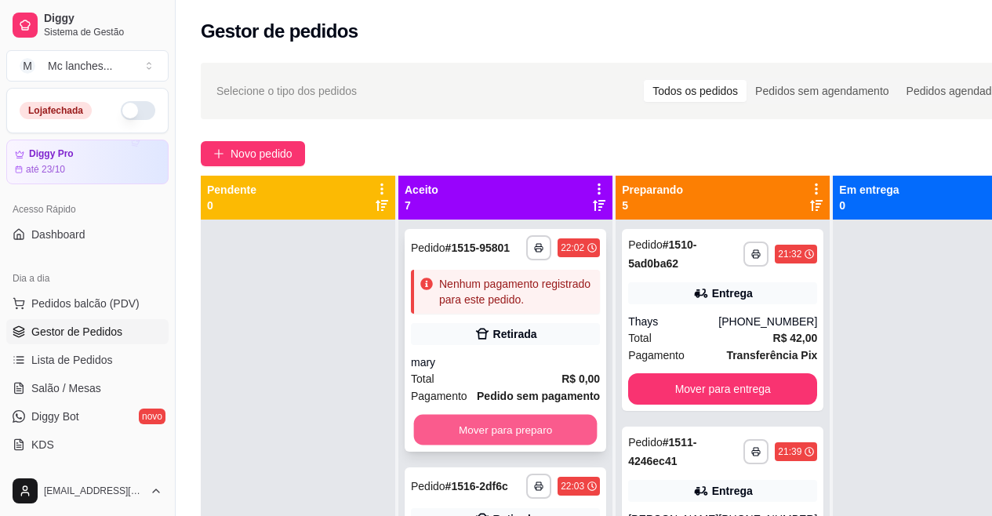
click at [530, 445] on button "Mover para preparo" at bounding box center [506, 430] width 184 height 31
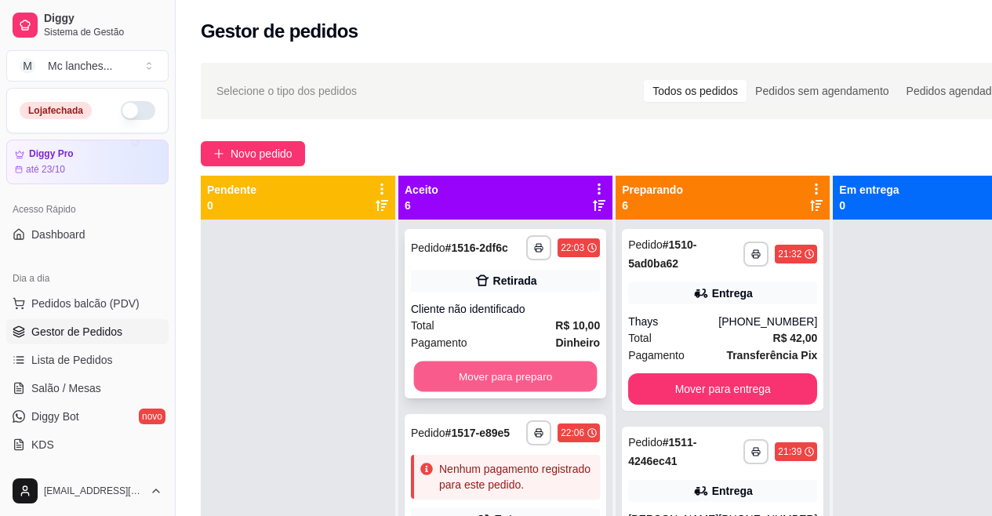
click at [532, 392] on button "Mover para preparo" at bounding box center [506, 377] width 184 height 31
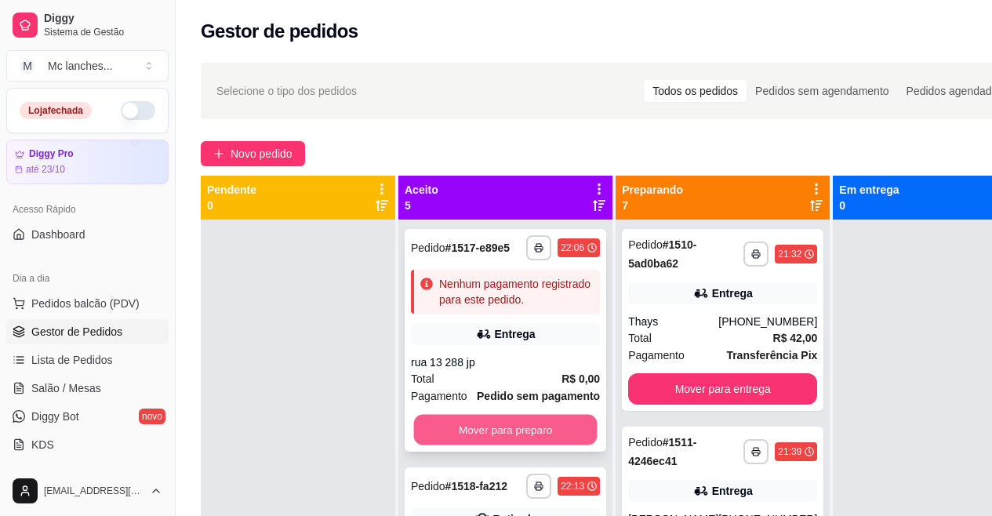
click at [504, 445] on button "Mover para preparo" at bounding box center [506, 430] width 184 height 31
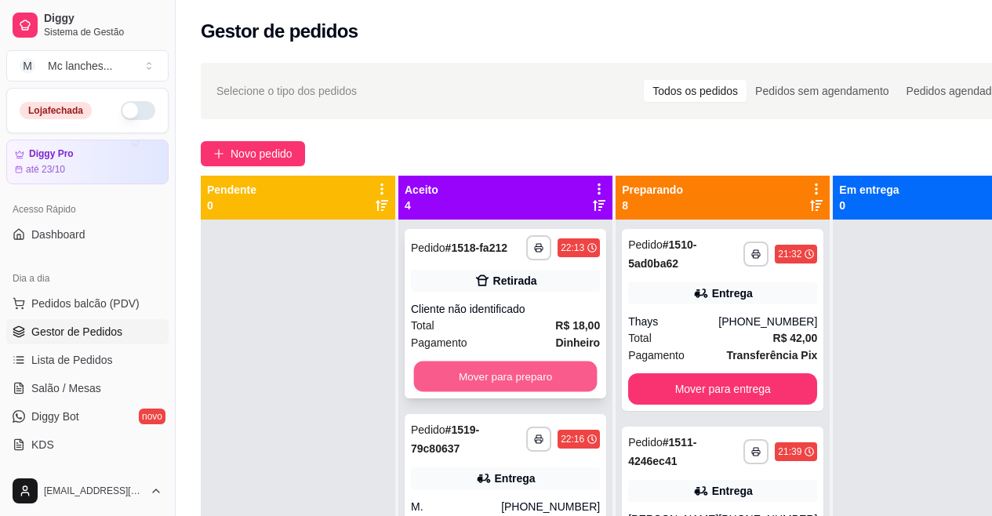
click at [502, 391] on button "Mover para preparo" at bounding box center [506, 377] width 184 height 31
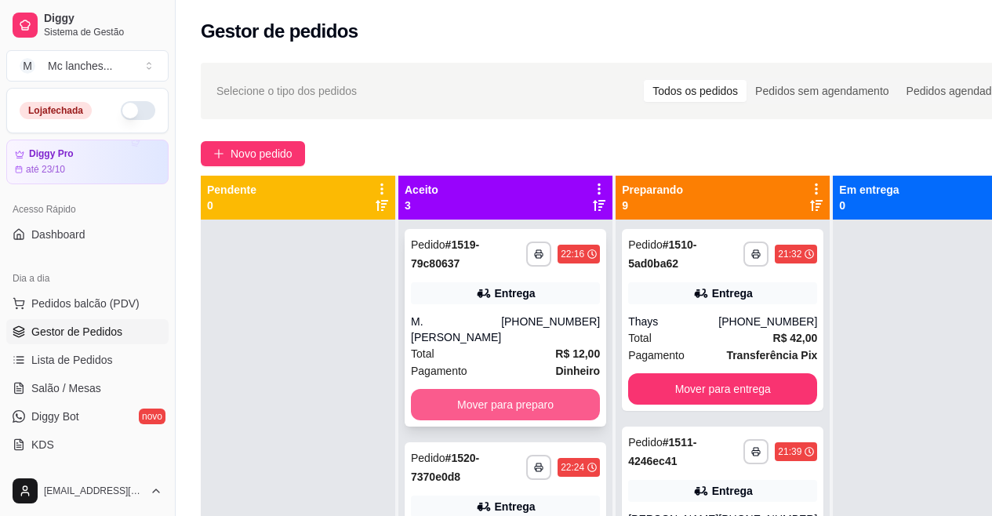
click at [502, 391] on button "Mover para preparo" at bounding box center [505, 404] width 189 height 31
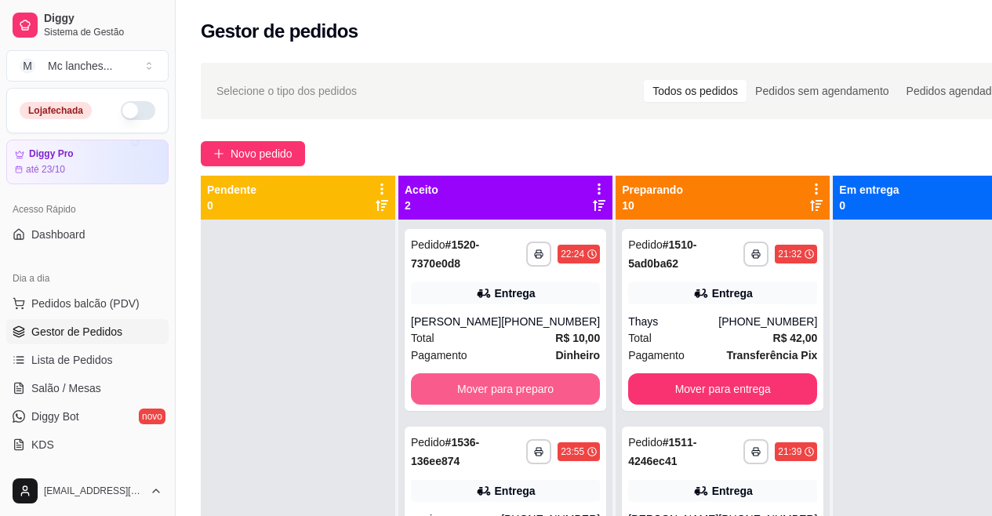
click at [502, 390] on button "Mover para preparo" at bounding box center [505, 388] width 189 height 31
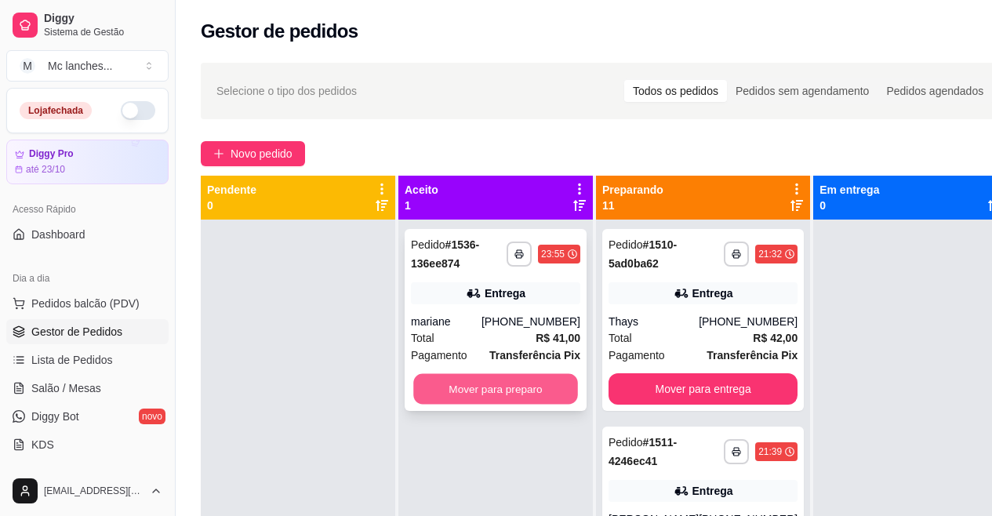
click at [506, 387] on button "Mover para preparo" at bounding box center [495, 389] width 165 height 31
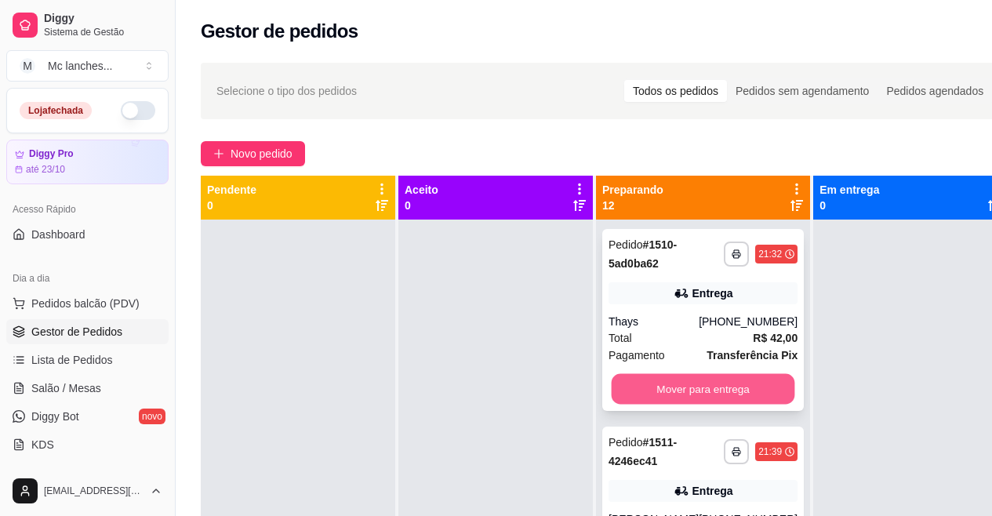
click at [663, 380] on button "Mover para entrega" at bounding box center [704, 389] width 184 height 31
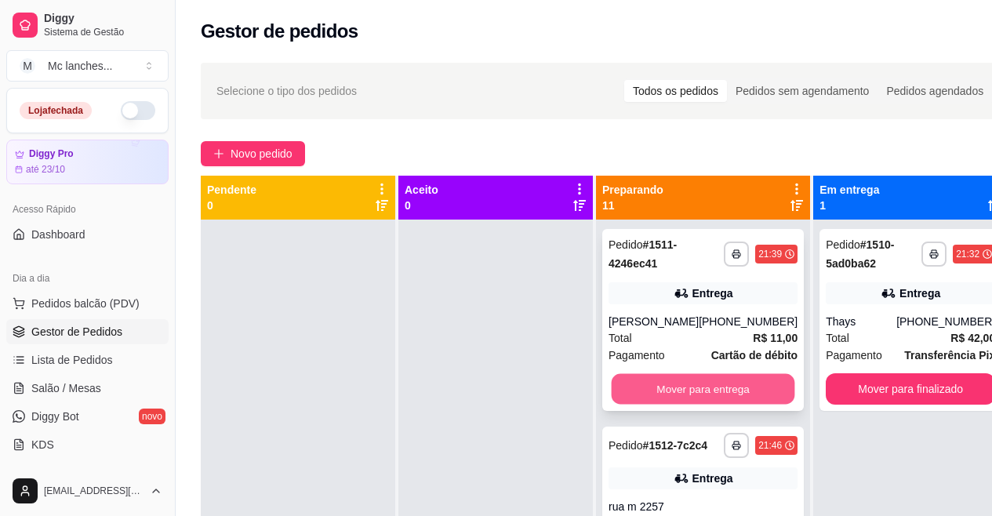
click at [678, 394] on button "Mover para entrega" at bounding box center [704, 389] width 184 height 31
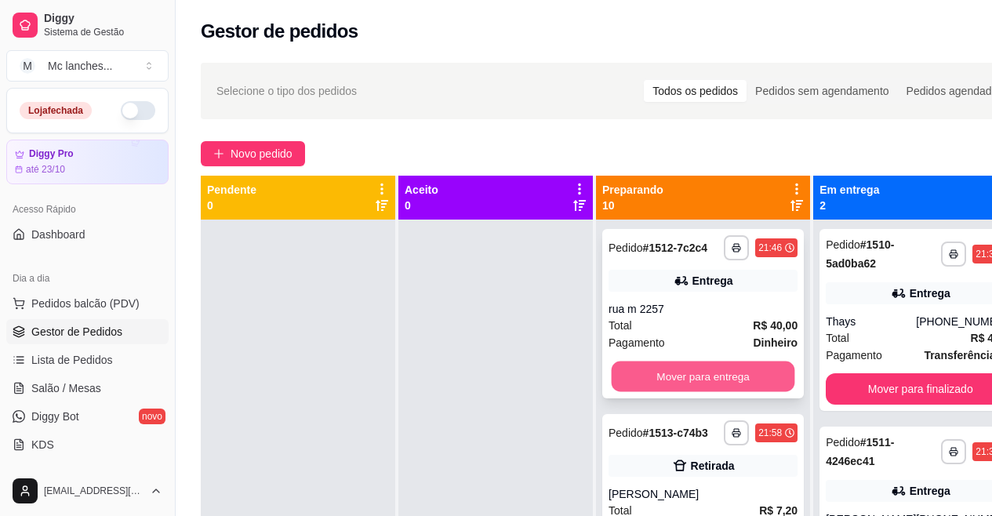
click at [676, 387] on button "Mover para entrega" at bounding box center [704, 377] width 184 height 31
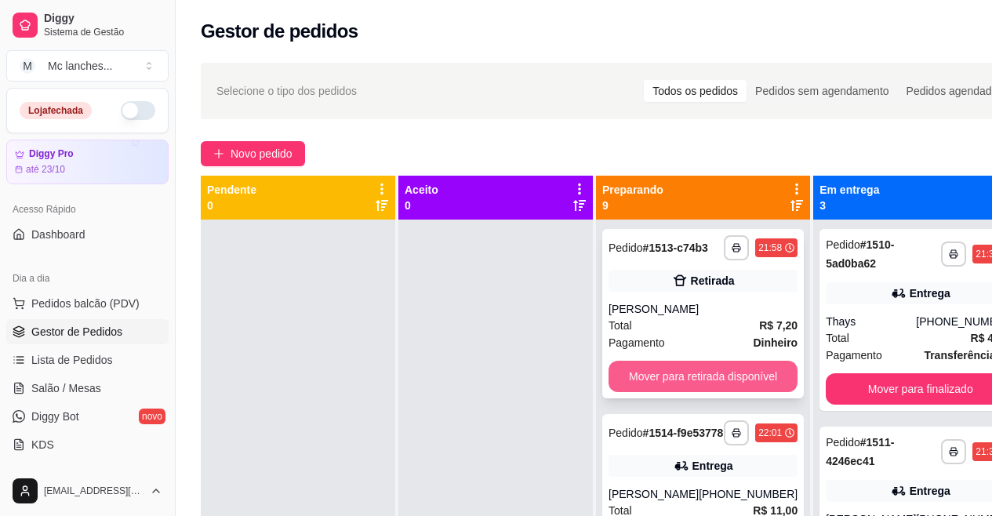
click at [675, 382] on button "Mover para retirada disponível" at bounding box center [703, 376] width 189 height 31
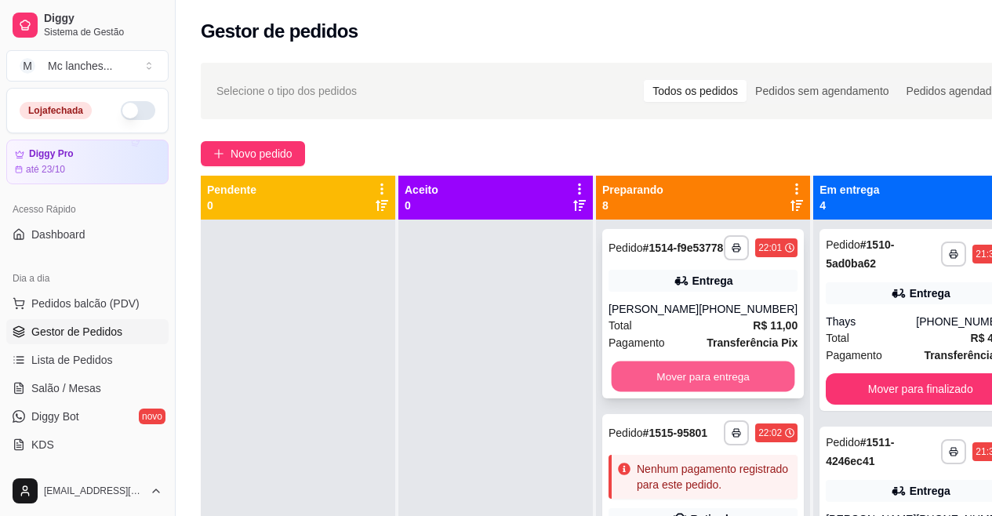
click at [673, 379] on button "Mover para entrega" at bounding box center [704, 377] width 184 height 31
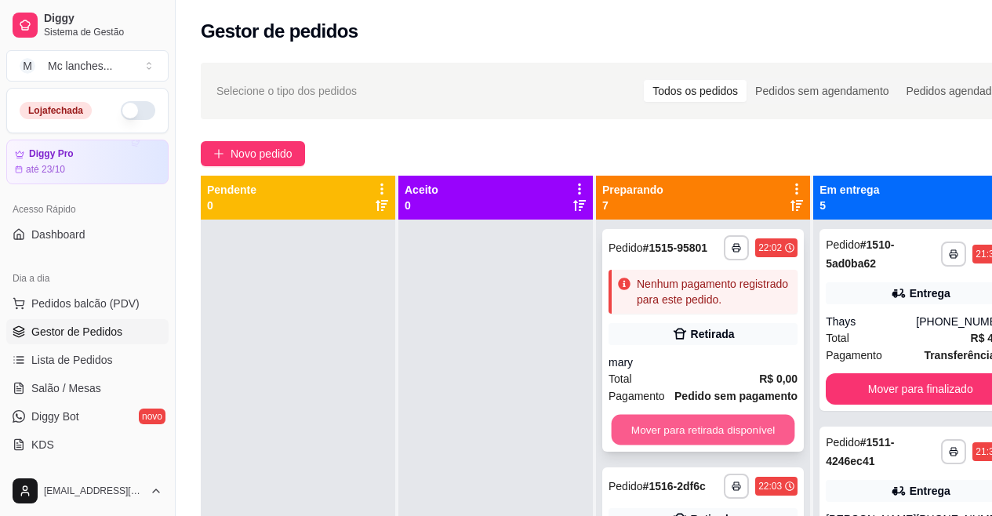
click at [672, 424] on button "Mover para retirada disponível" at bounding box center [704, 430] width 184 height 31
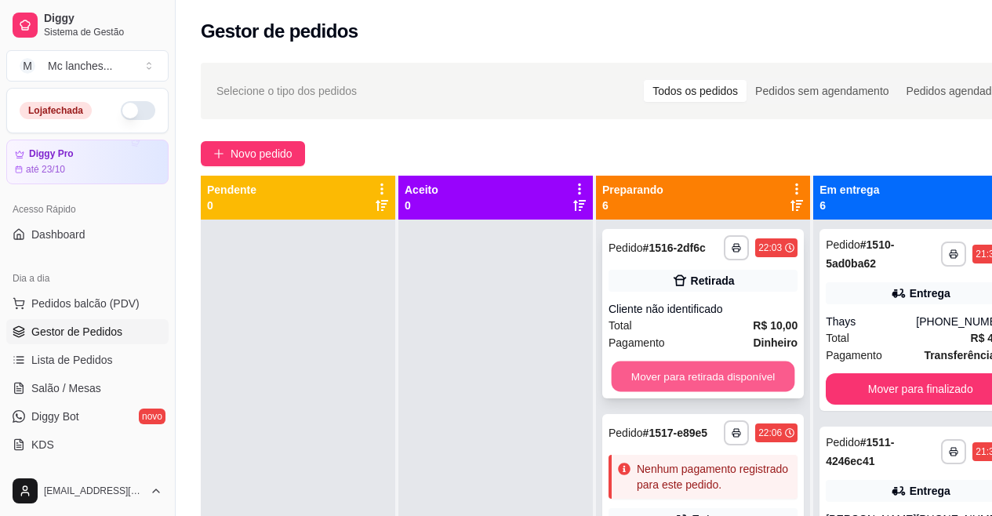
click at [681, 379] on button "Mover para retirada disponível" at bounding box center [704, 377] width 184 height 31
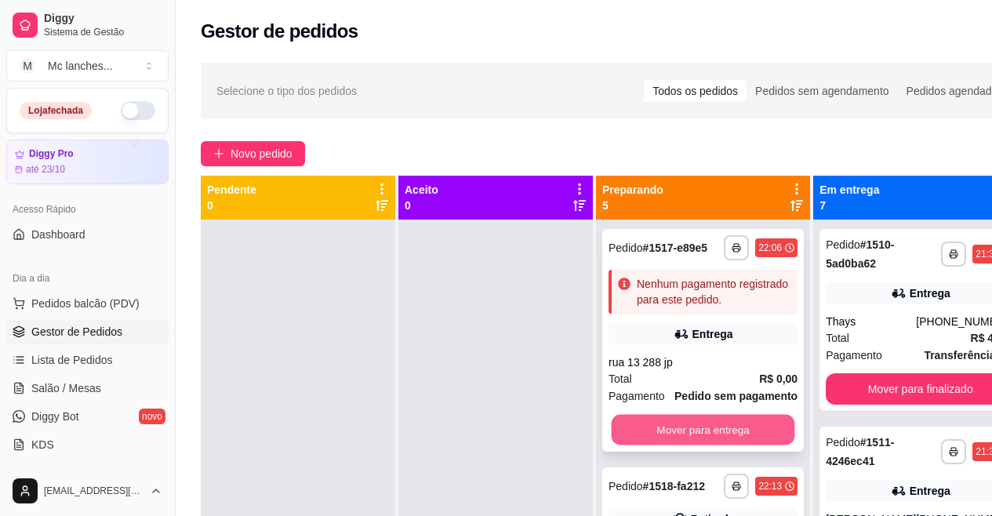
click at [682, 424] on button "Mover para entrega" at bounding box center [704, 430] width 184 height 31
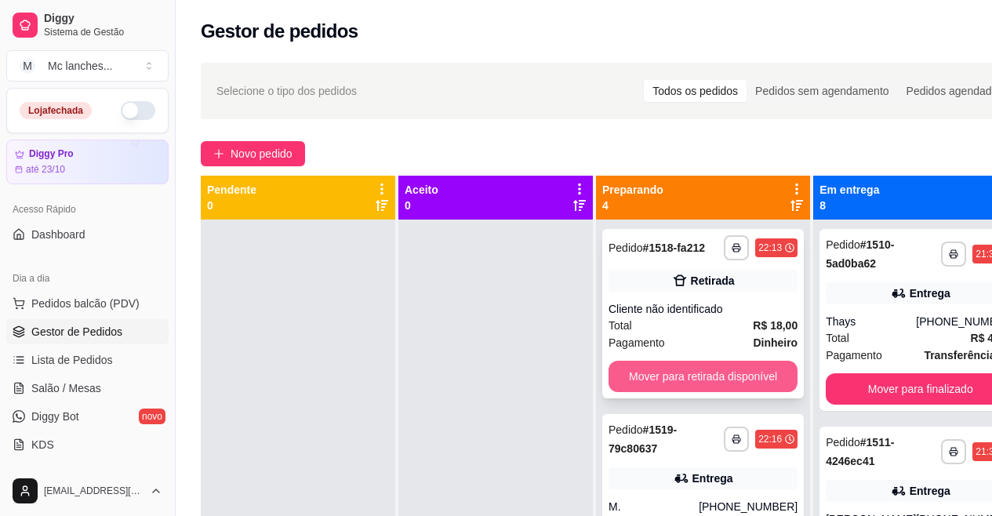
click at [682, 379] on button "Mover para retirada disponível" at bounding box center [703, 376] width 189 height 31
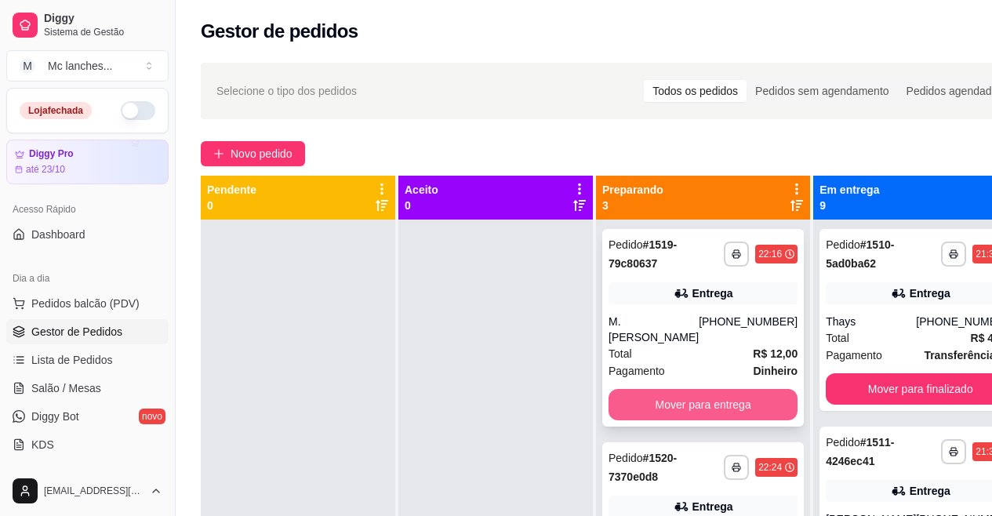
click at [679, 389] on button "Mover para entrega" at bounding box center [703, 404] width 189 height 31
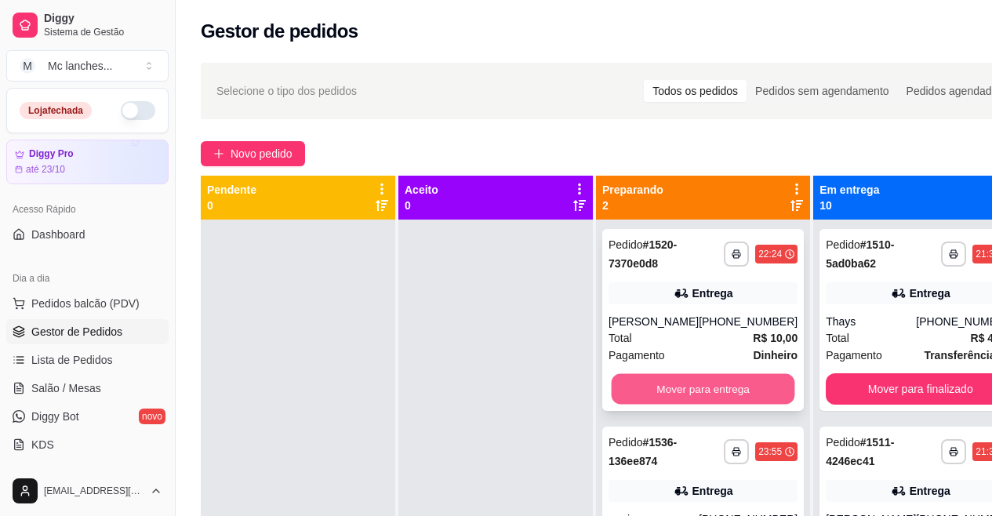
click at [678, 394] on button "Mover para entrega" at bounding box center [704, 389] width 184 height 31
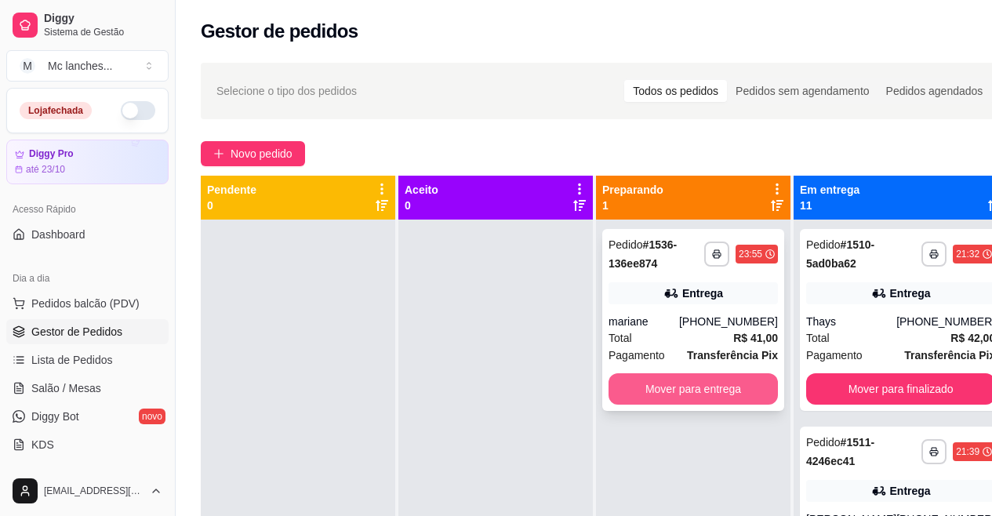
click at [677, 394] on button "Mover para entrega" at bounding box center [693, 388] width 169 height 31
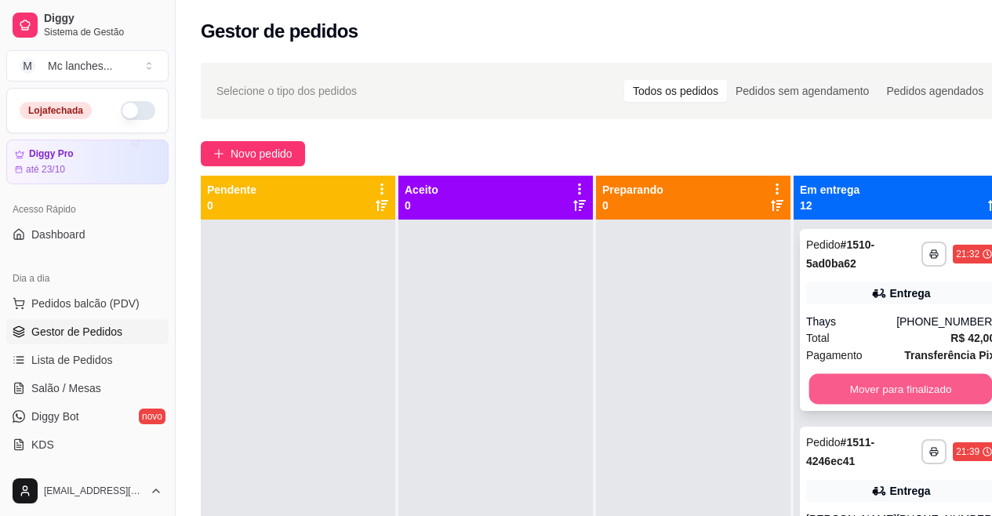
click at [901, 379] on button "Mover para finalizado" at bounding box center [901, 389] width 184 height 31
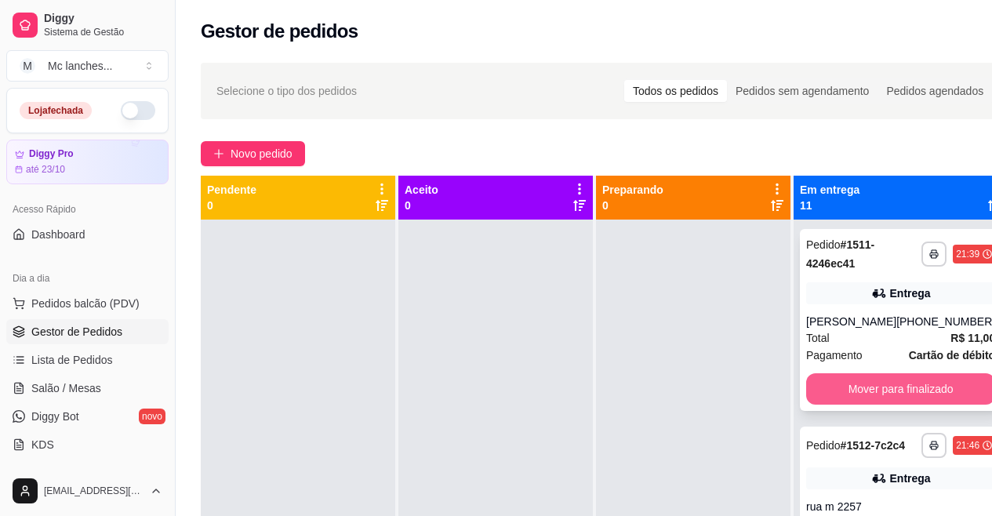
click at [889, 388] on button "Mover para finalizado" at bounding box center [900, 388] width 189 height 31
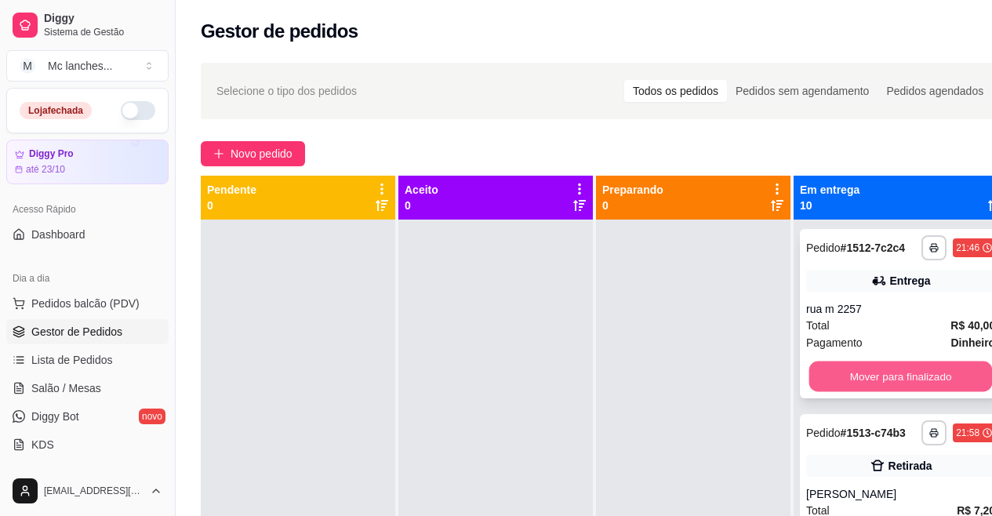
click at [883, 392] on button "Mover para finalizado" at bounding box center [901, 377] width 184 height 31
click at [883, 391] on button "Mover para finalizado" at bounding box center [901, 377] width 184 height 31
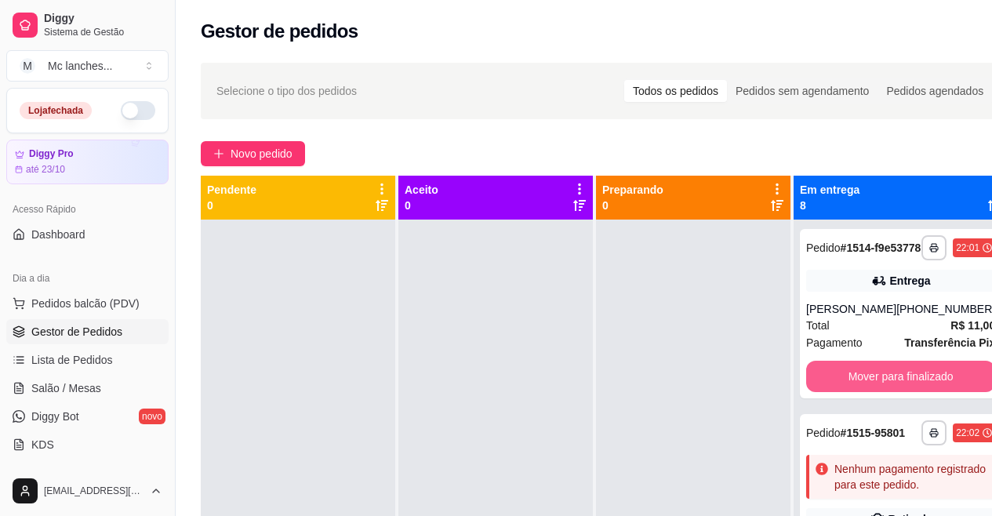
click at [882, 391] on button "Mover para finalizado" at bounding box center [900, 376] width 189 height 31
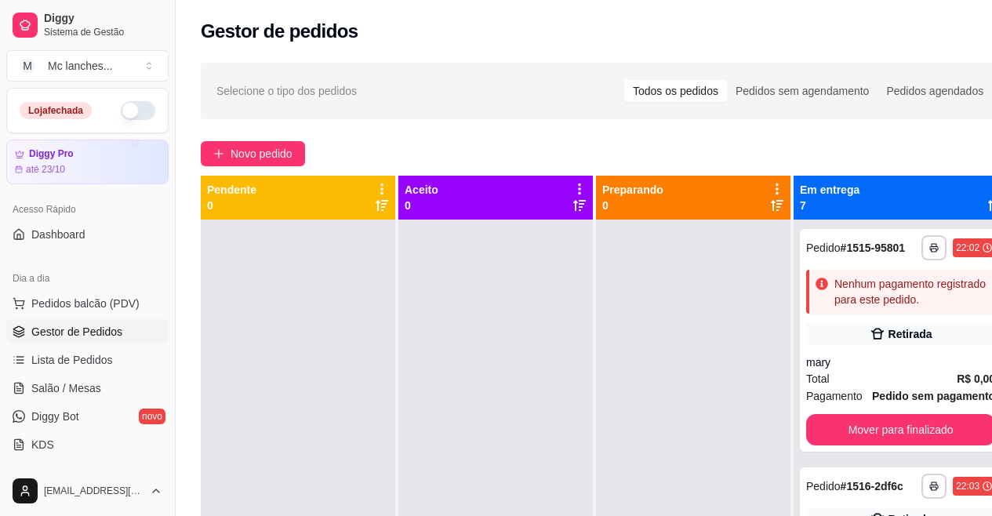
click at [882, 370] on div "mary" at bounding box center [900, 362] width 189 height 16
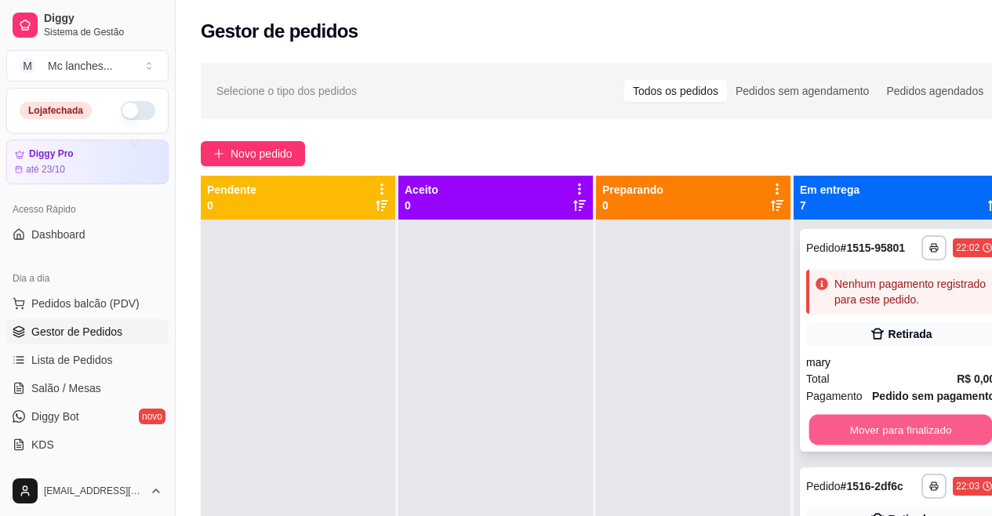
click at [849, 445] on button "Mover para finalizado" at bounding box center [901, 430] width 184 height 31
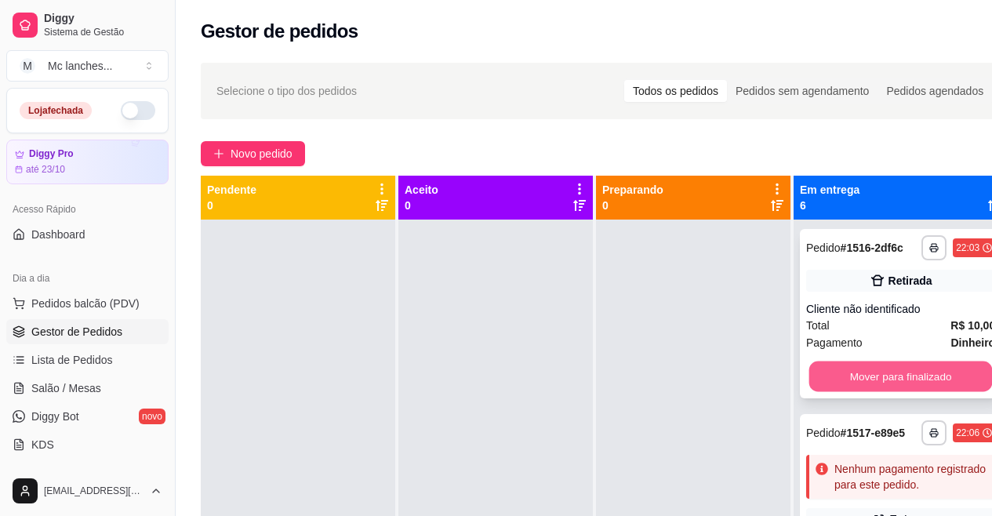
click at [846, 392] on button "Mover para finalizado" at bounding box center [901, 377] width 184 height 31
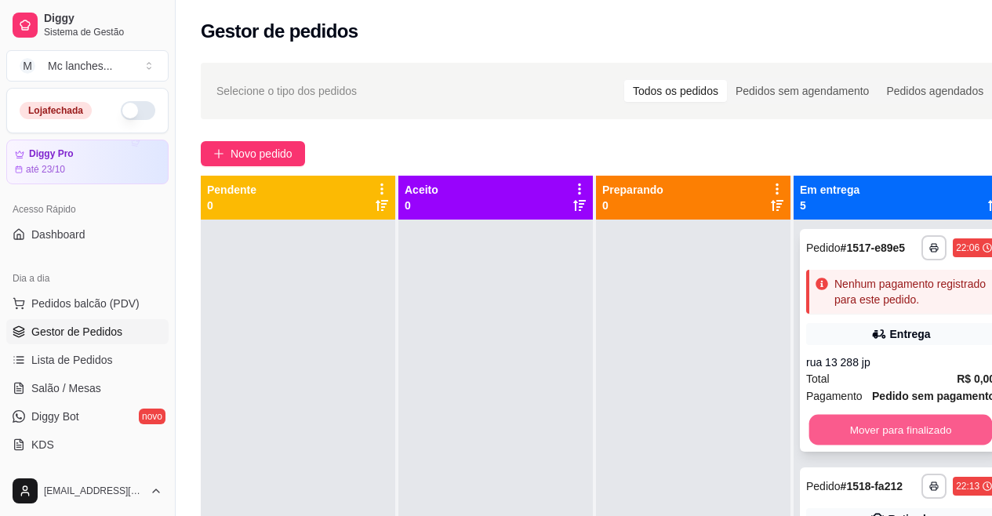
click at [870, 445] on button "Mover para finalizado" at bounding box center [901, 430] width 184 height 31
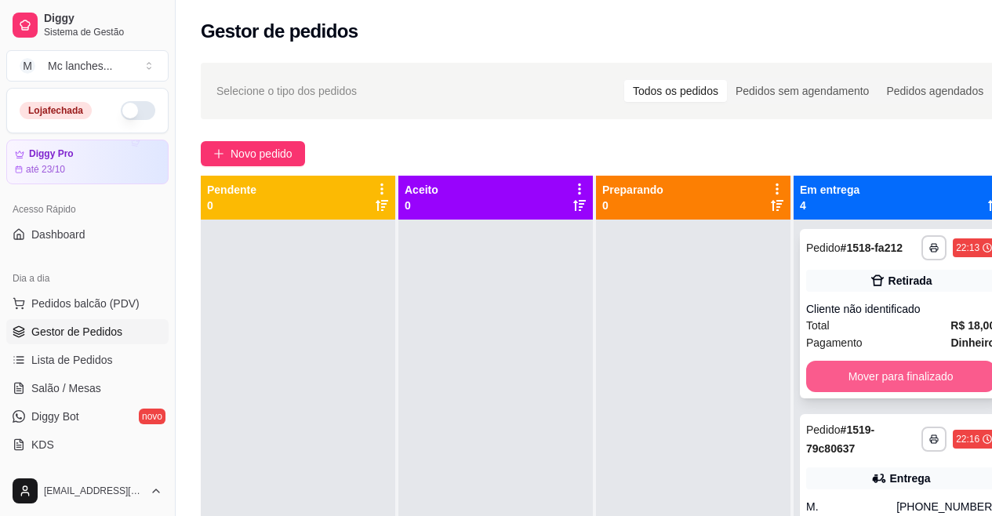
click at [874, 391] on button "Mover para finalizado" at bounding box center [900, 376] width 189 height 31
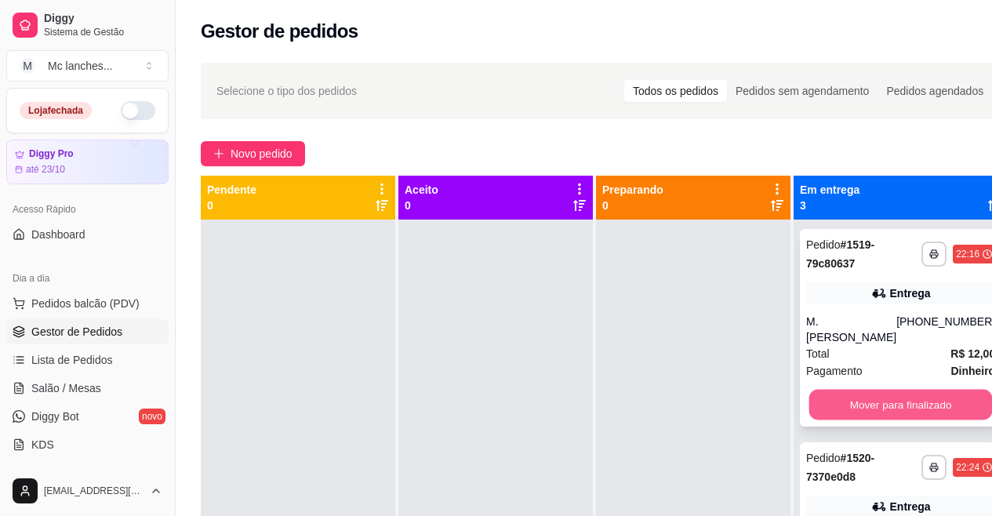
click at [874, 394] on button "Mover para finalizado" at bounding box center [901, 405] width 184 height 31
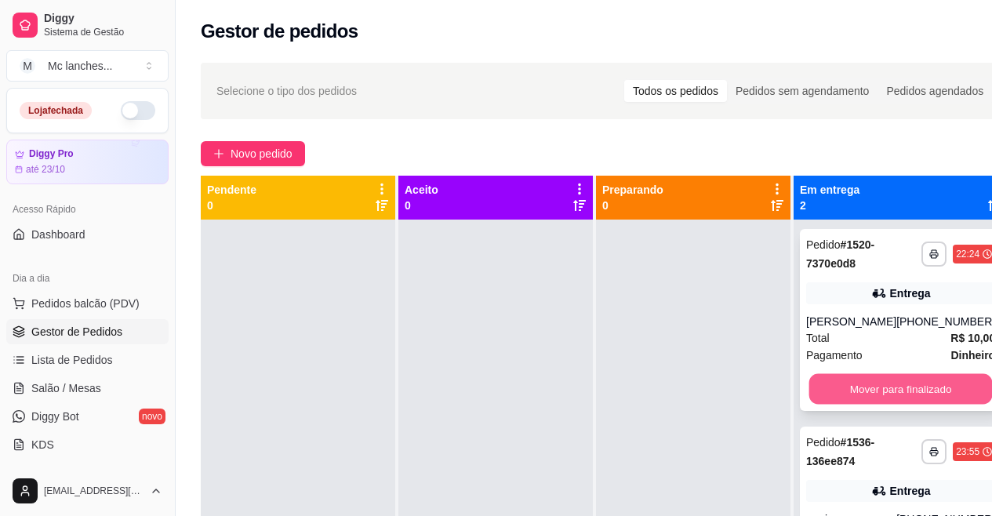
click at [870, 394] on button "Mover para finalizado" at bounding box center [901, 389] width 184 height 31
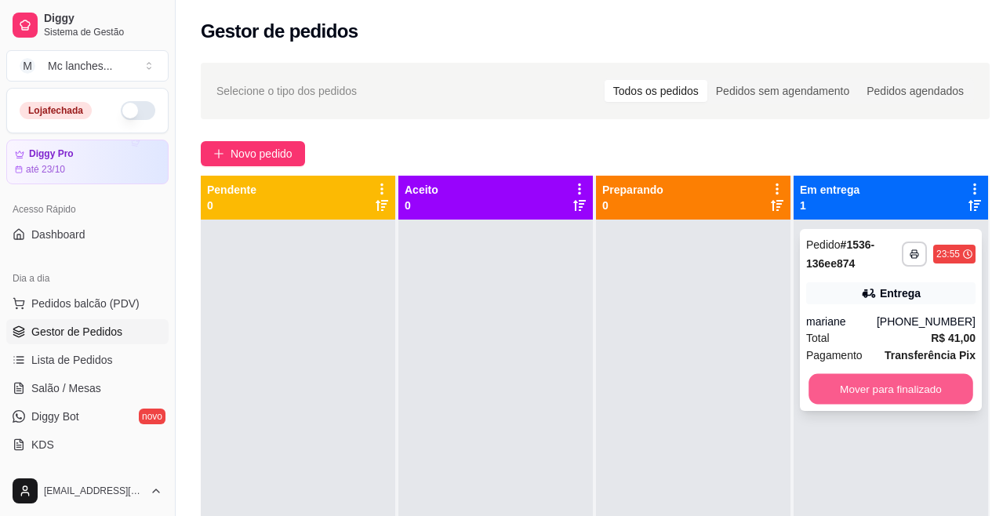
click at [867, 383] on button "Mover para finalizado" at bounding box center [891, 389] width 165 height 31
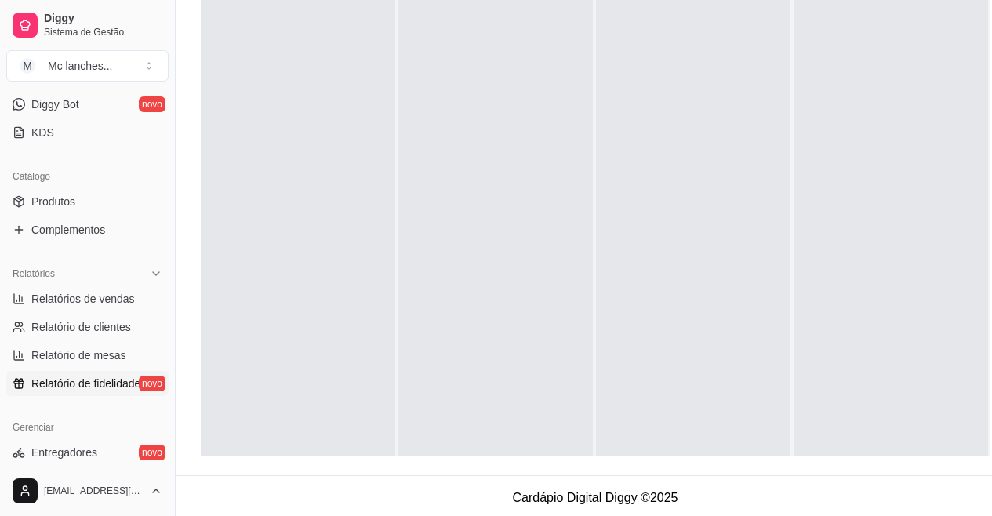
scroll to position [314, 0]
click at [75, 293] on span "Relatórios de vendas" at bounding box center [83, 297] width 104 height 16
select select "ALL"
select select "0"
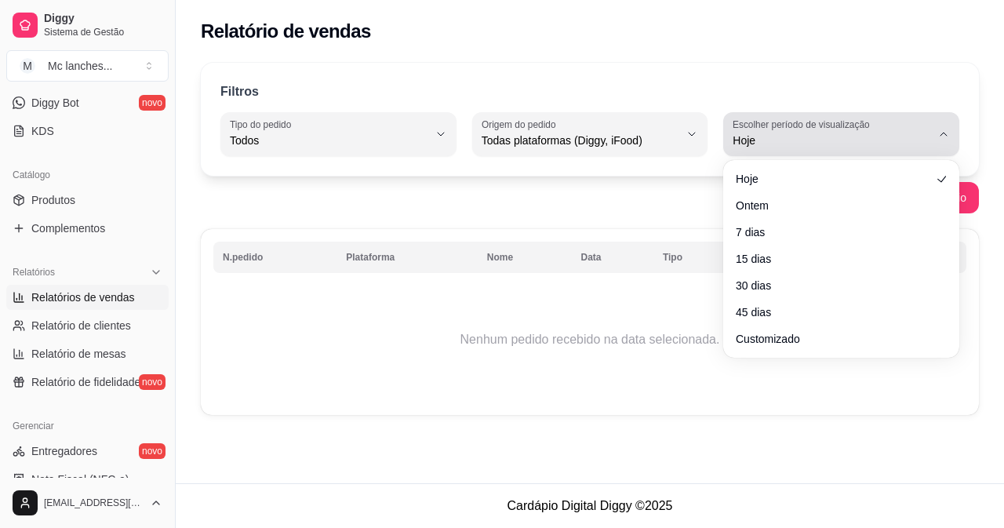
click at [940, 138] on icon "button" at bounding box center [943, 134] width 13 height 13
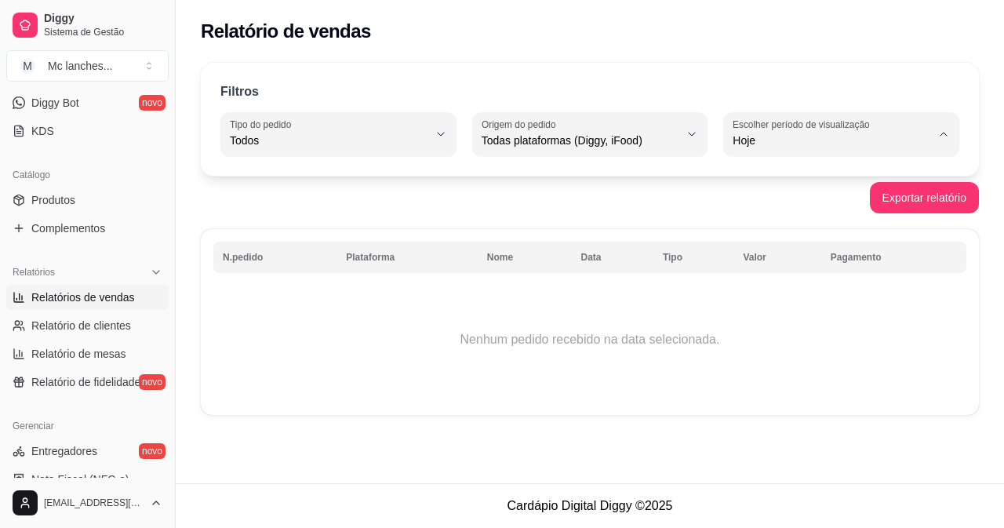
click at [771, 205] on span "Ontem" at bounding box center [833, 203] width 187 height 15
type input "1"
select select "1"
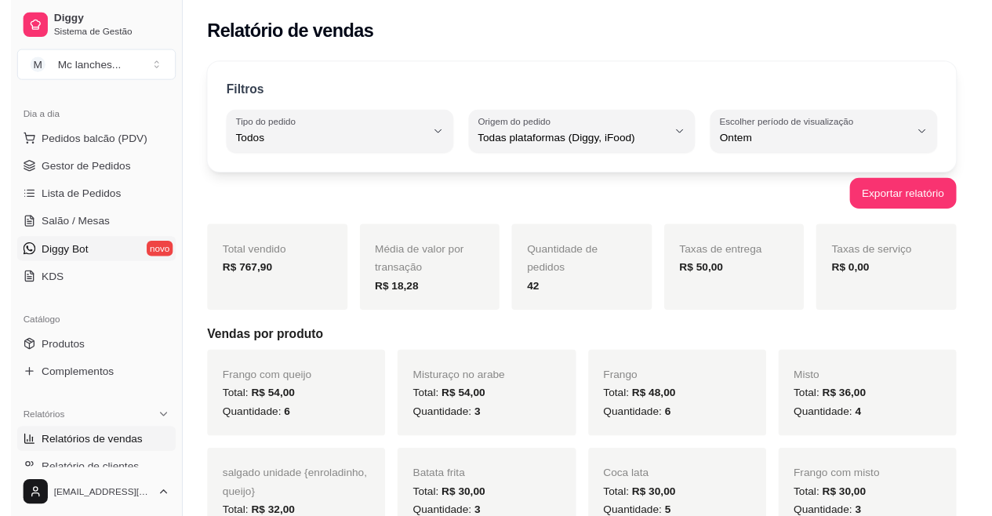
scroll to position [157, 0]
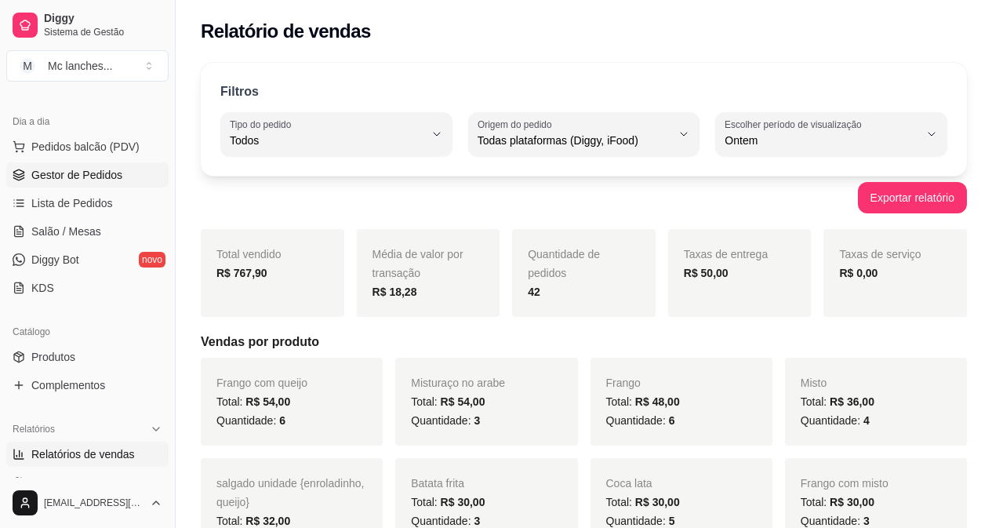
click at [89, 180] on span "Gestor de Pedidos" at bounding box center [76, 175] width 91 height 16
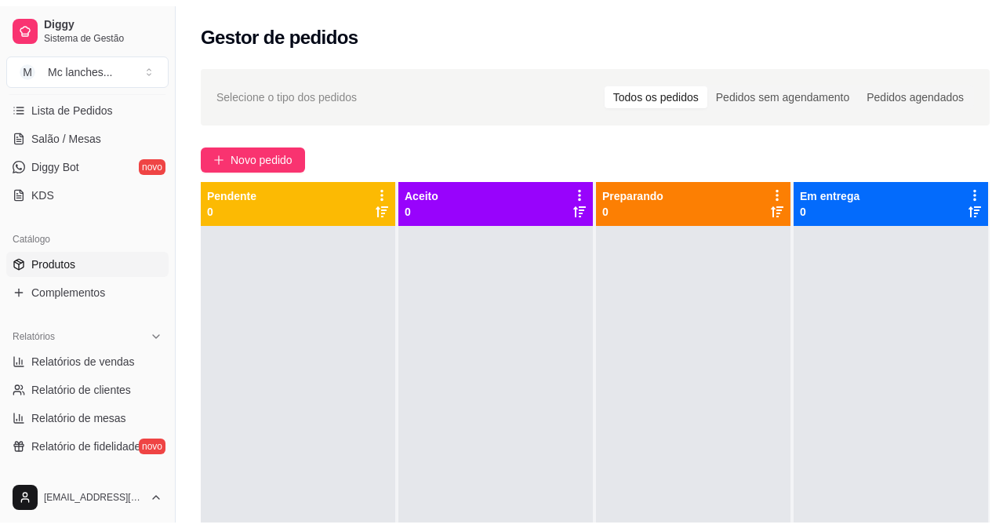
scroll to position [314, 0]
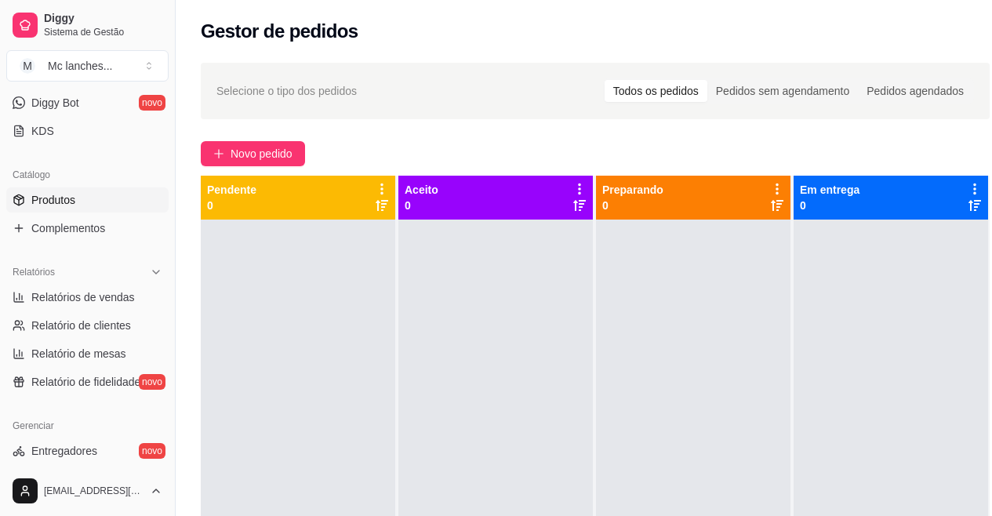
click at [55, 206] on span "Produtos" at bounding box center [53, 200] width 44 height 16
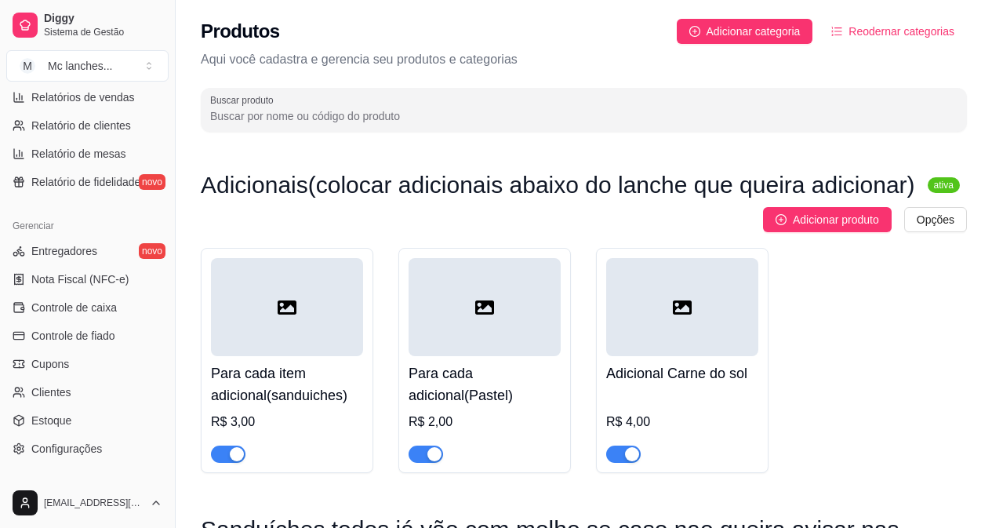
scroll to position [549, 0]
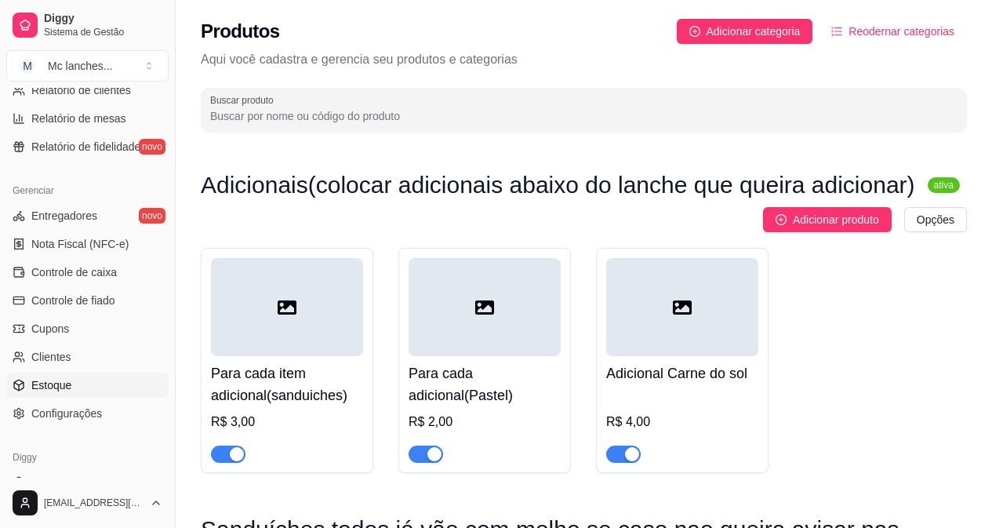
click at [58, 379] on span "Estoque" at bounding box center [51, 385] width 40 height 16
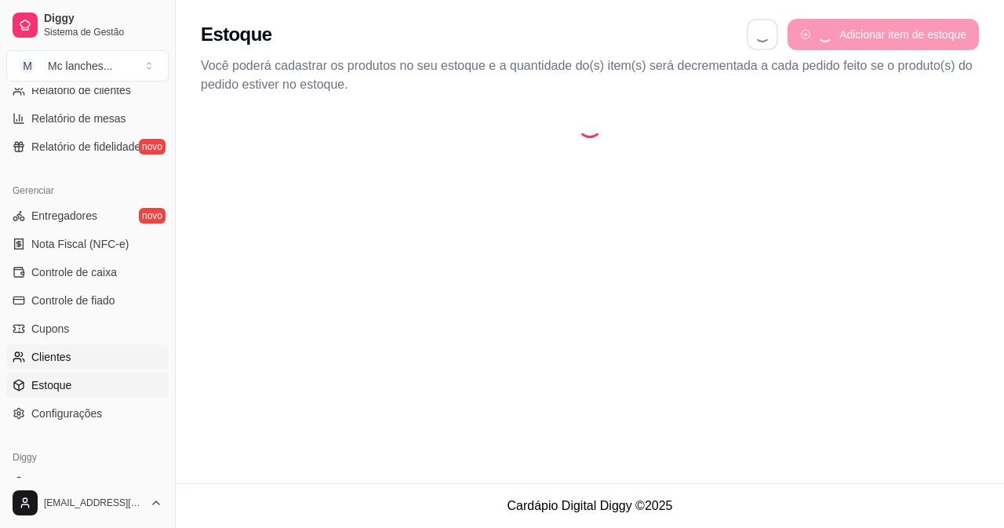
select select "QUANTITY_ORDER"
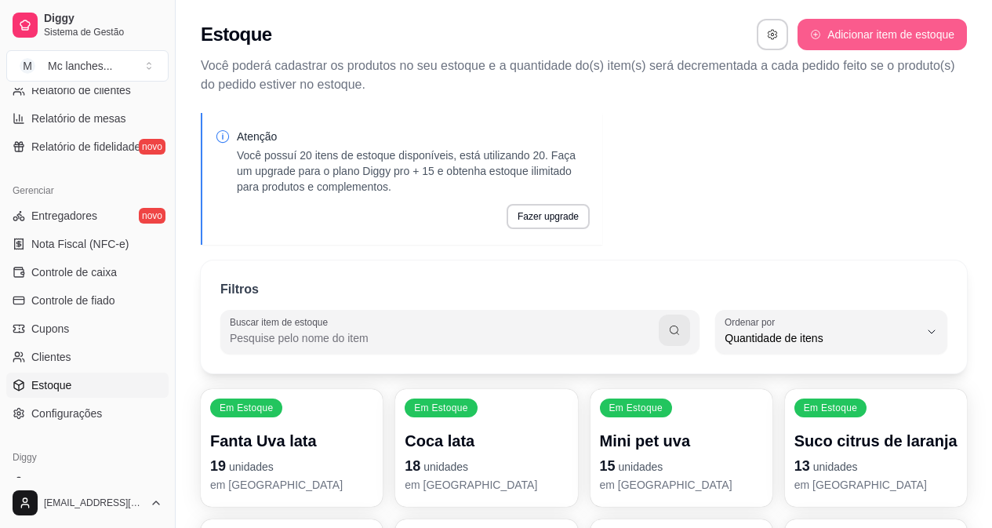
click at [894, 30] on button "Adicionar item de estoque" at bounding box center [882, 34] width 169 height 31
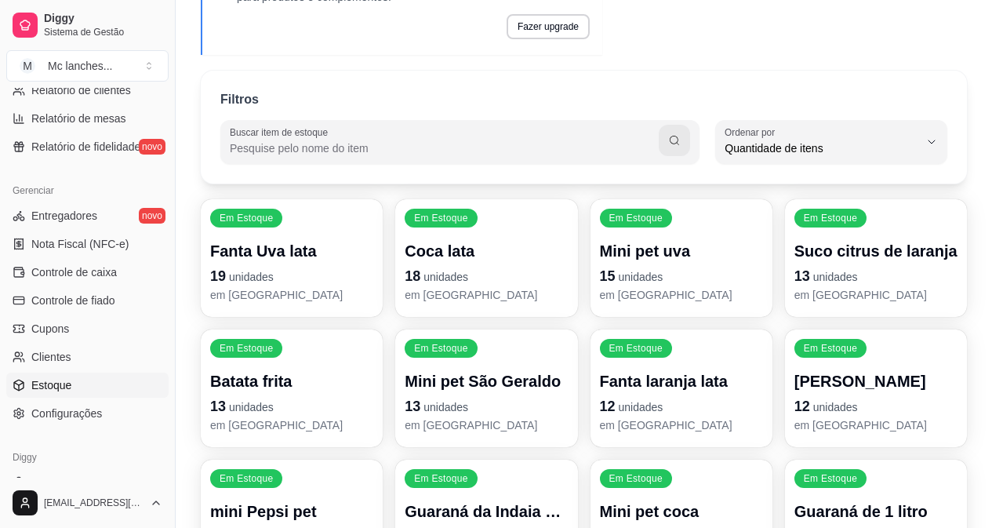
scroll to position [235, 0]
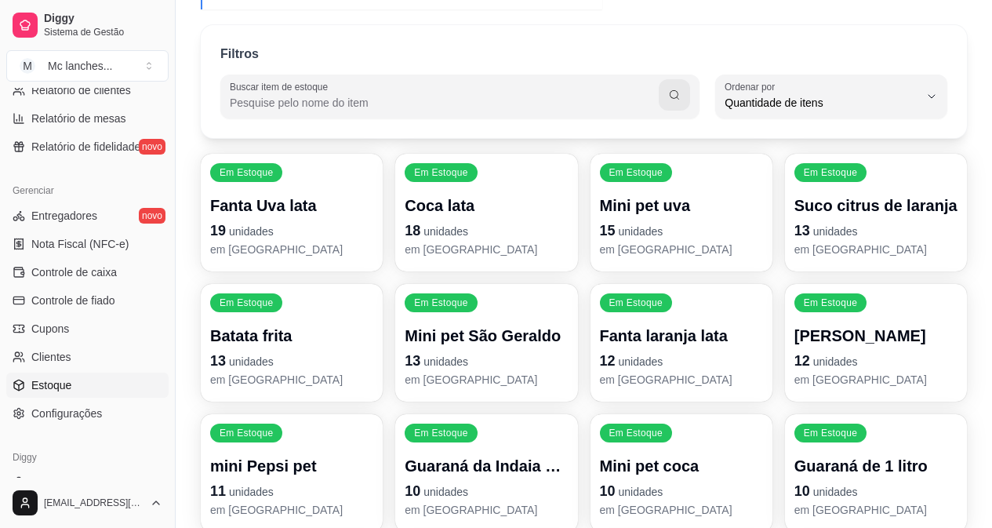
click at [646, 329] on p "Fanta laranja lata" at bounding box center [681, 336] width 163 height 22
click at [96, 245] on span "Nota Fiscal (NFC-e)" at bounding box center [79, 244] width 97 height 16
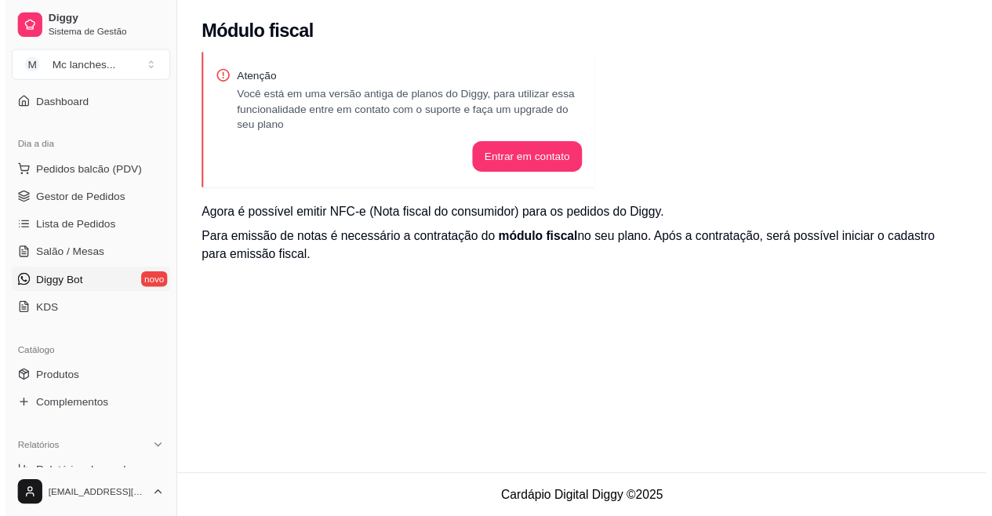
scroll to position [130, 0]
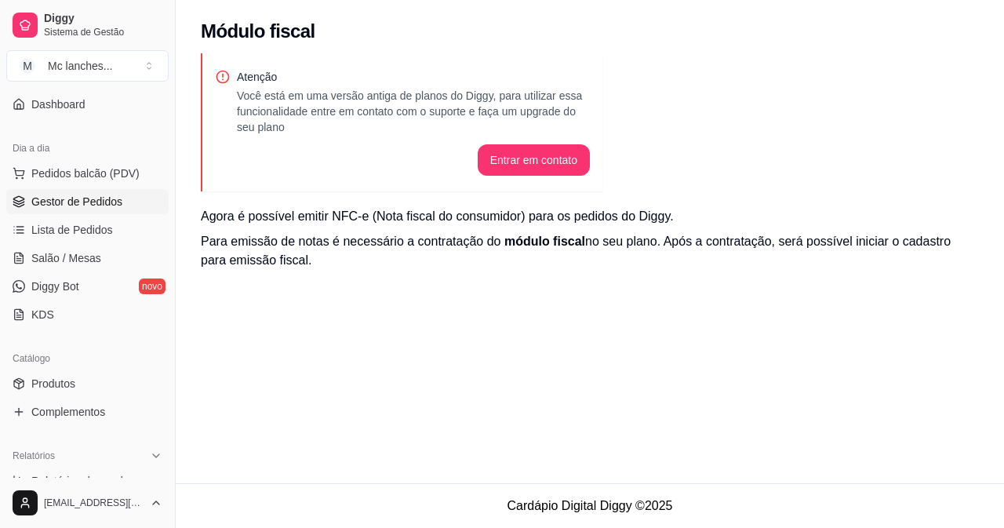
click at [82, 202] on span "Gestor de Pedidos" at bounding box center [76, 202] width 91 height 16
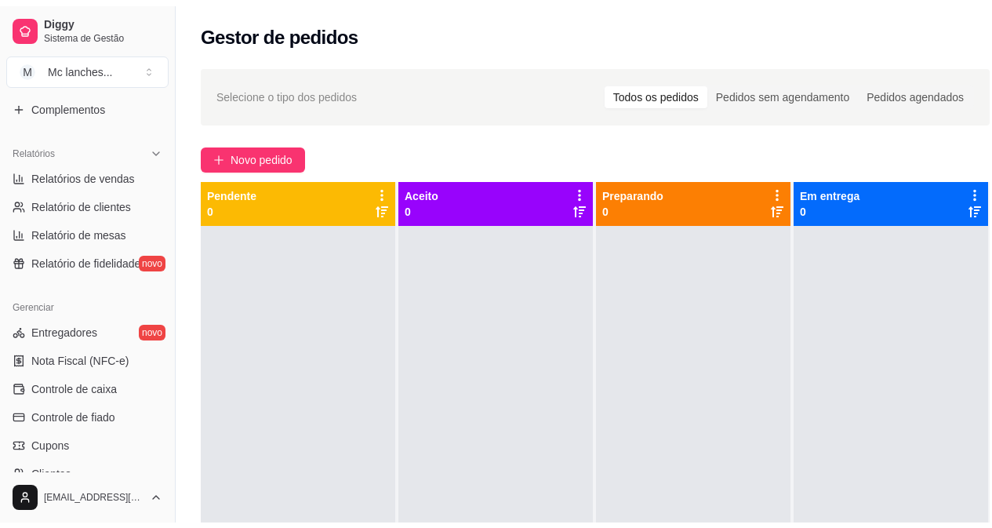
scroll to position [444, 0]
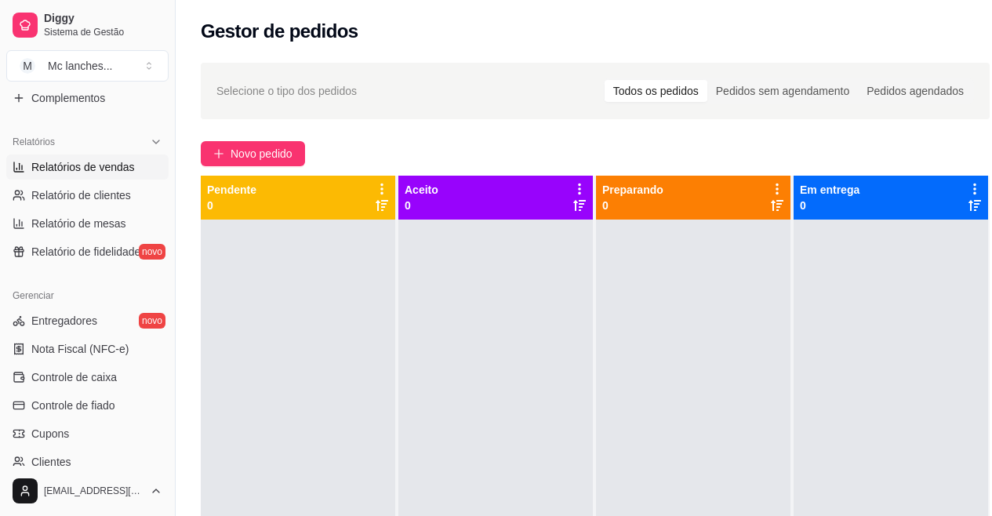
click at [109, 167] on span "Relatórios de vendas" at bounding box center [83, 167] width 104 height 16
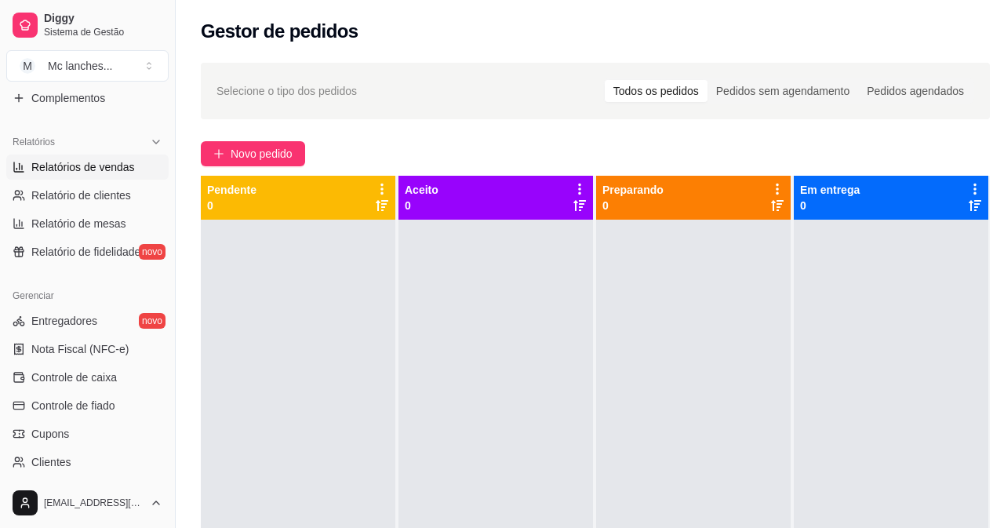
select select "ALL"
select select "0"
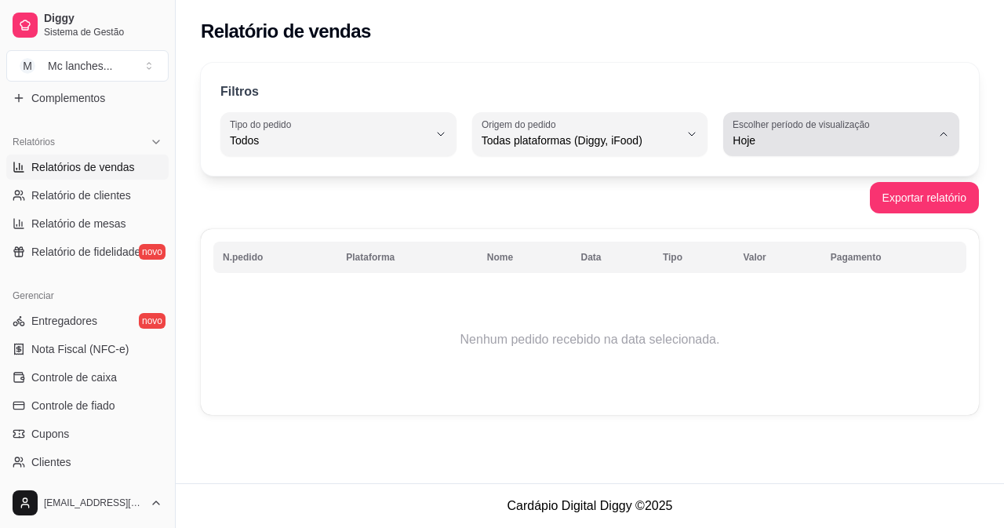
click at [945, 129] on icon "button" at bounding box center [943, 134] width 13 height 13
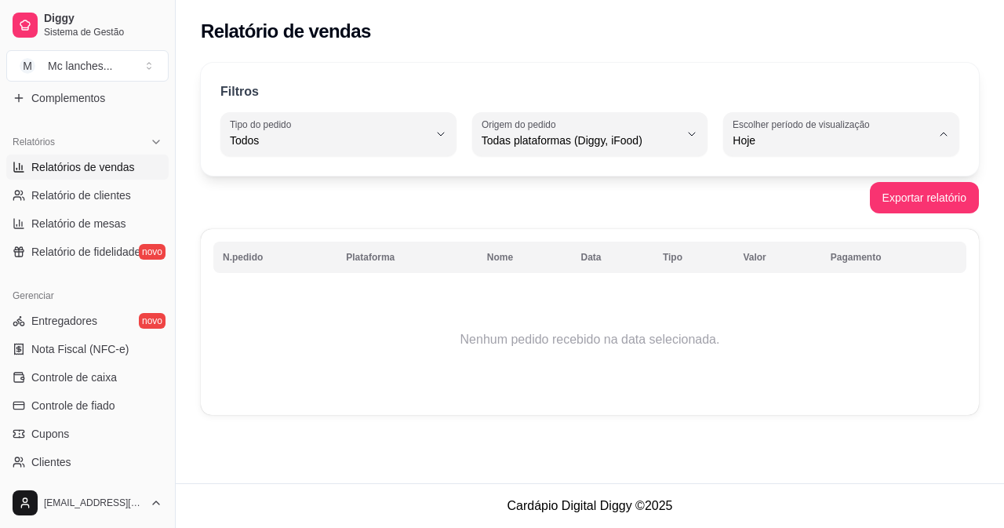
click at [770, 205] on span "Ontem" at bounding box center [833, 203] width 187 height 15
type input "1"
select select "1"
